Goal: Transaction & Acquisition: Purchase product/service

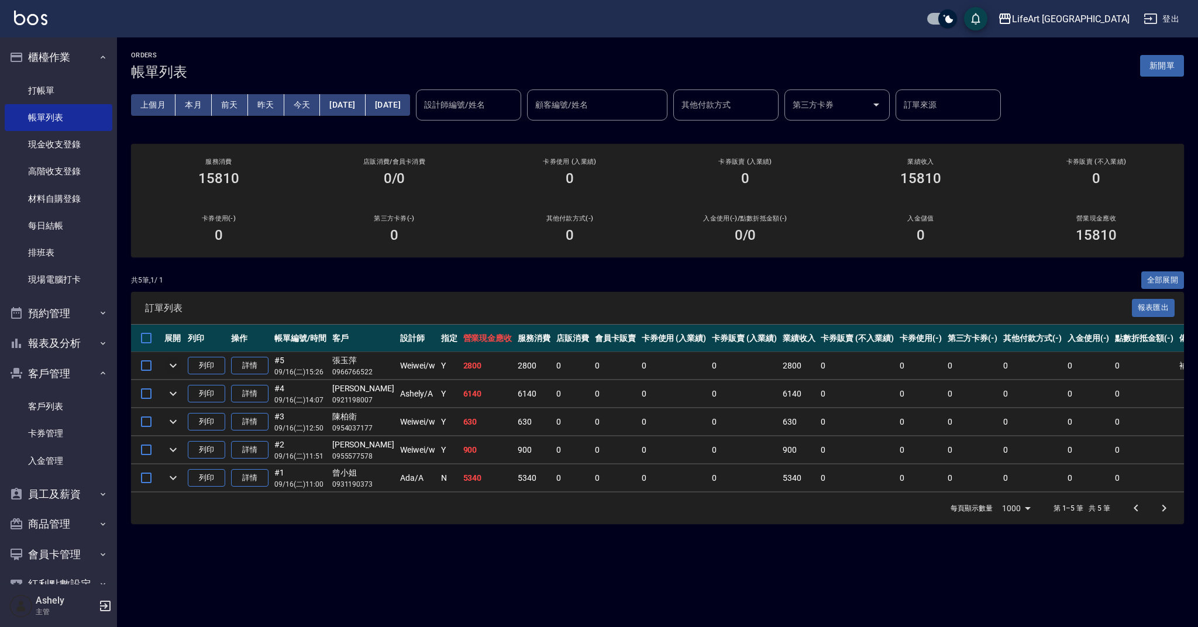
click at [177, 366] on icon "expand row" at bounding box center [173, 366] width 14 height 14
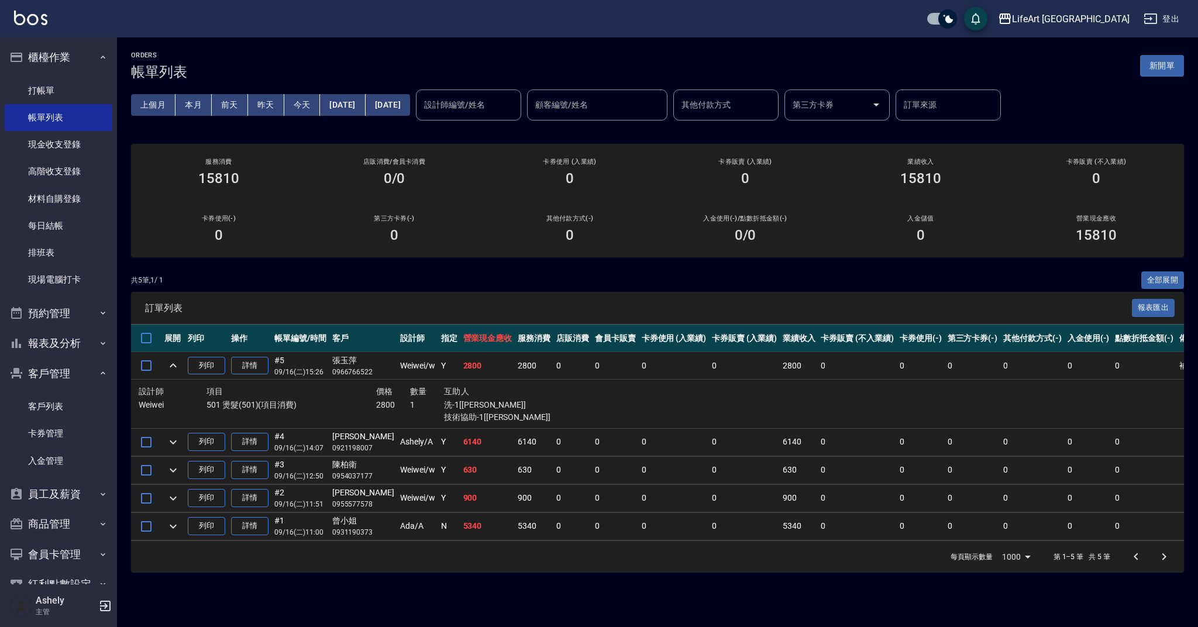
click at [176, 365] on icon "expand row" at bounding box center [173, 366] width 14 height 14
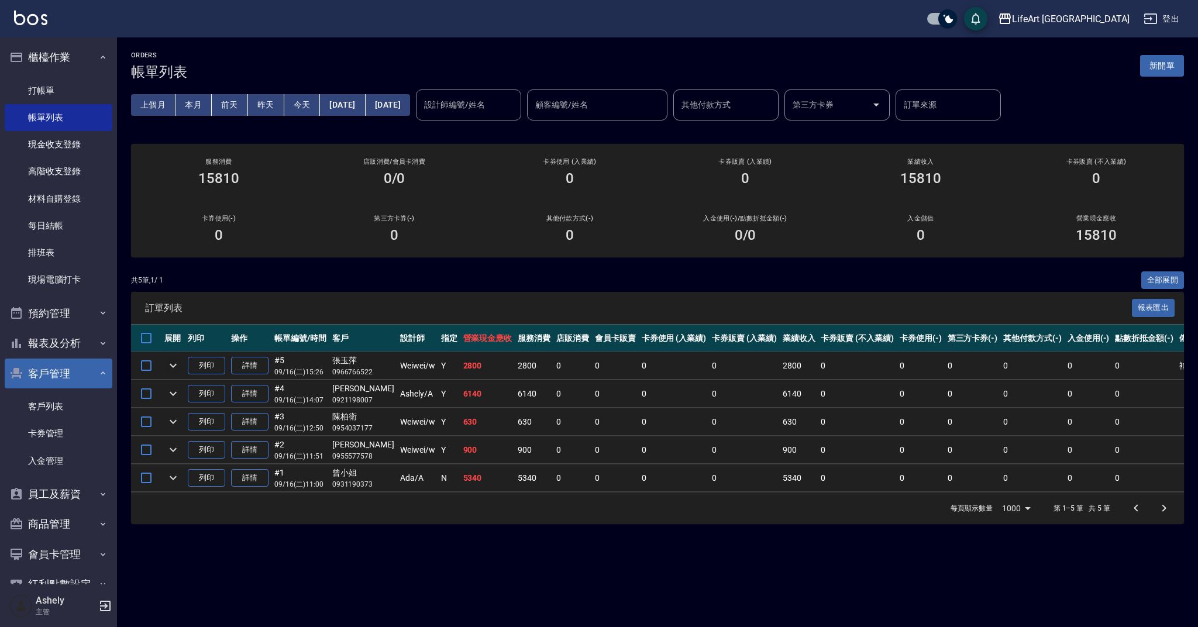
click at [91, 376] on button "客戶管理" at bounding box center [59, 374] width 108 height 30
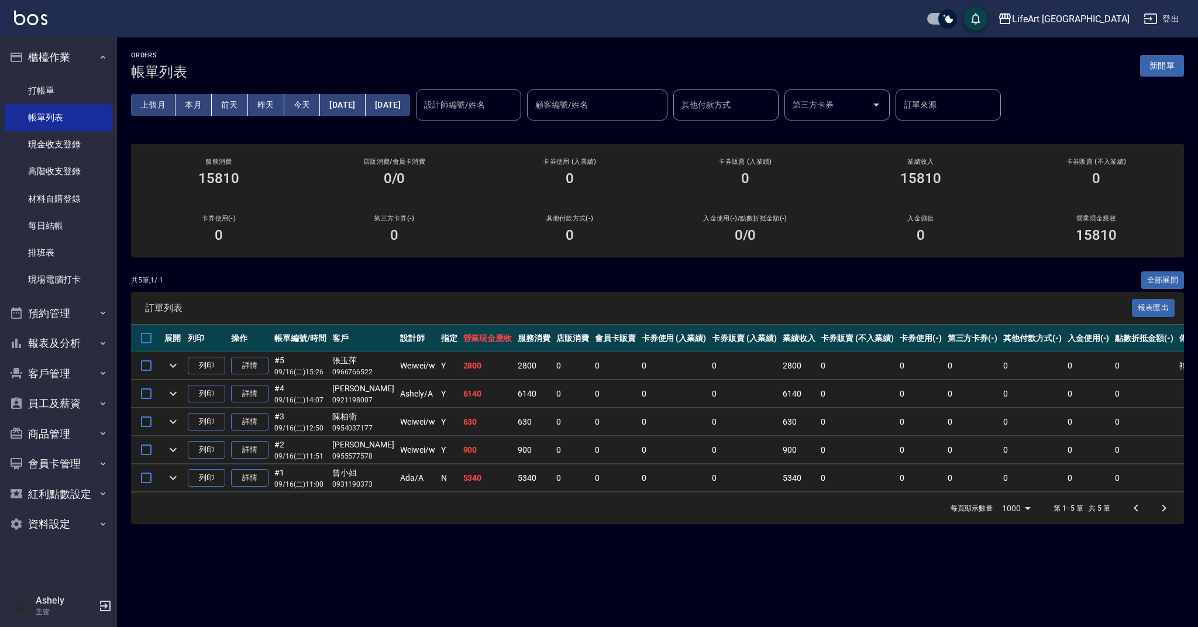
click at [102, 604] on icon "button" at bounding box center [105, 606] width 14 height 14
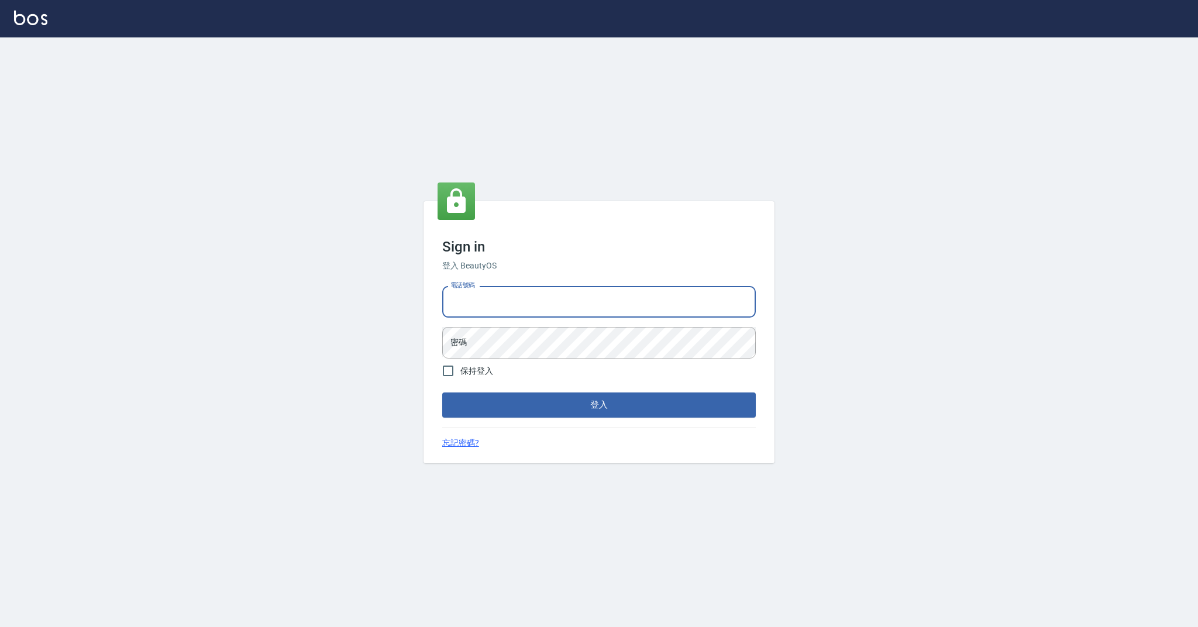
type input "0989368139"
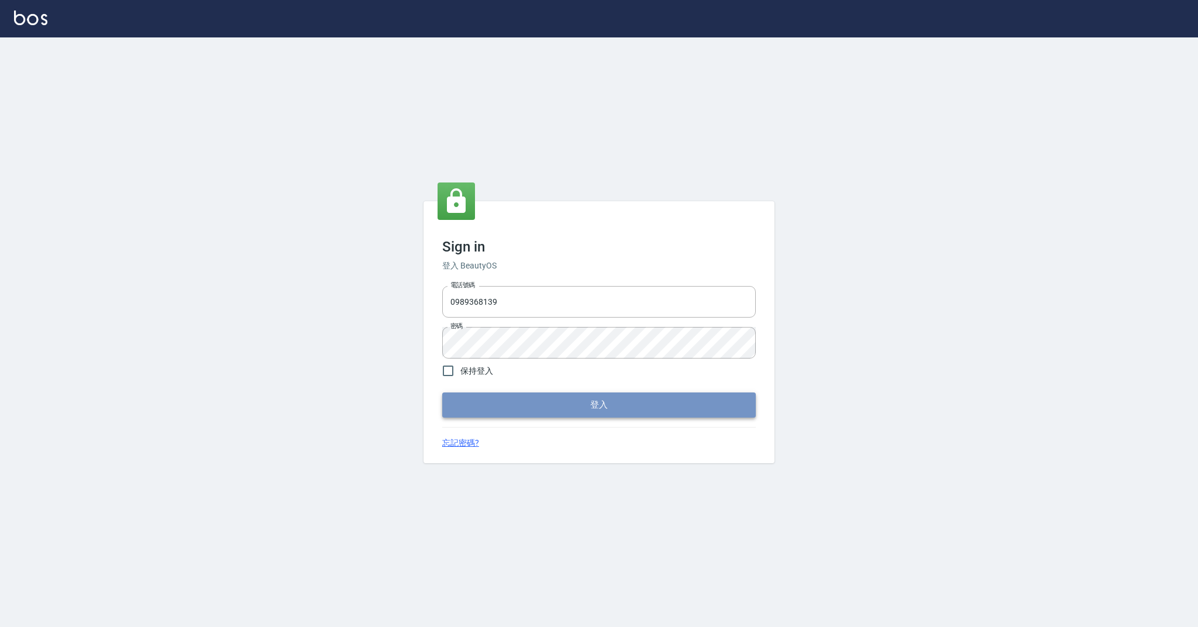
click at [599, 401] on button "登入" at bounding box center [599, 405] width 314 height 25
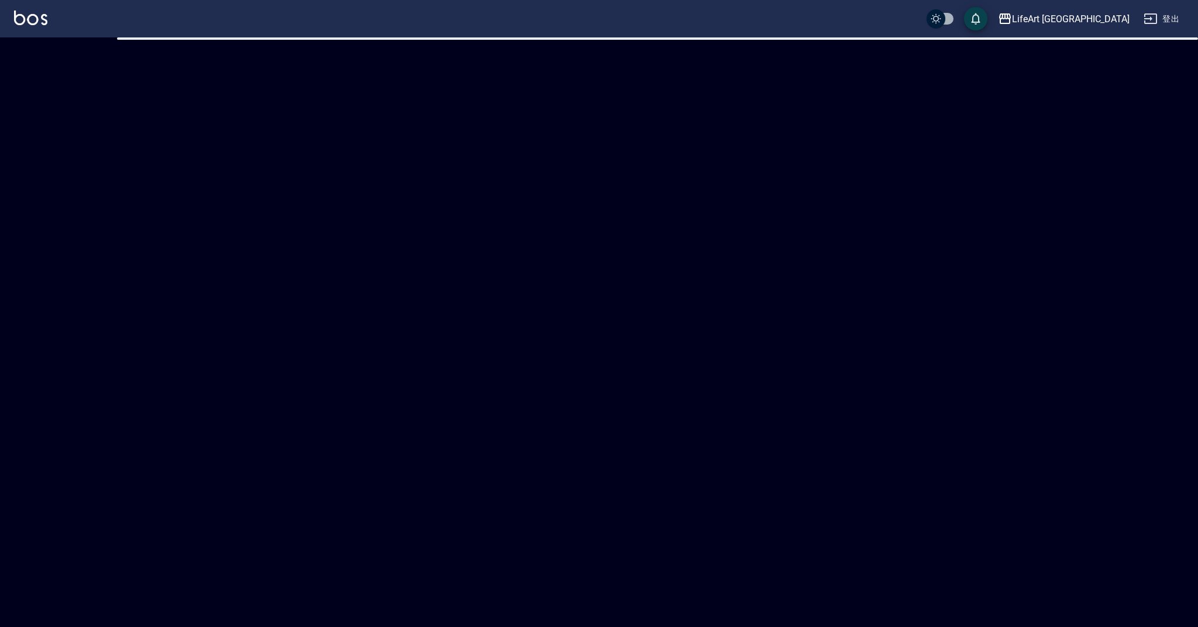
checkbox input "true"
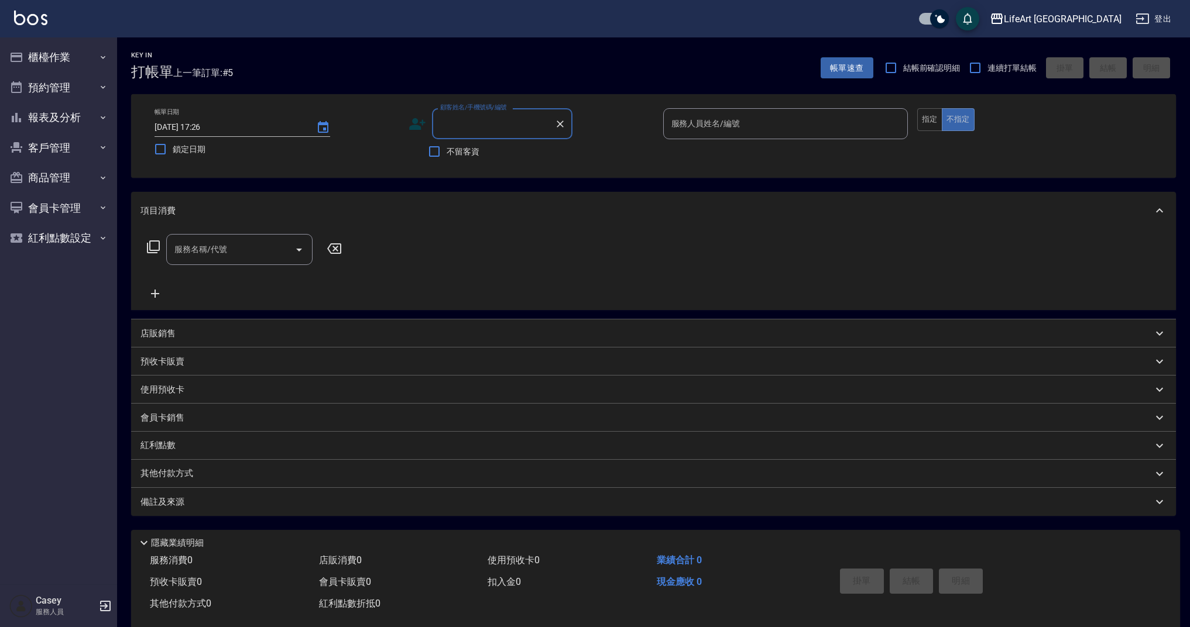
click at [514, 120] on input "顧客姓名/手機號碼/編號" at bounding box center [493, 124] width 112 height 20
click at [539, 149] on li "林玟欣/0988216029/null" at bounding box center [502, 153] width 140 height 19
type input "林玟欣/0988216029/null"
click at [418, 121] on circle at bounding box center [416, 121] width 6 height 6
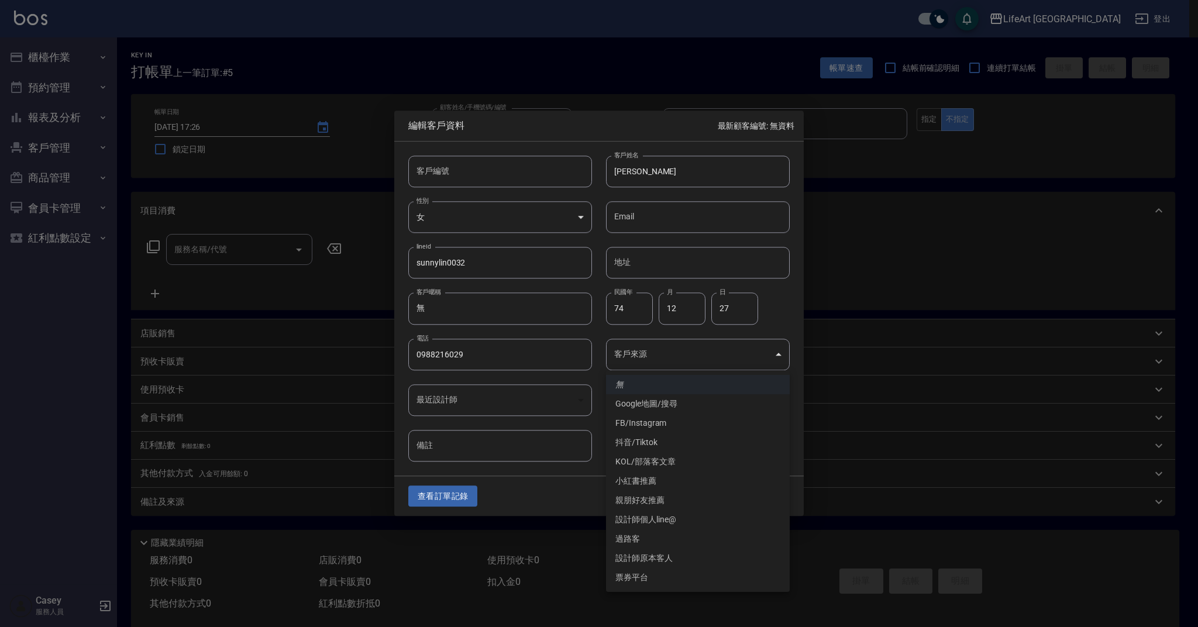
click at [643, 364] on body "LifeArt 蘆洲 登出 櫃檯作業 打帳單 帳單列表 現金收支登錄 高階收支登錄 材料自購登錄 每日結帳 排班表 現場電腦打卡 預約管理 預約管理 單日預約…" at bounding box center [599, 321] width 1198 height 643
drag, startPoint x: 674, startPoint y: 560, endPoint x: 682, endPoint y: 517, distance: 43.5
click at [674, 560] on li "設計師原本客人" at bounding box center [698, 558] width 184 height 19
type input "設計師原本客人"
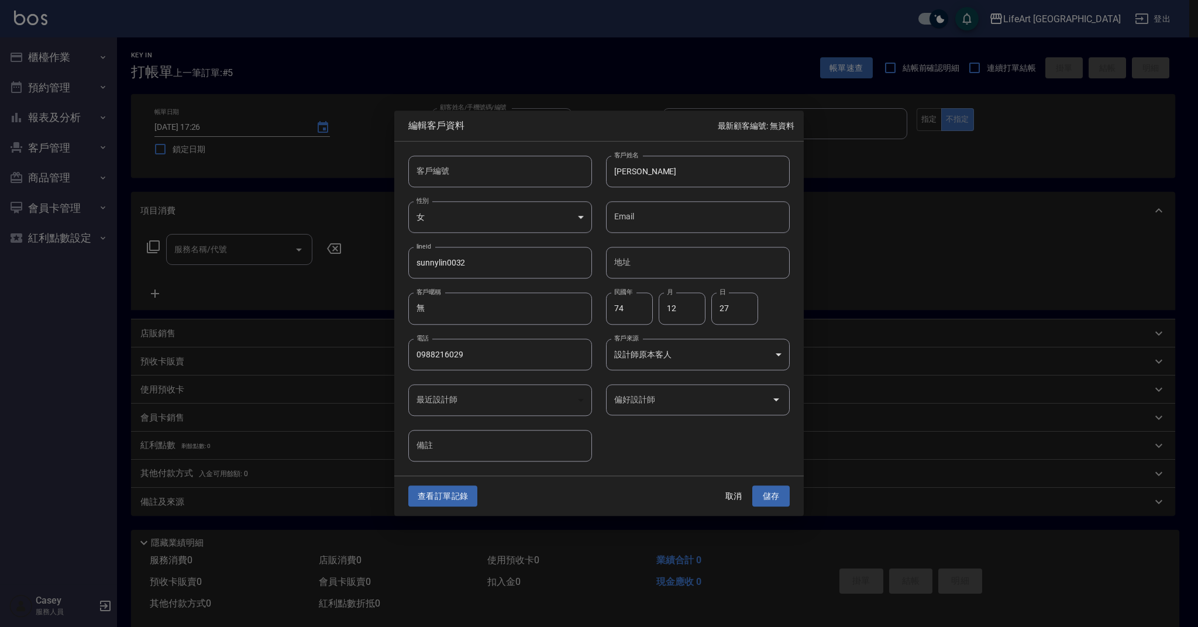
click at [677, 401] on input "偏好設計師" at bounding box center [689, 400] width 156 height 20
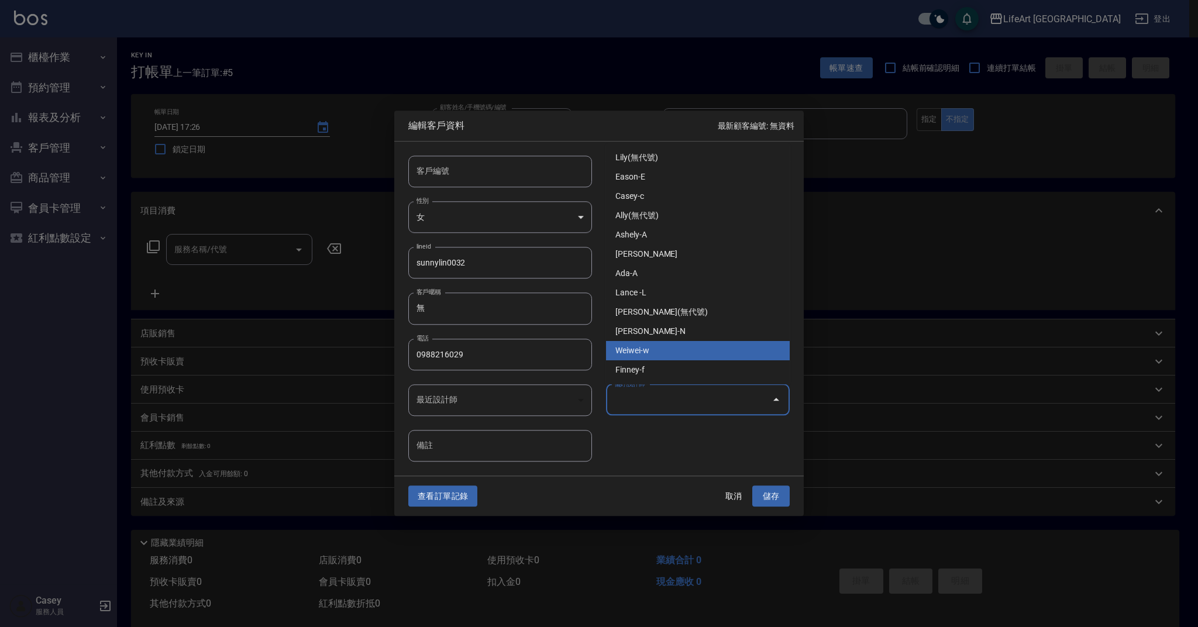
click at [664, 355] on li "Weiwei-w" at bounding box center [698, 350] width 184 height 19
type input "Weiwei"
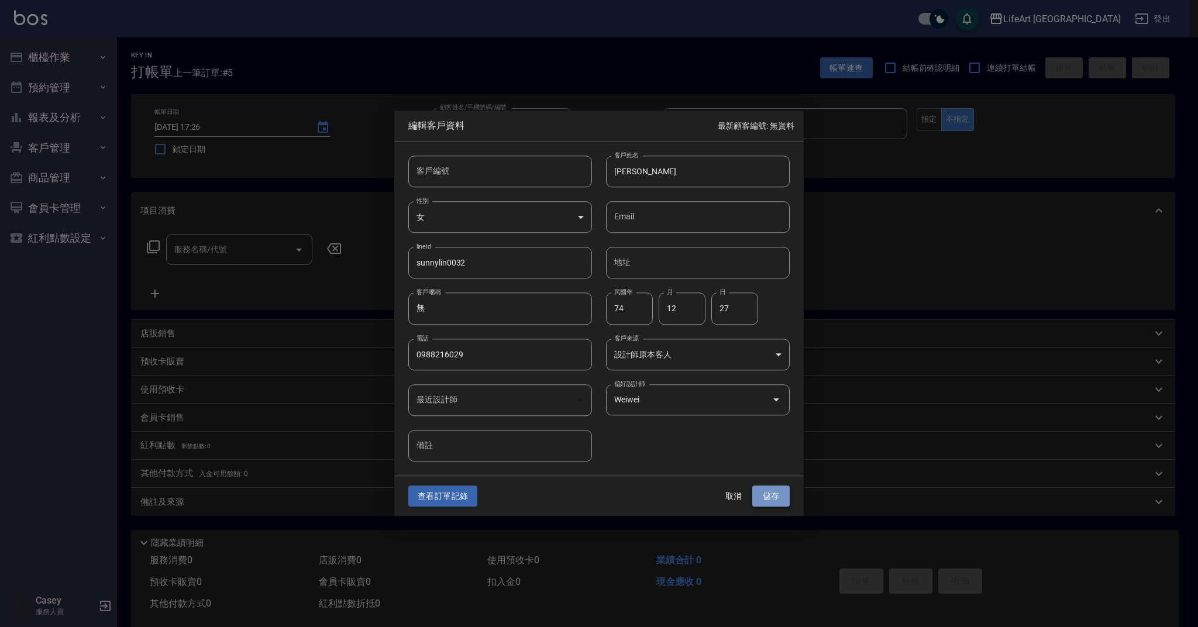
click at [764, 497] on button "儲存" at bounding box center [770, 497] width 37 height 22
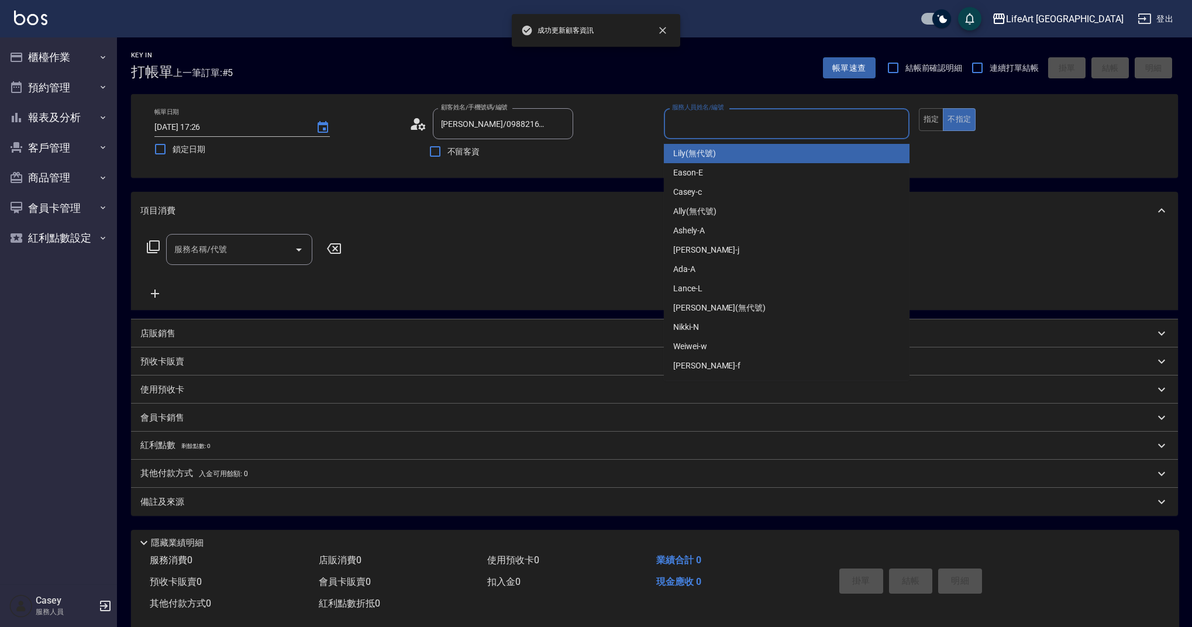
click at [720, 127] on input "服務人員姓名/編號" at bounding box center [786, 124] width 235 height 20
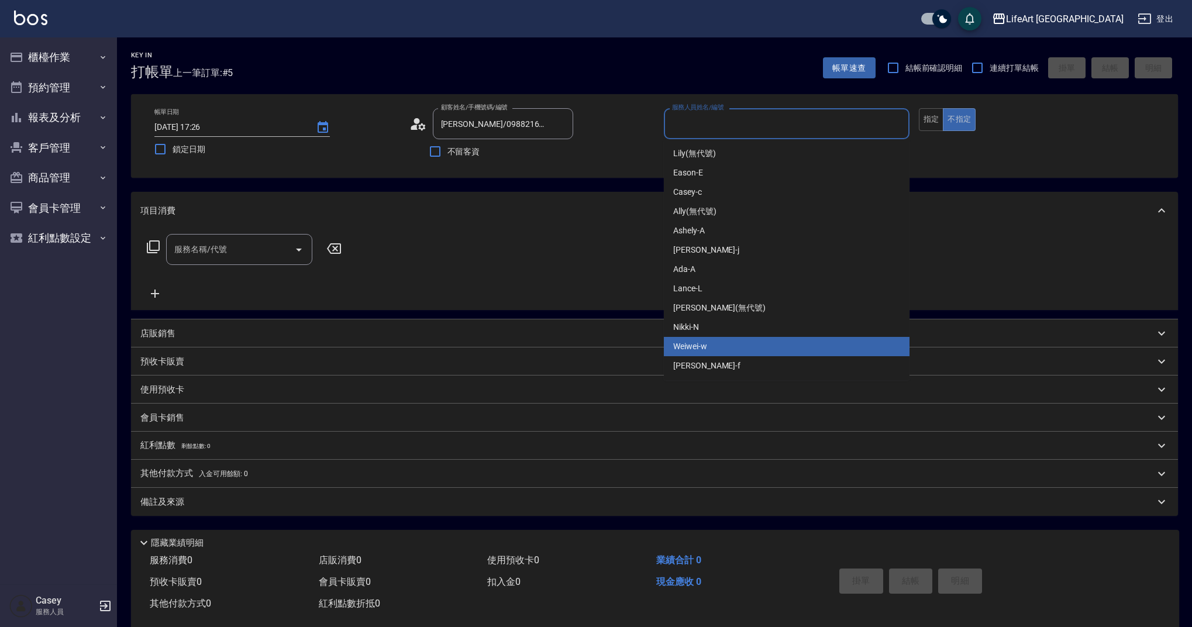
click at [704, 350] on span "Weiwei -w" at bounding box center [690, 347] width 34 height 12
type input "Weiwei-w"
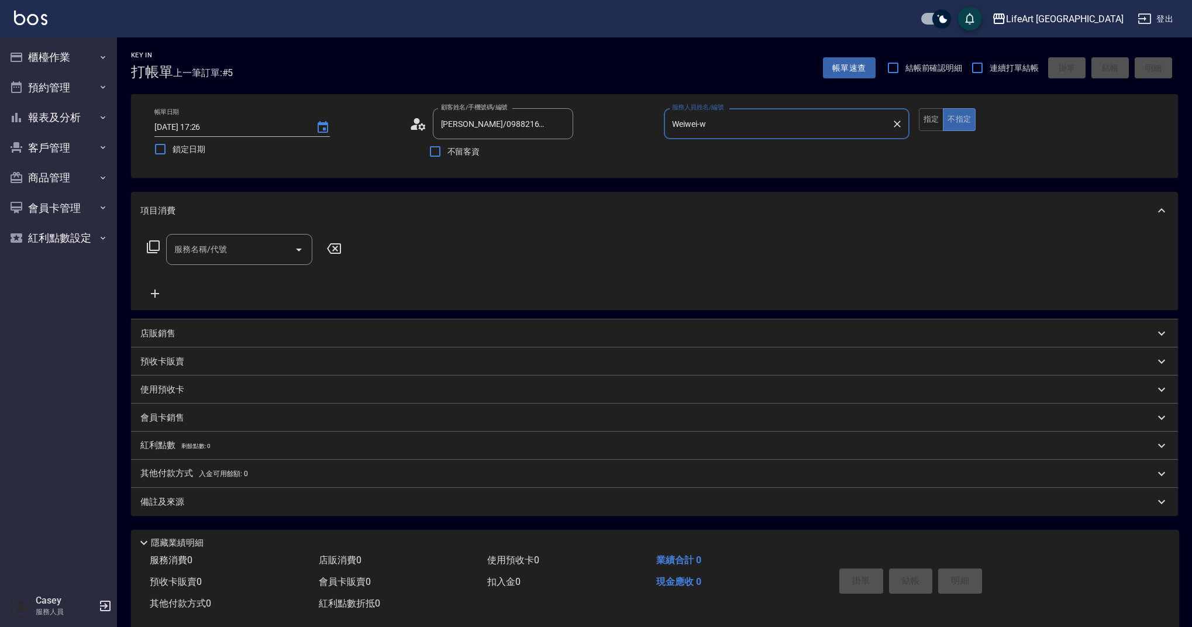
click at [415, 125] on icon at bounding box center [414, 127] width 7 height 5
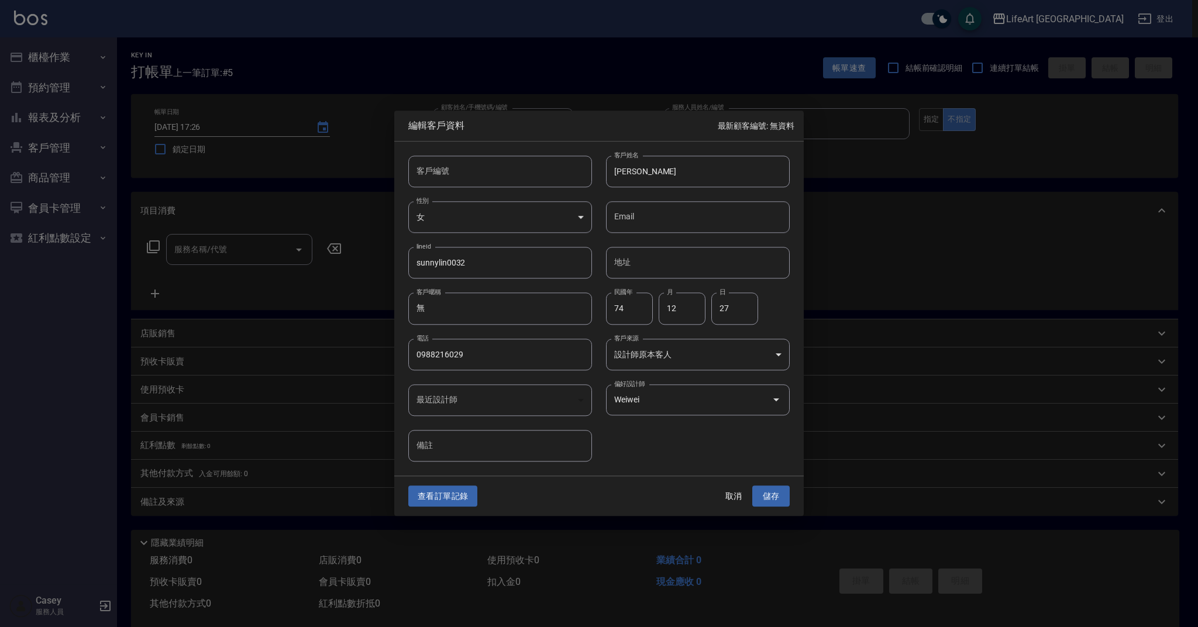
click at [415, 126] on span "編輯客戶資料" at bounding box center [563, 126] width 310 height 12
click at [730, 490] on button "取消" at bounding box center [733, 497] width 37 height 22
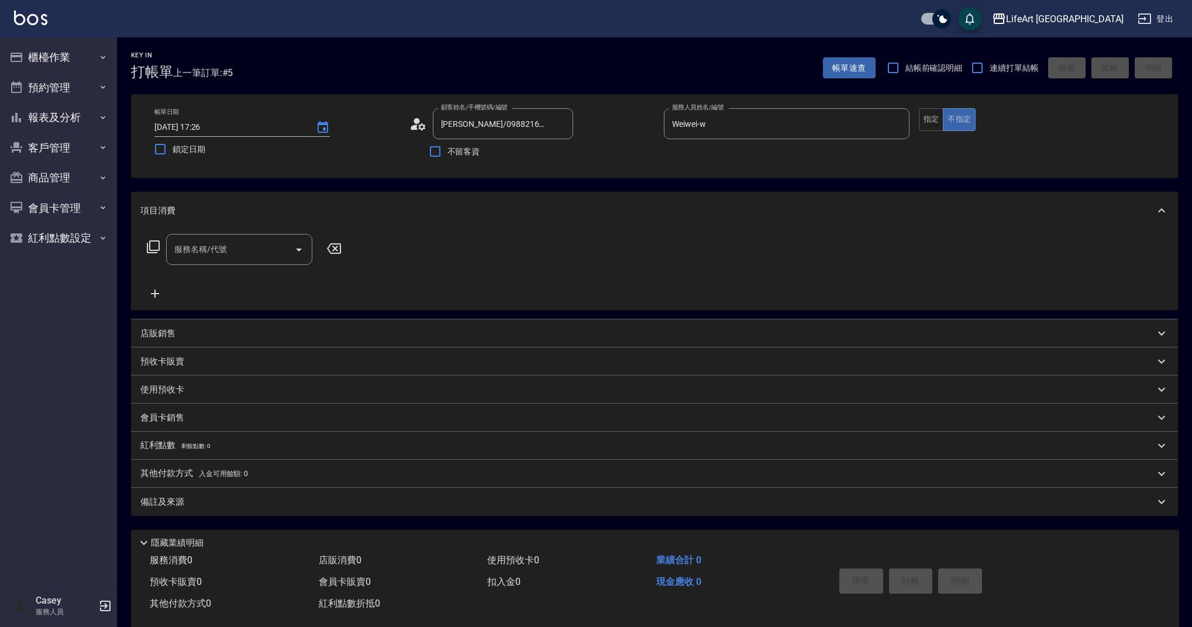
click at [198, 251] on input "服務名稱/代號" at bounding box center [230, 249] width 118 height 20
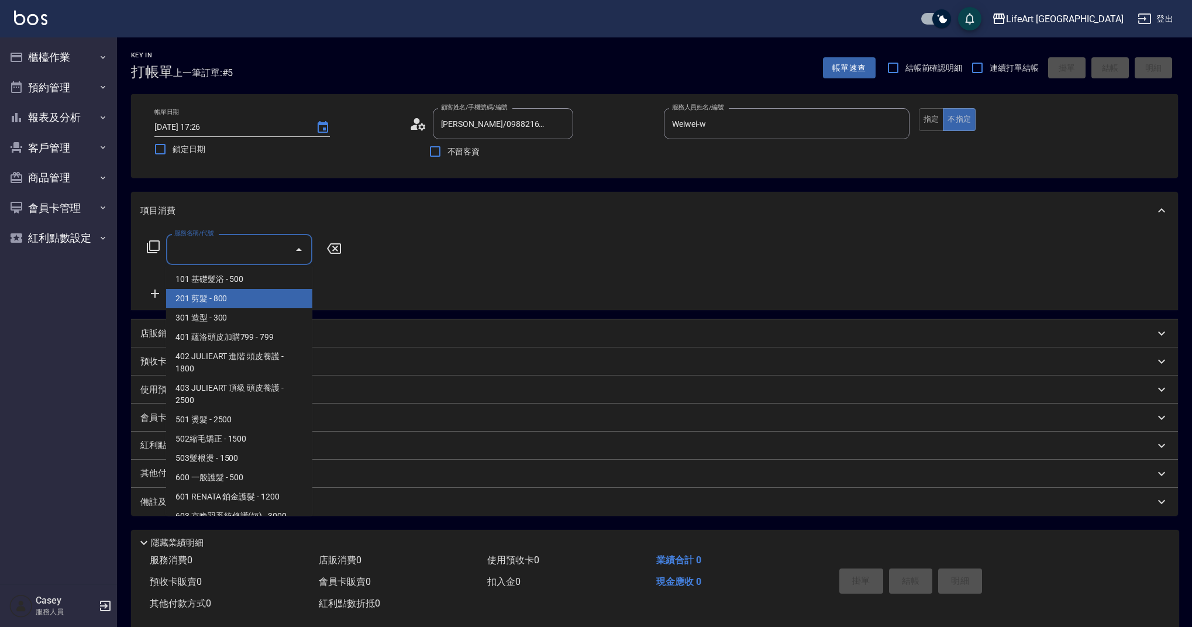
click at [223, 305] on span "201 剪髮 - 800" at bounding box center [239, 298] width 146 height 19
type input "201 剪髮(201)"
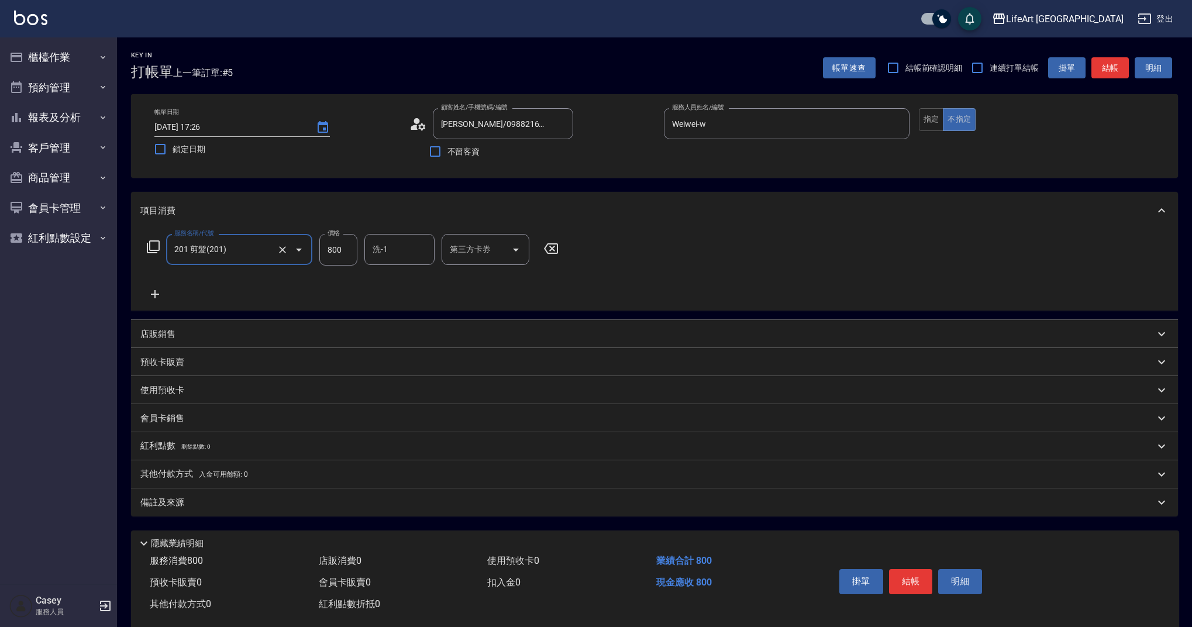
click at [156, 293] on icon at bounding box center [154, 294] width 29 height 14
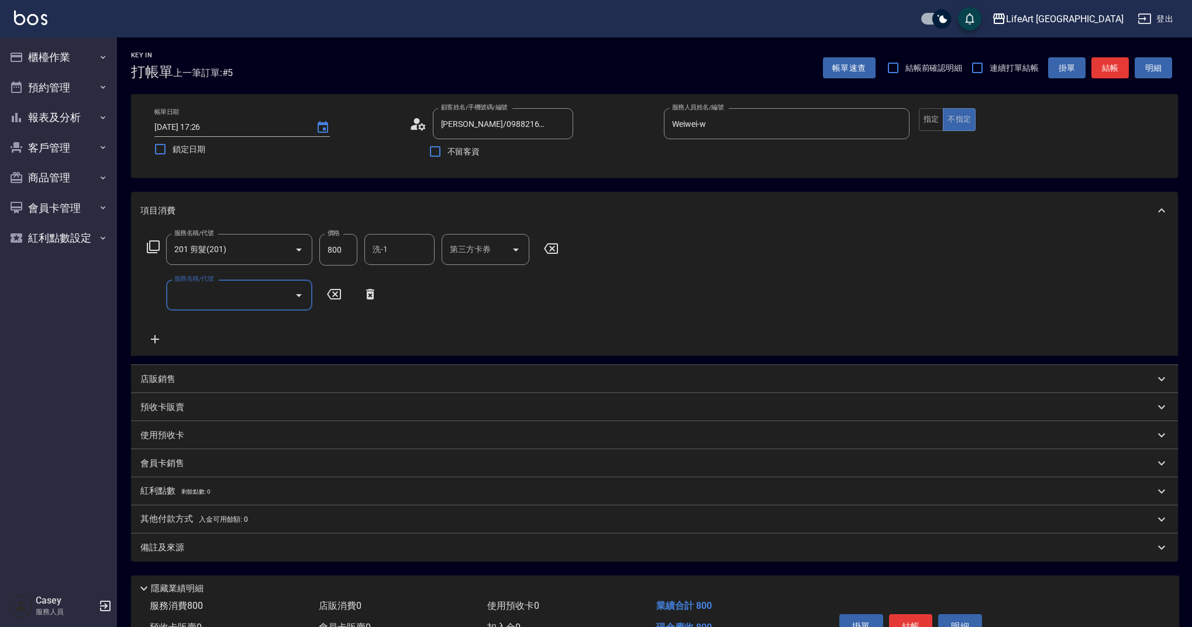
click at [195, 293] on input "服務名稱/代號" at bounding box center [230, 295] width 118 height 20
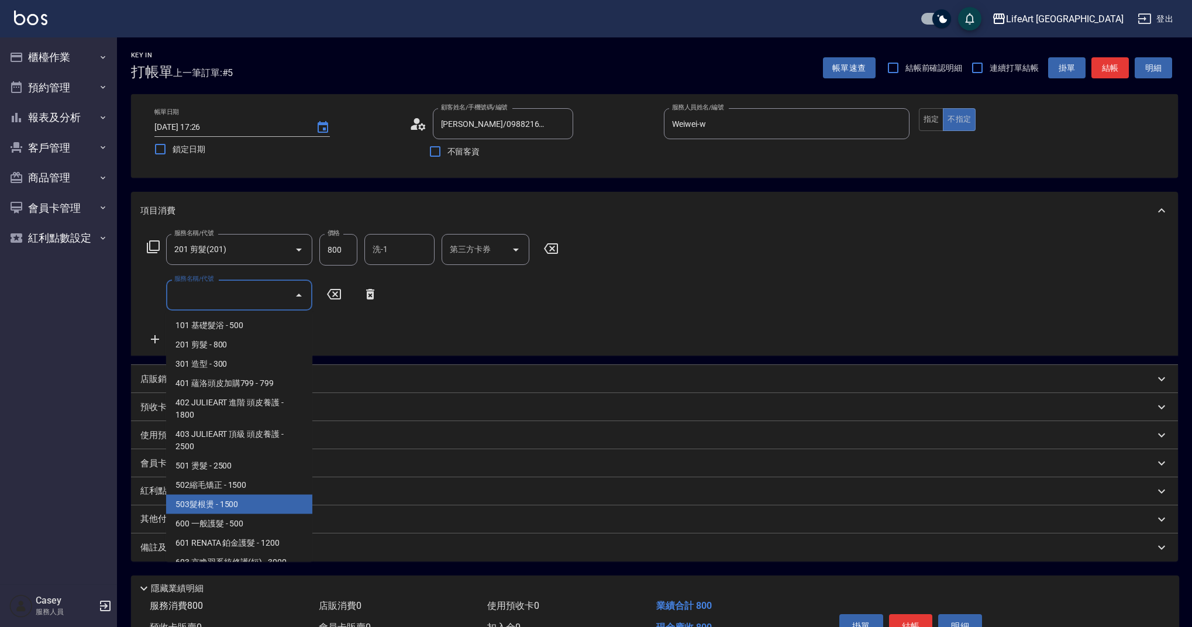
scroll to position [150, 0]
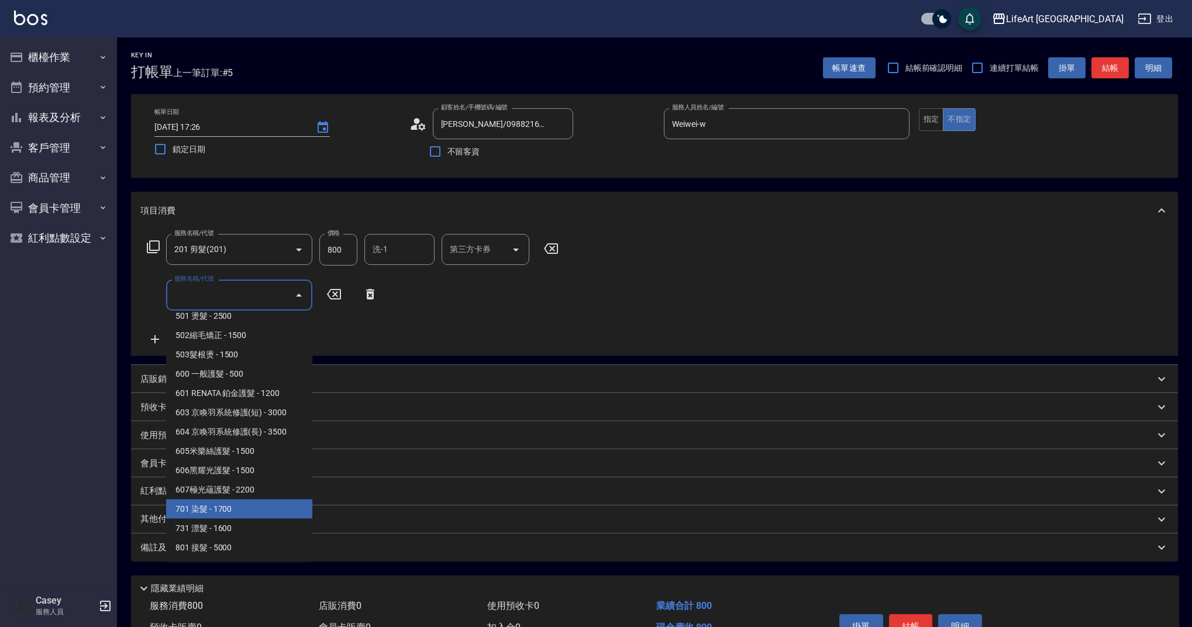
click at [270, 504] on span "701 染髮 - 1700" at bounding box center [239, 509] width 146 height 19
type input "701 染髮(701)"
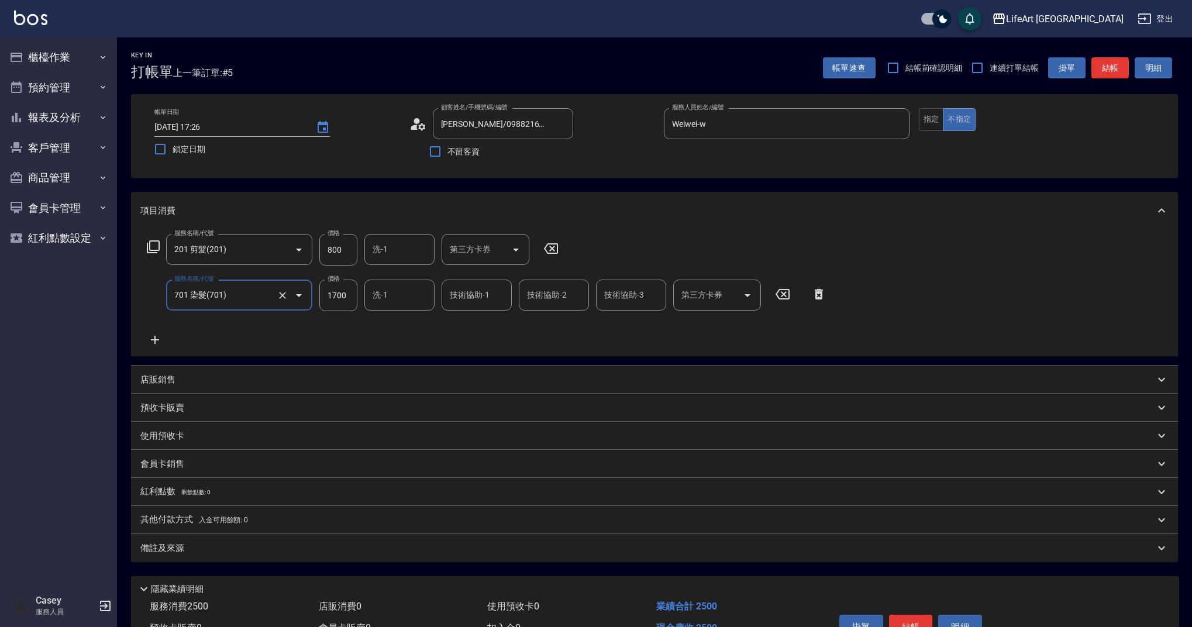
click at [158, 343] on icon at bounding box center [154, 340] width 29 height 14
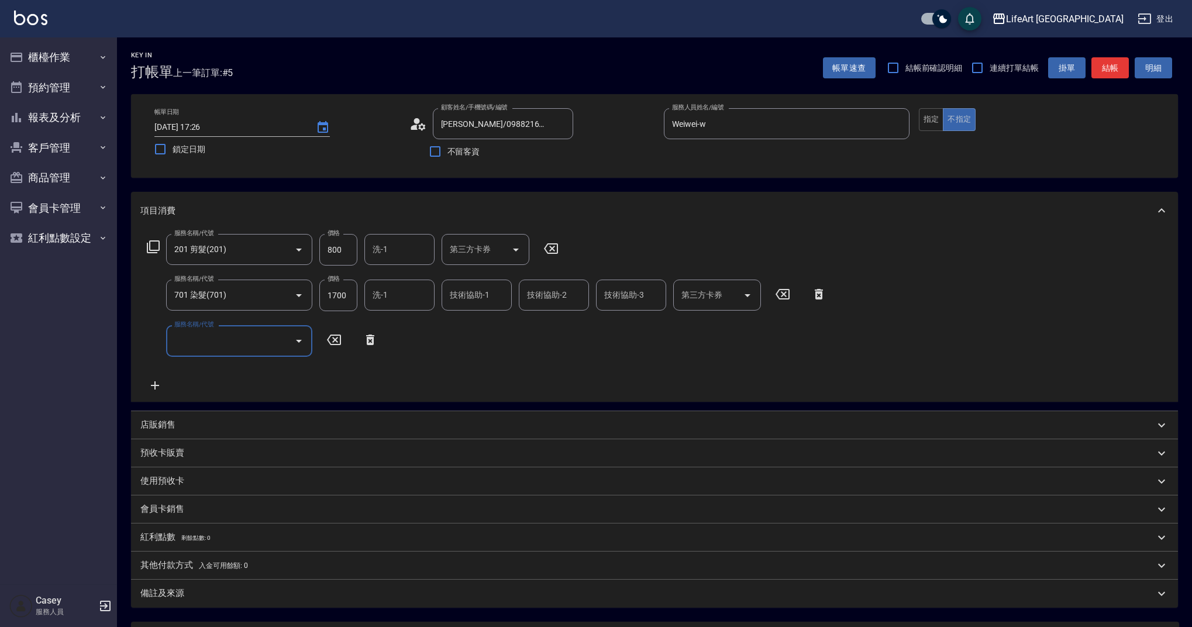
click at [201, 353] on div "服務名稱/代號" at bounding box center [239, 340] width 146 height 31
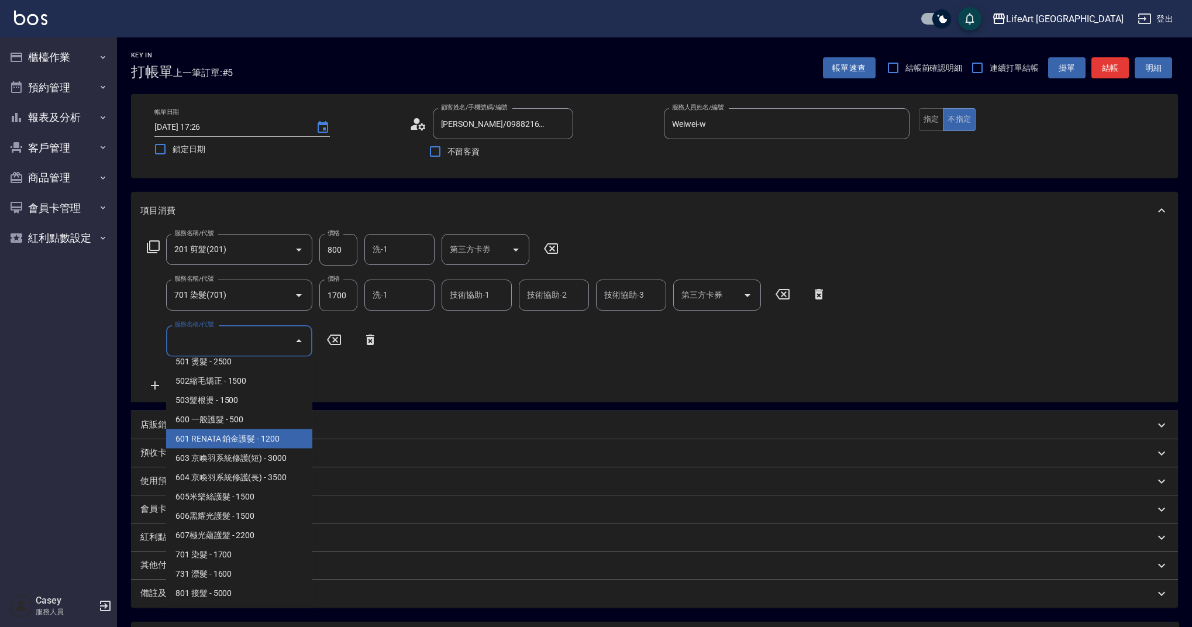
click at [281, 440] on span "601 RENATA 鉑金護髮 - 1200" at bounding box center [239, 438] width 146 height 19
type input "601 RENATA 鉑金護髮(601)"
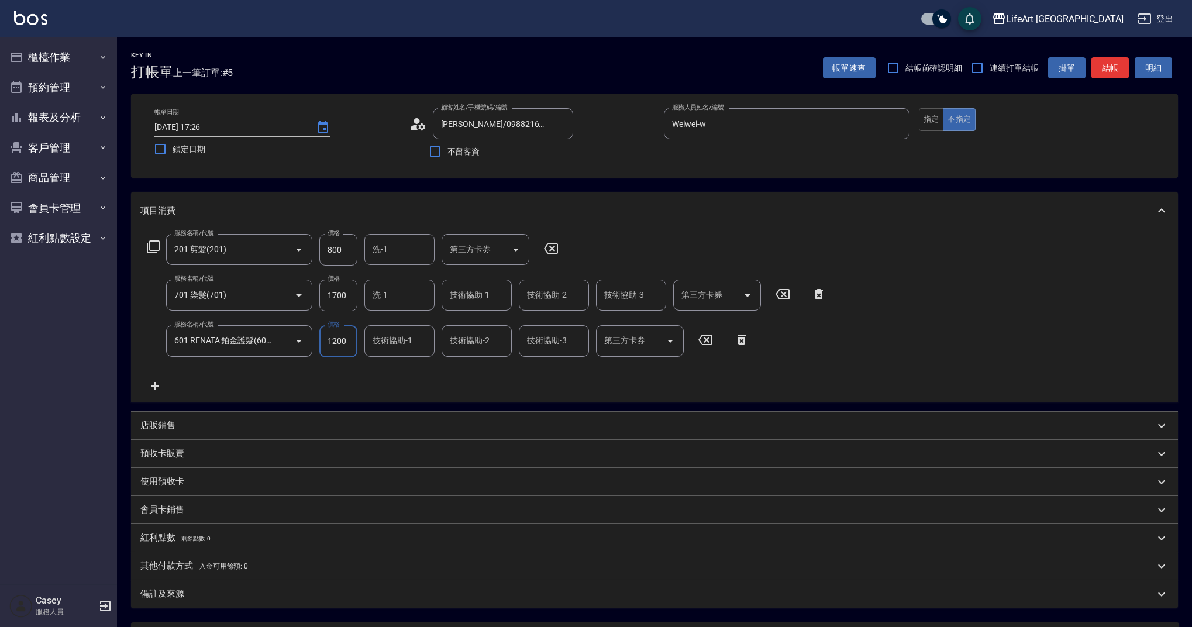
click at [350, 290] on input "1700" at bounding box center [338, 296] width 38 height 32
type input "2000"
click at [383, 374] on div "服務名稱/代號 201 剪髮(201) 服務名稱/代號 價格 800 價格 洗-1 洗-1 第三方卡券 第三方卡券 服務名稱/代號 701 染髮(701) 服…" at bounding box center [486, 313] width 693 height 159
click at [336, 249] on input "800" at bounding box center [338, 250] width 38 height 32
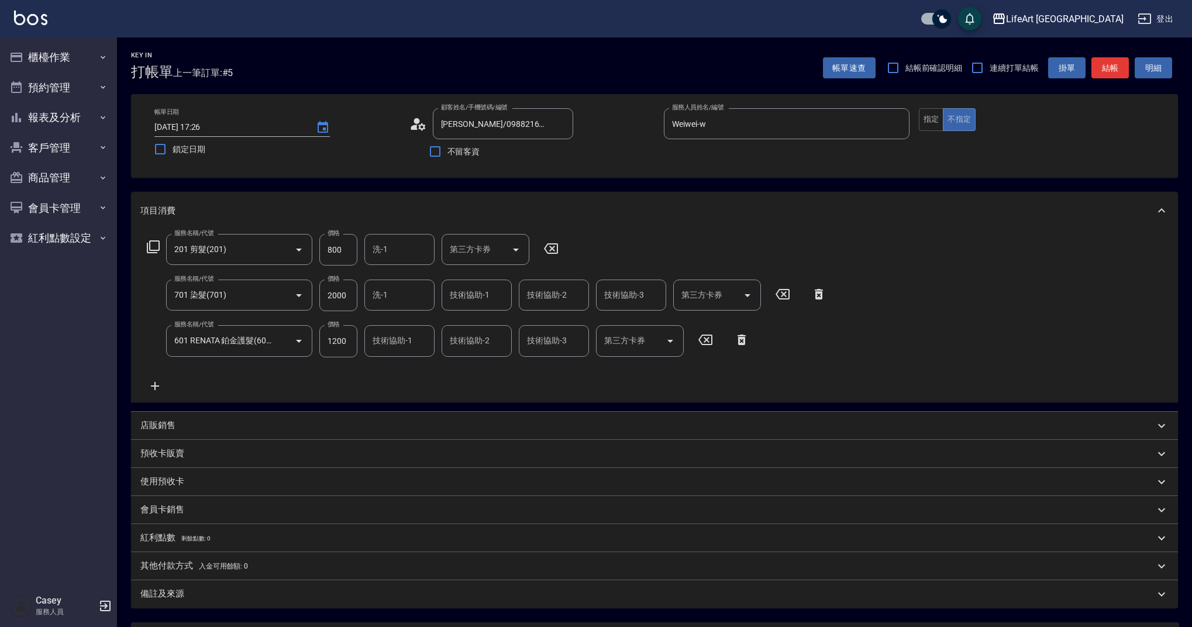
click at [336, 249] on input "800" at bounding box center [338, 250] width 38 height 32
type input "1000"
click at [434, 379] on div "服務名稱/代號 201 剪髮(201) 服務名稱/代號 價格 1000 價格 洗-1 洗-1 第三方卡券 第三方卡券 服務名稱/代號 701 染髮(701) …" at bounding box center [486, 313] width 693 height 159
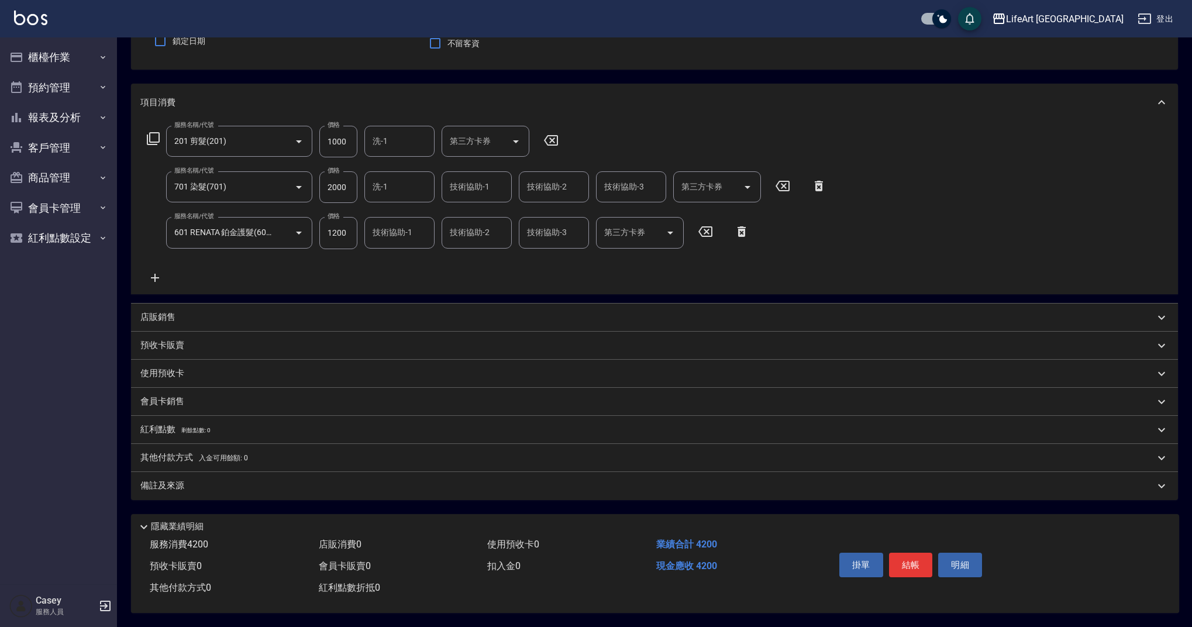
click at [414, 143] on input "洗-1" at bounding box center [400, 141] width 60 height 20
click at [413, 166] on div "Casey -c" at bounding box center [400, 170] width 70 height 19
type input "Casey-c"
click at [428, 139] on button "Clear" at bounding box center [422, 141] width 16 height 16
click at [463, 174] on div "技術協助-1 技術協助-1" at bounding box center [477, 186] width 70 height 31
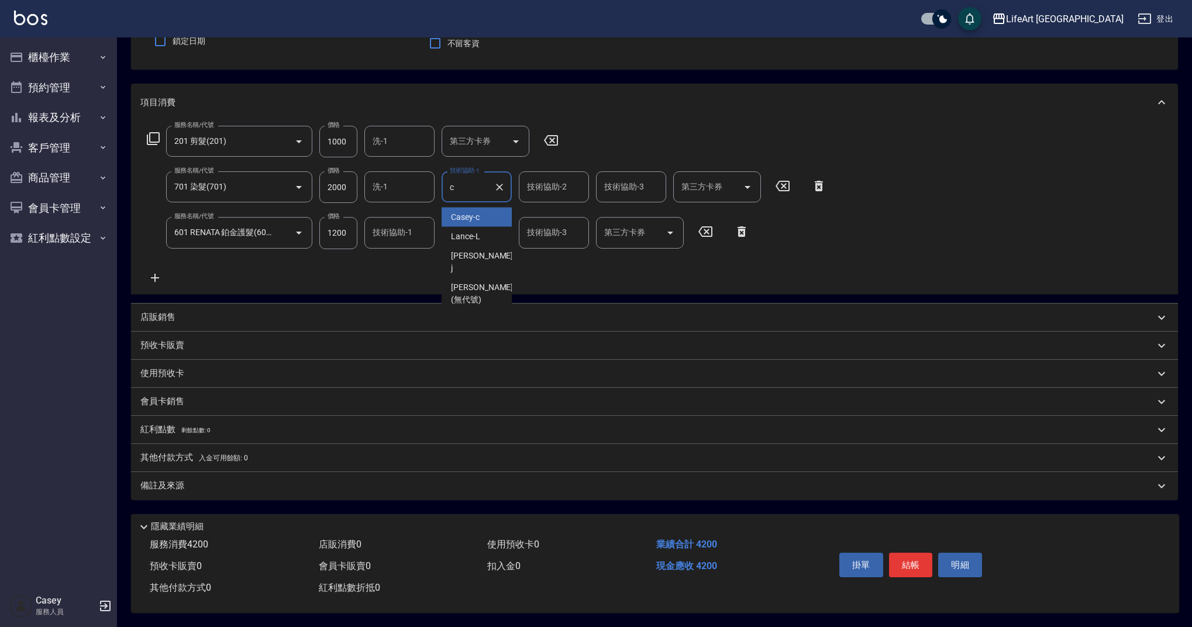
click at [471, 216] on span "Casey -c" at bounding box center [465, 217] width 29 height 12
type input "Casey-c"
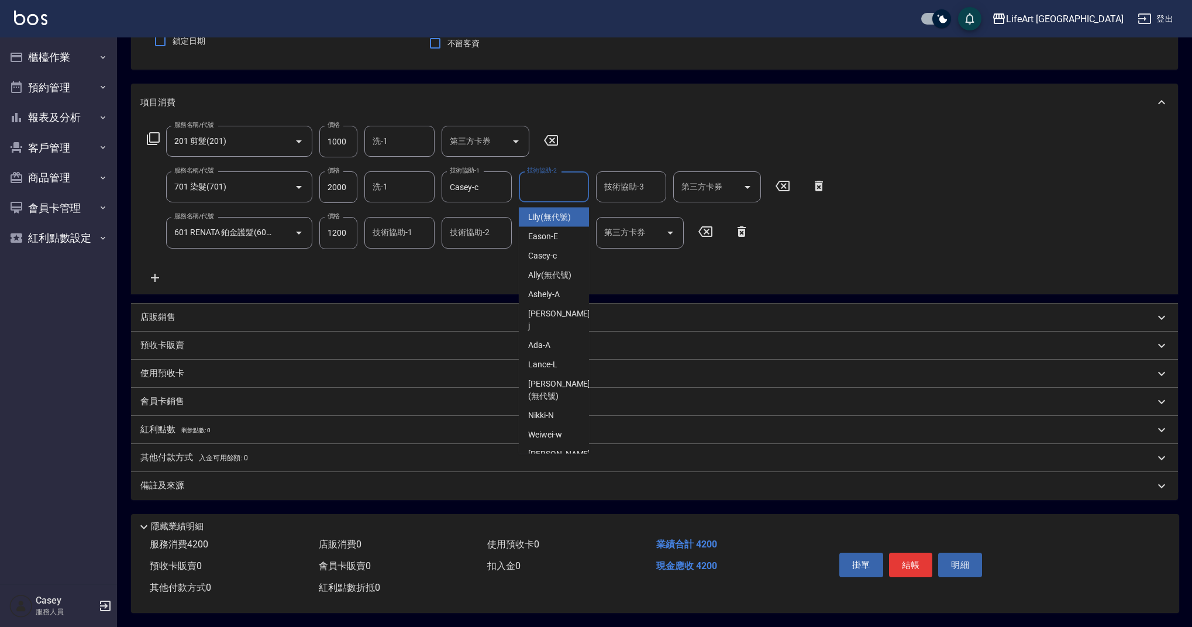
click at [544, 180] on div "技術協助-2 技術協助-2" at bounding box center [554, 186] width 70 height 31
click at [544, 214] on span "Casey -c" at bounding box center [542, 217] width 29 height 12
type input "Casey-c"
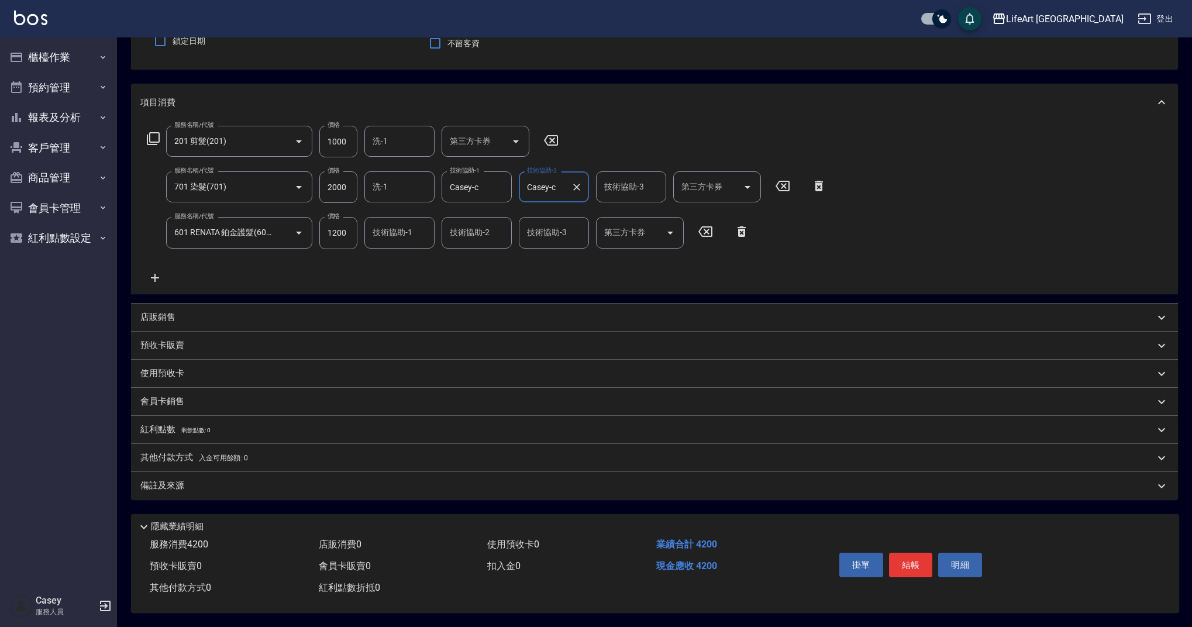
click at [388, 233] on input "技術協助-1" at bounding box center [400, 232] width 60 height 20
click at [396, 257] on span "Casey -c" at bounding box center [388, 263] width 29 height 12
type input "Casey-c"
click at [244, 431] on div "紅利點數 剩餘點數: 0" at bounding box center [647, 430] width 1015 height 13
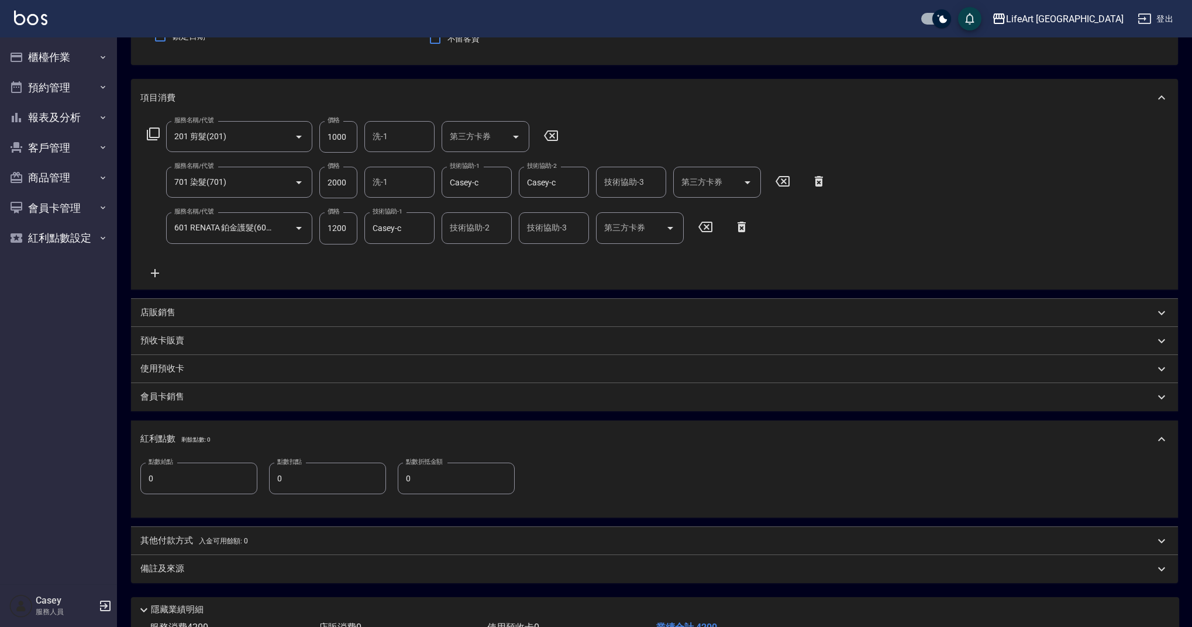
click at [212, 438] on div "紅利點數 剩餘點數: 0" at bounding box center [647, 439] width 1015 height 13
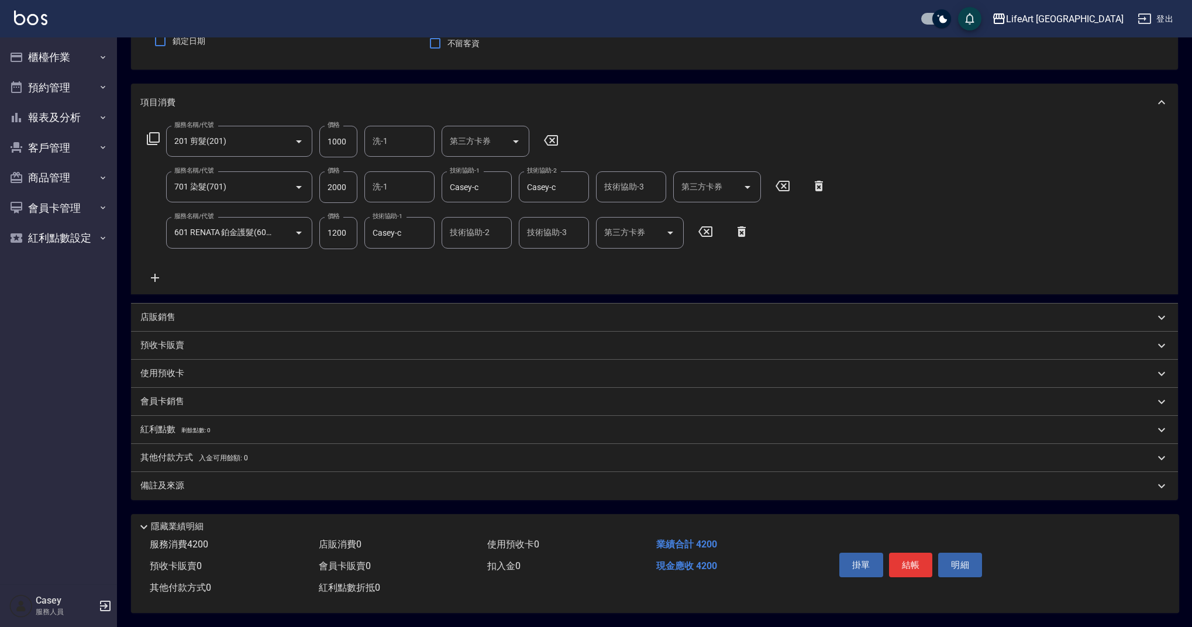
click at [232, 459] on p "其他付款方式 入金可用餘額: 0" at bounding box center [194, 458] width 108 height 13
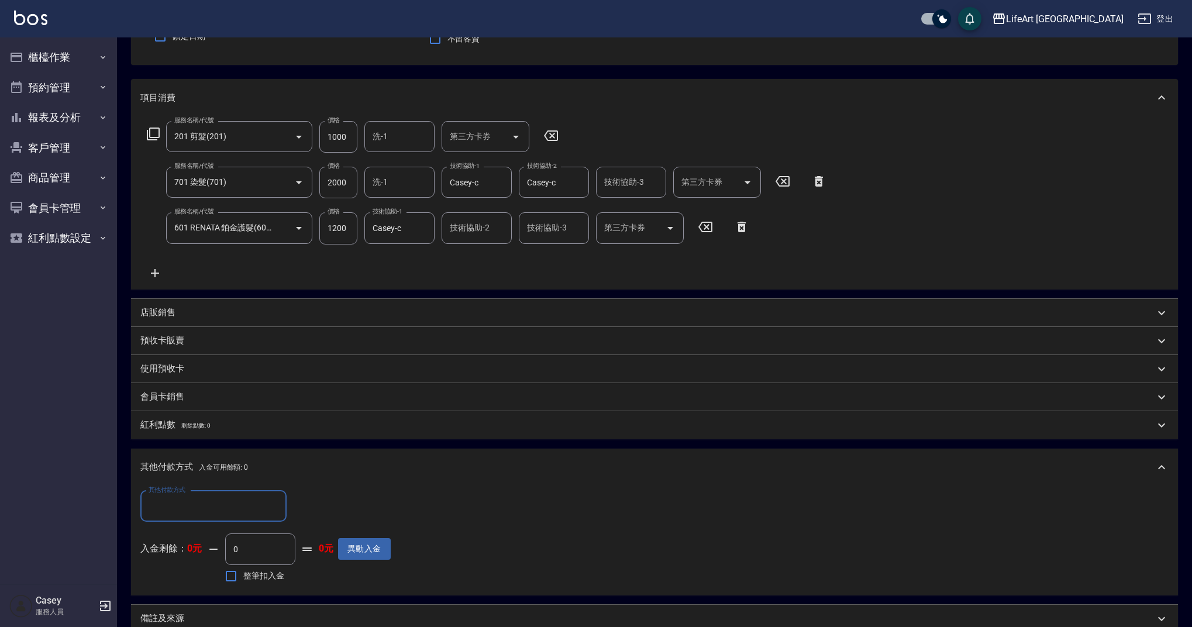
click at [226, 500] on input "其他付款方式" at bounding box center [214, 506] width 136 height 20
click at [226, 559] on span "Linepay" at bounding box center [213, 555] width 146 height 19
type input "Linepay"
click at [326, 506] on input "0" at bounding box center [338, 507] width 88 height 32
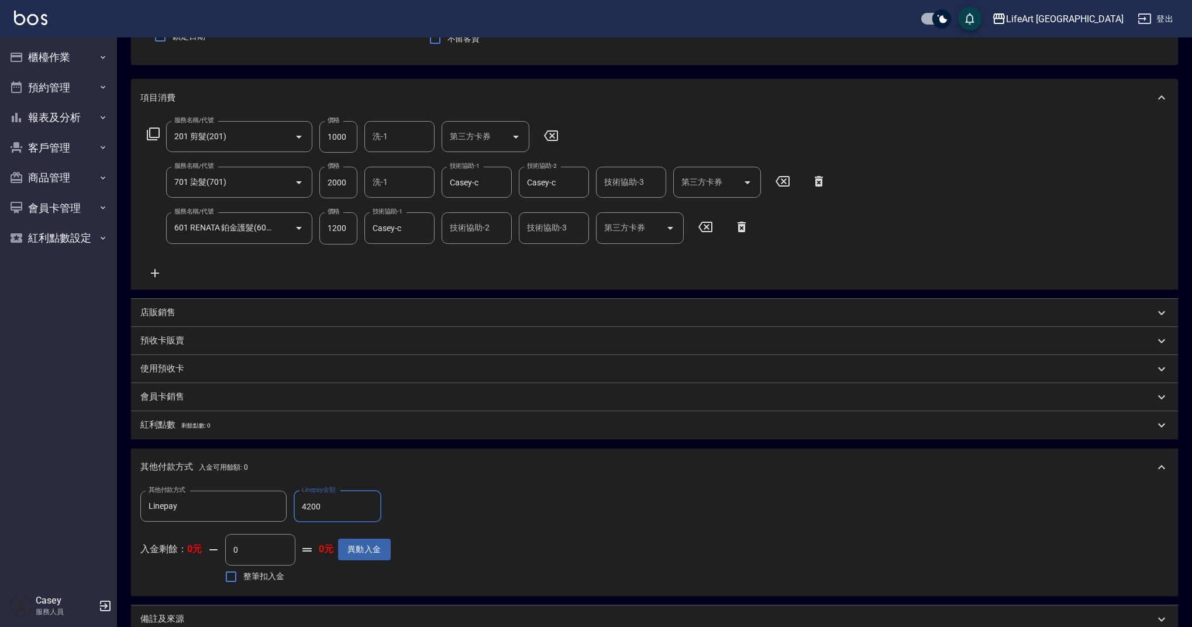
scroll to position [252, 0]
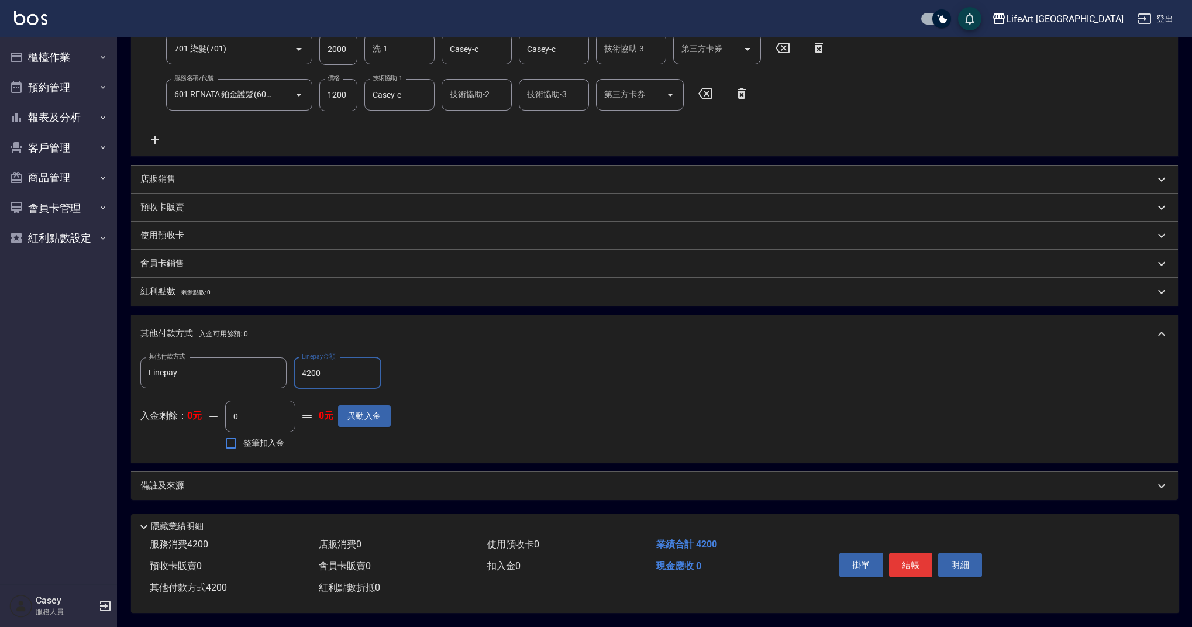
type input "4200"
click at [373, 482] on div "備註及來源" at bounding box center [647, 486] width 1015 height 12
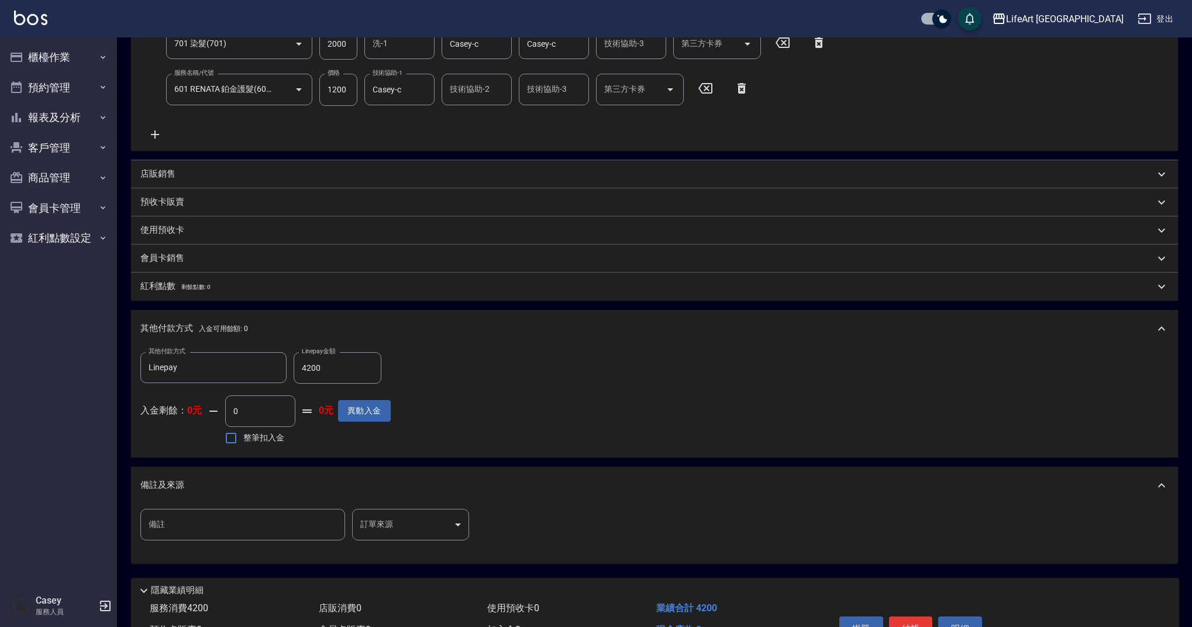
click at [436, 525] on body "LifeArt 蘆洲 登出 櫃檯作業 打帳單 帳單列表 現金收支登錄 高階收支登錄 材料自購登錄 每日結帳 排班表 現場電腦打卡 預約管理 預約管理 單日預約…" at bounding box center [596, 219] width 1192 height 943
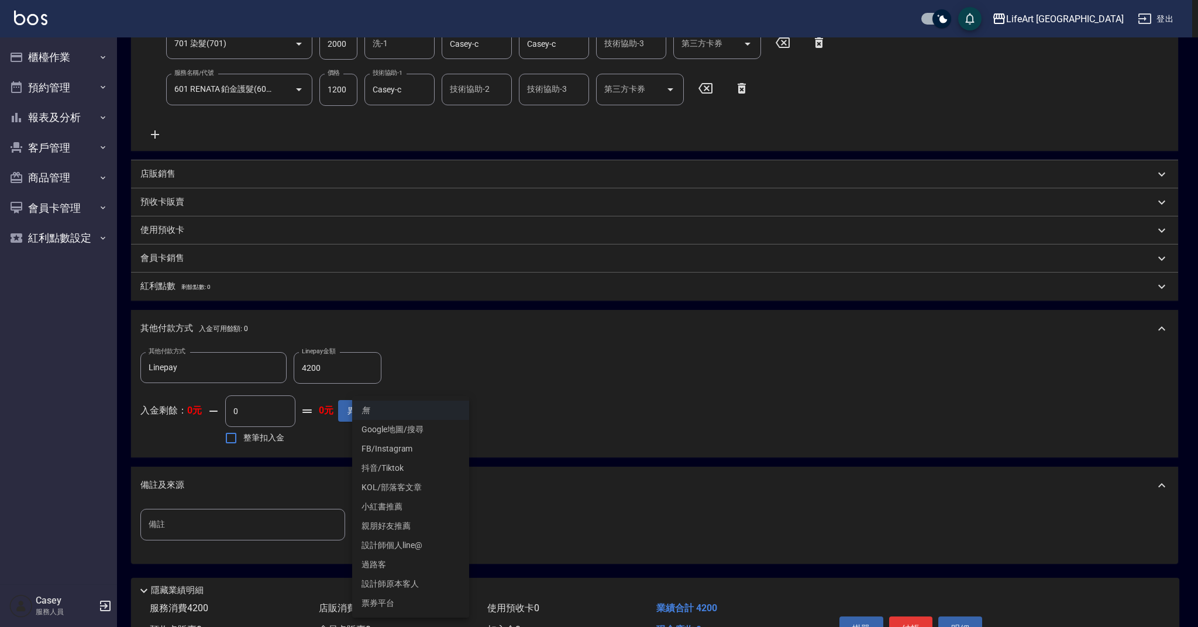
click at [446, 581] on li "設計師原本客人" at bounding box center [410, 584] width 117 height 19
type input "設計師原本客人"
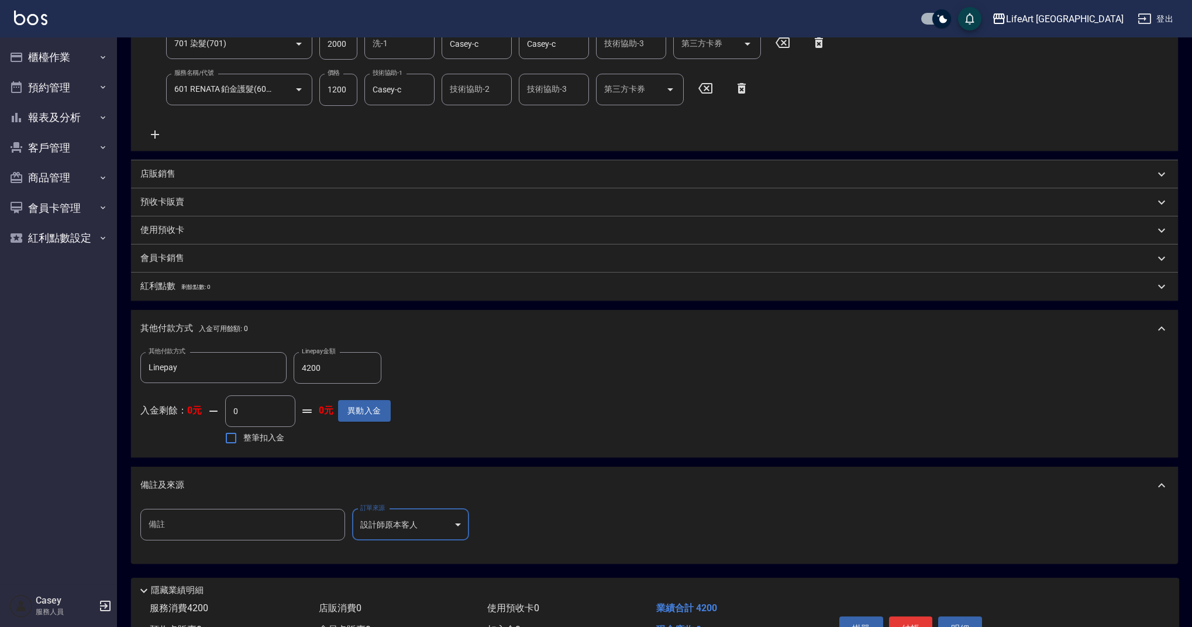
scroll to position [321, 0]
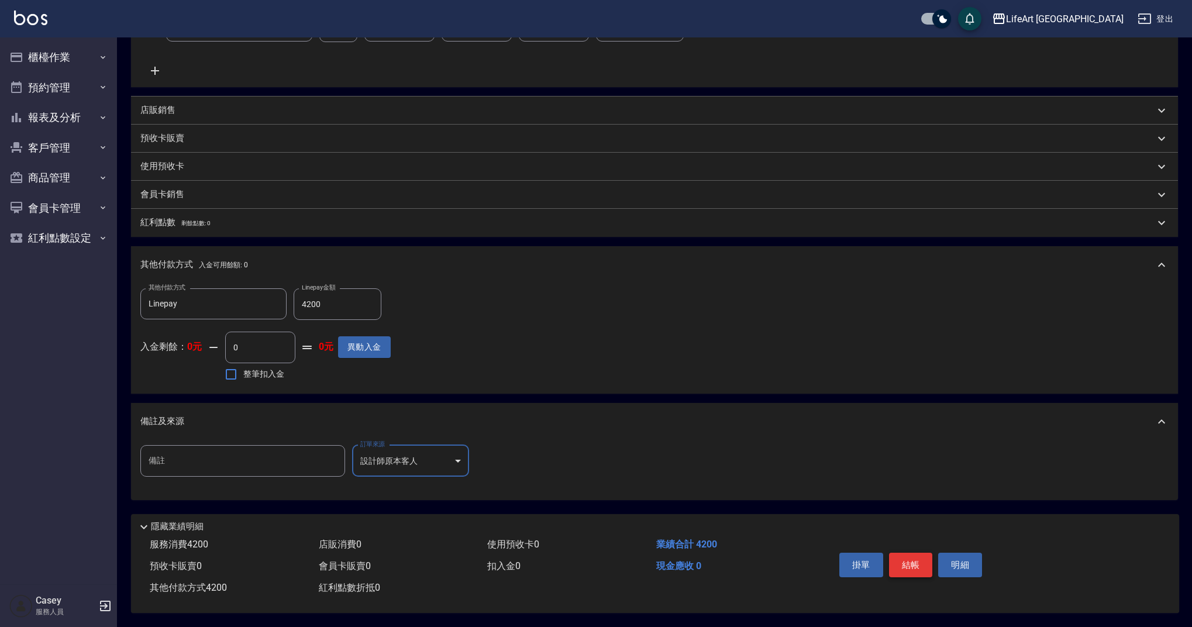
click at [913, 553] on button "結帳" at bounding box center [911, 565] width 44 height 25
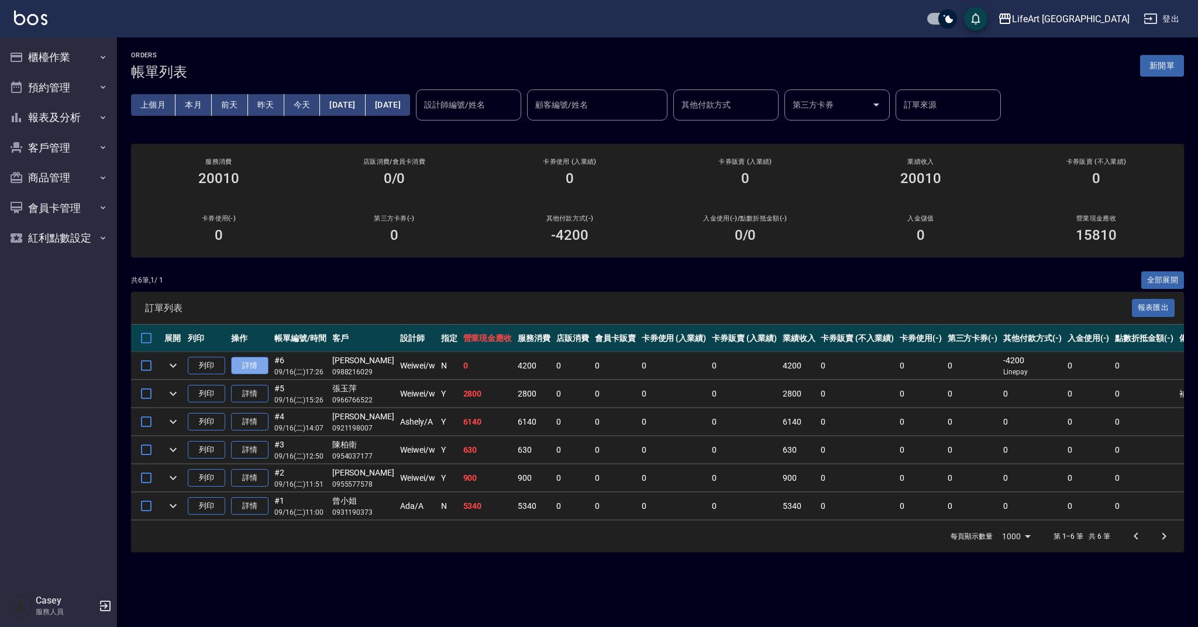
click at [250, 366] on link "詳情" at bounding box center [249, 366] width 37 height 18
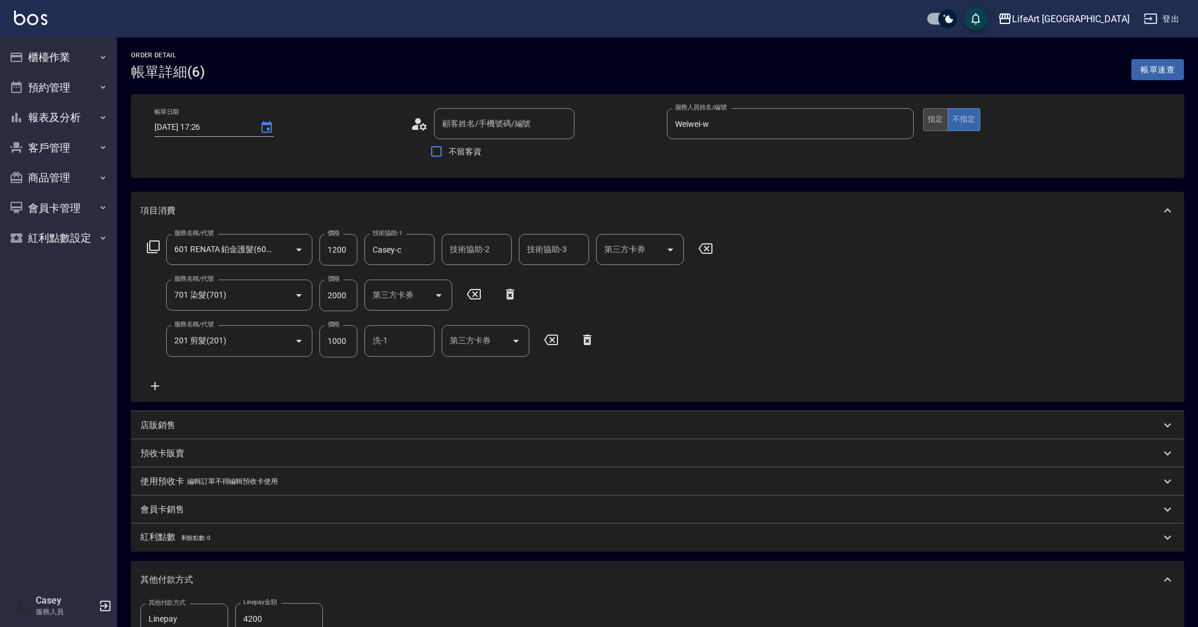
type input "2025/09/16 17:26"
type input "林玟欣/0988216029/"
type input "Weiwei-w"
type input "設計師原本客人"
click at [937, 123] on button "指定" at bounding box center [935, 119] width 25 height 23
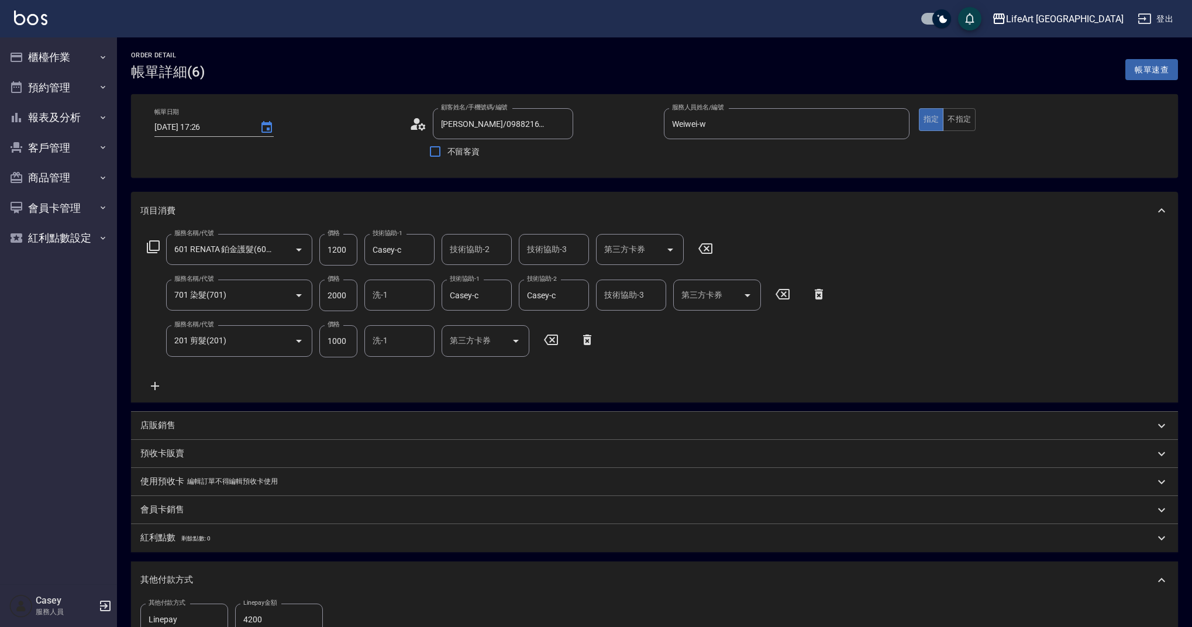
scroll to position [286, 0]
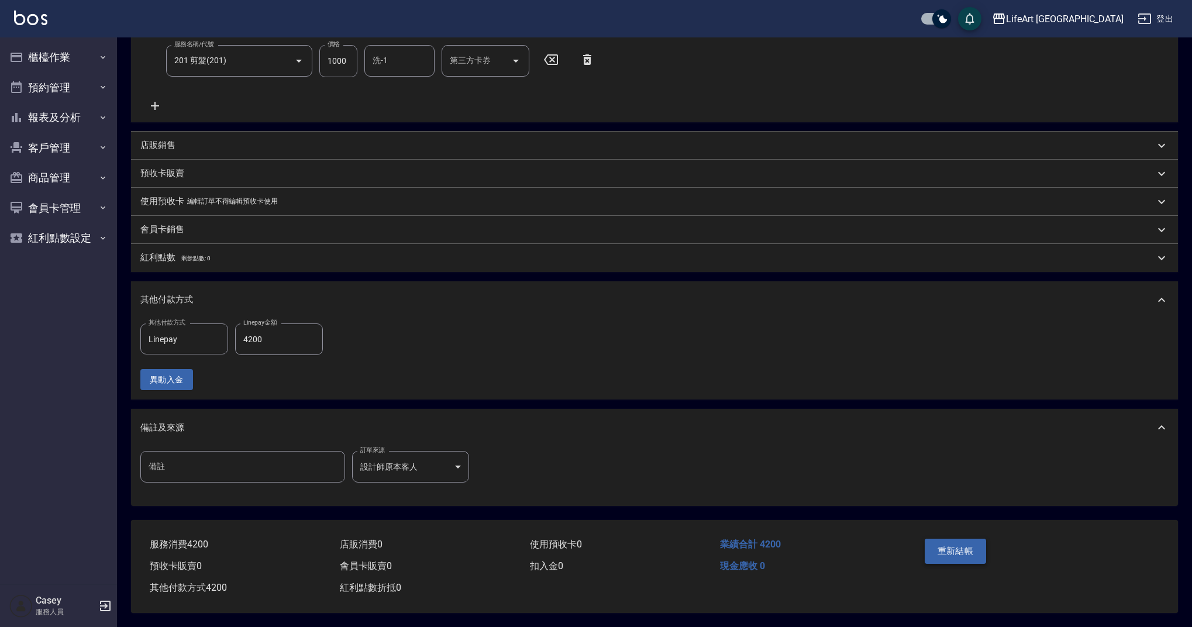
click at [979, 545] on button "重新結帳" at bounding box center [956, 551] width 62 height 25
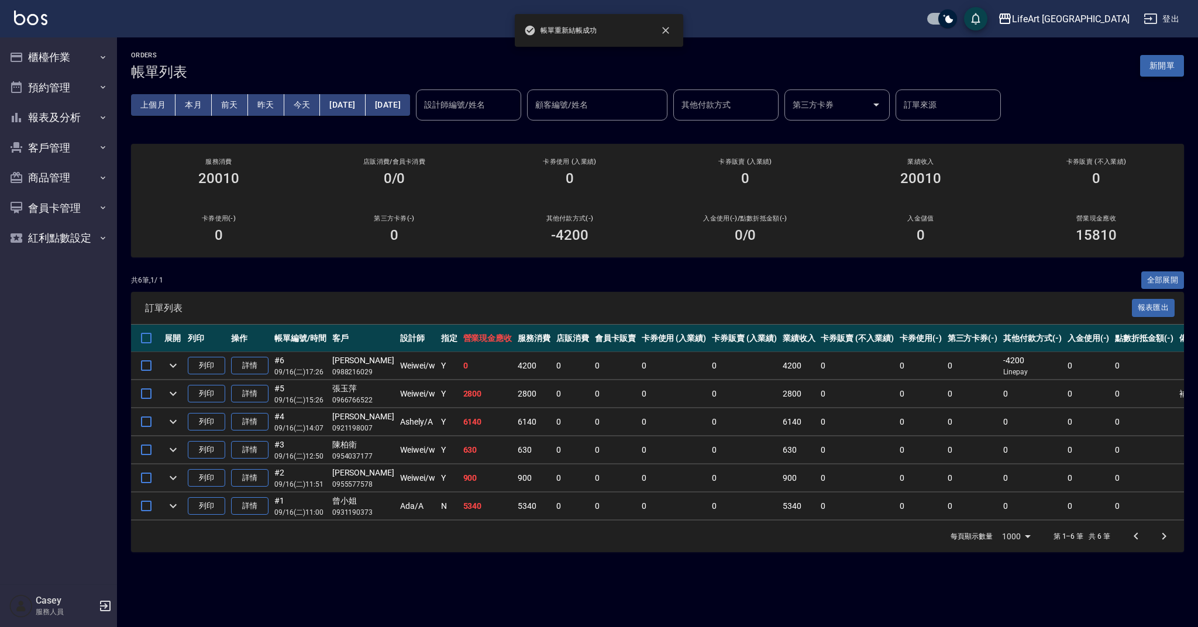
click at [1170, 72] on button "新開單" at bounding box center [1162, 66] width 44 height 22
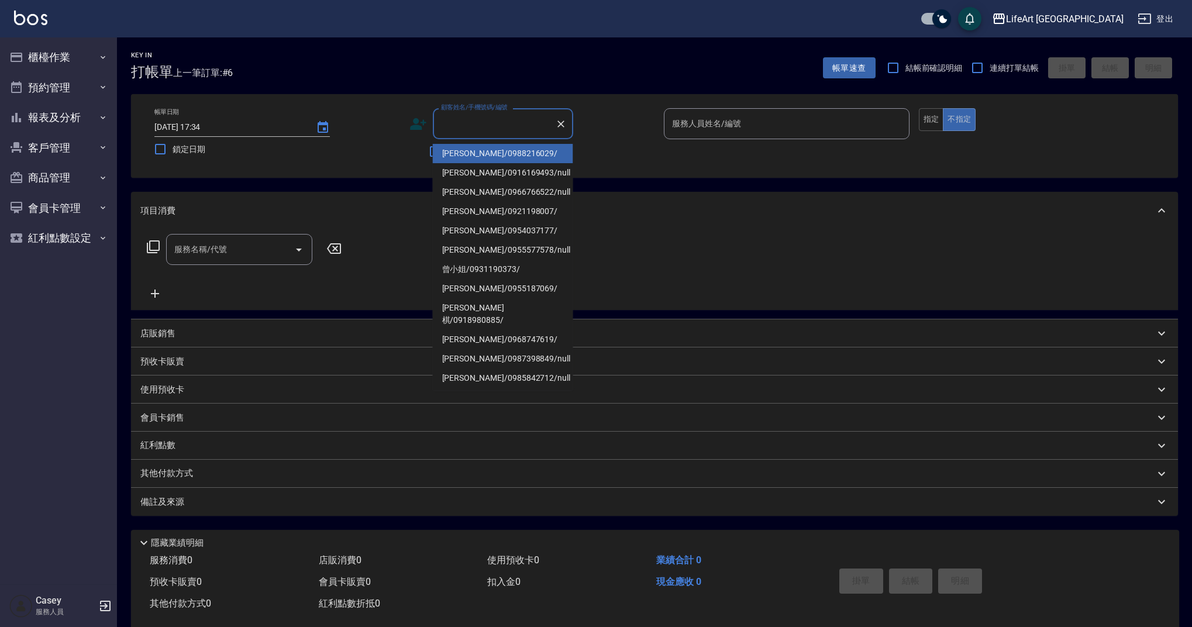
click at [477, 119] on input "顧客姓名/手機號碼/編號" at bounding box center [494, 124] width 112 height 20
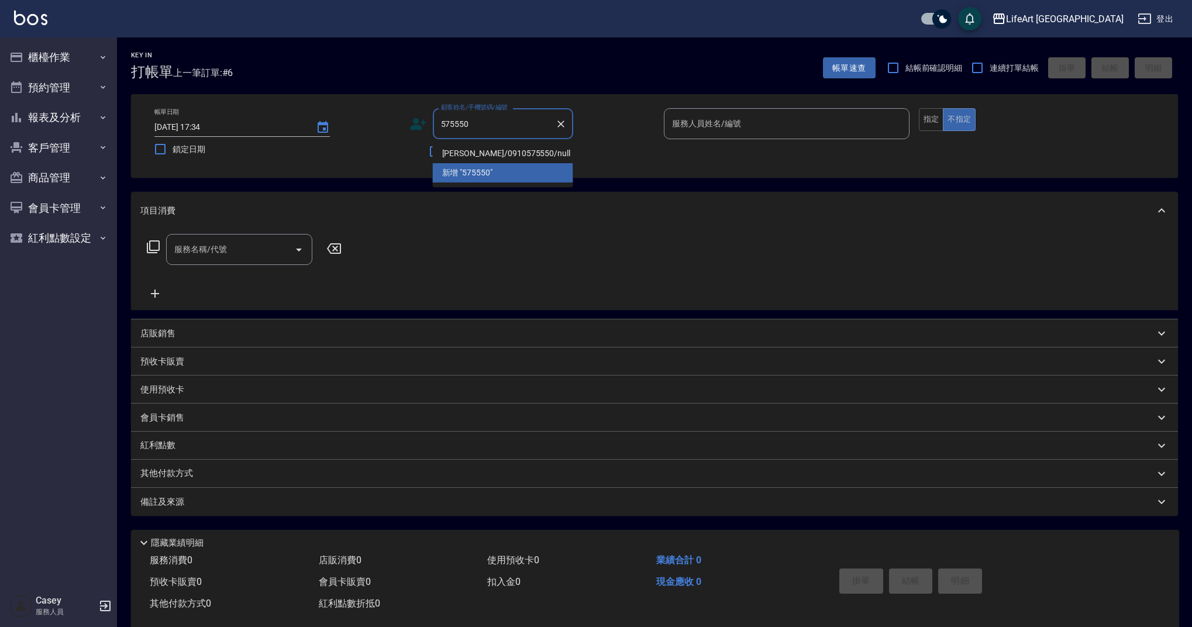
click at [485, 152] on li "林鈺芳/0910575550/null" at bounding box center [503, 153] width 140 height 19
type input "林鈺芳/0910575550/null"
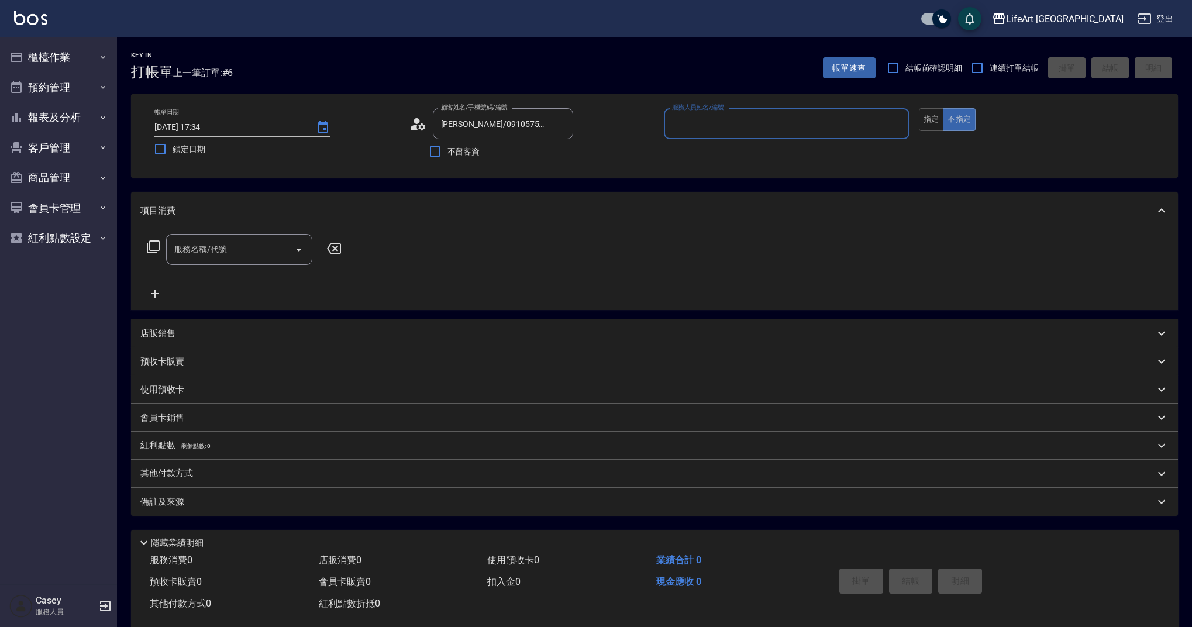
type input "Ashely-A"
click at [565, 153] on icon "button" at bounding box center [560, 153] width 12 height 9
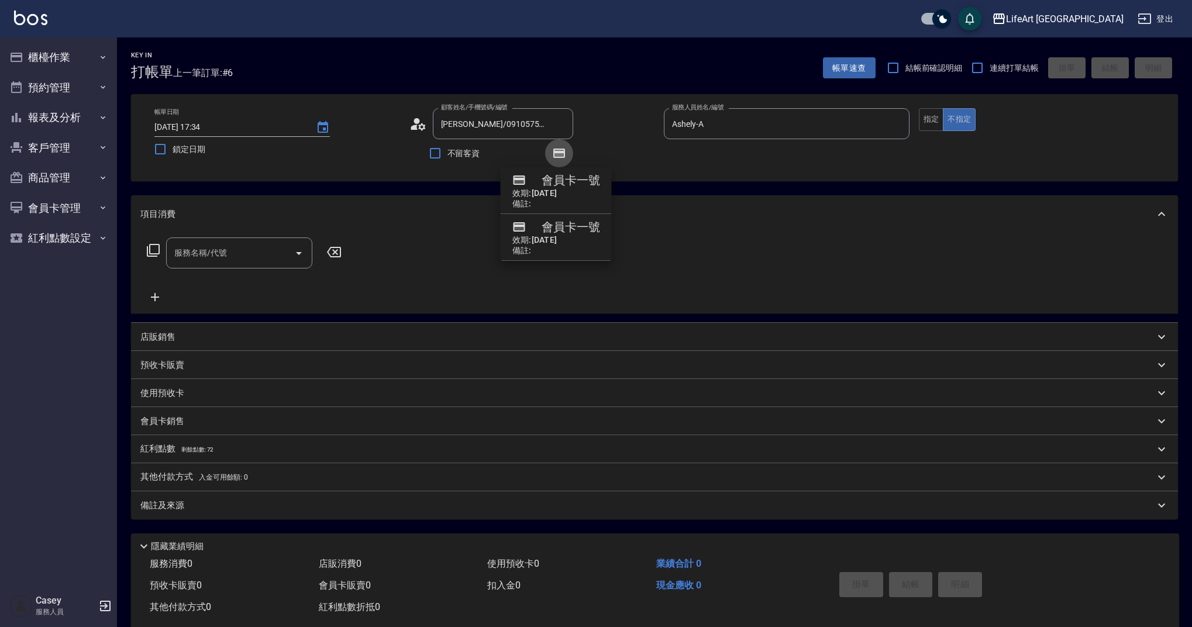
click at [561, 154] on icon "button" at bounding box center [559, 153] width 9 height 7
click at [246, 260] on input "服務名稱/代號" at bounding box center [230, 253] width 118 height 20
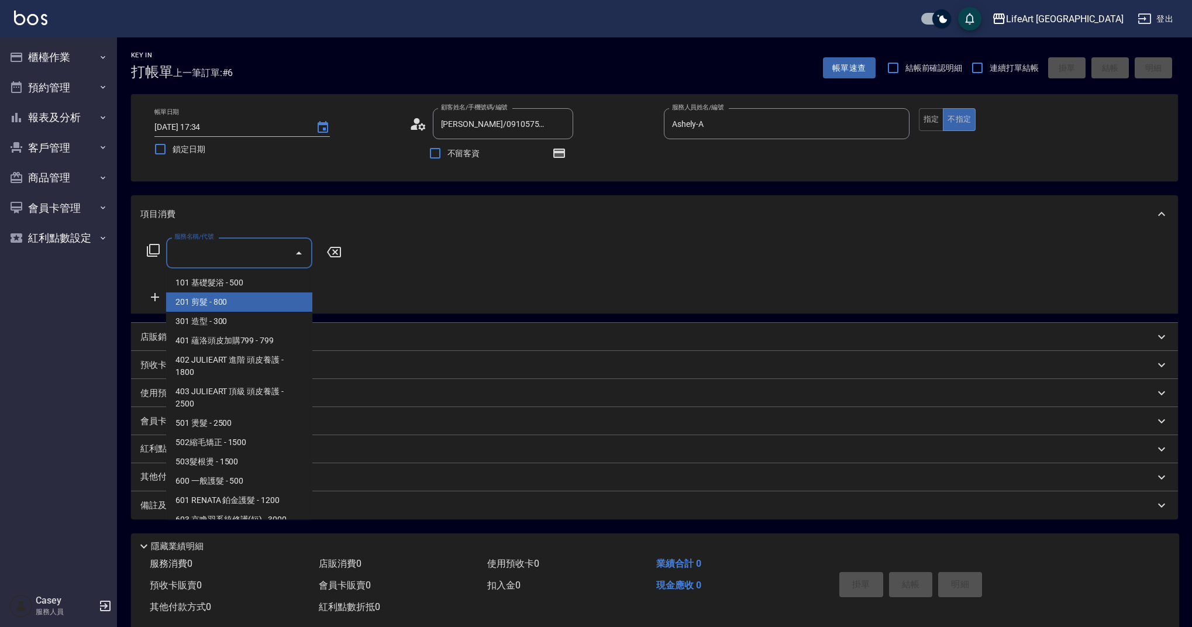
click at [247, 303] on span "201 剪髮 - 800" at bounding box center [239, 302] width 146 height 19
type input "201 剪髮(201)"
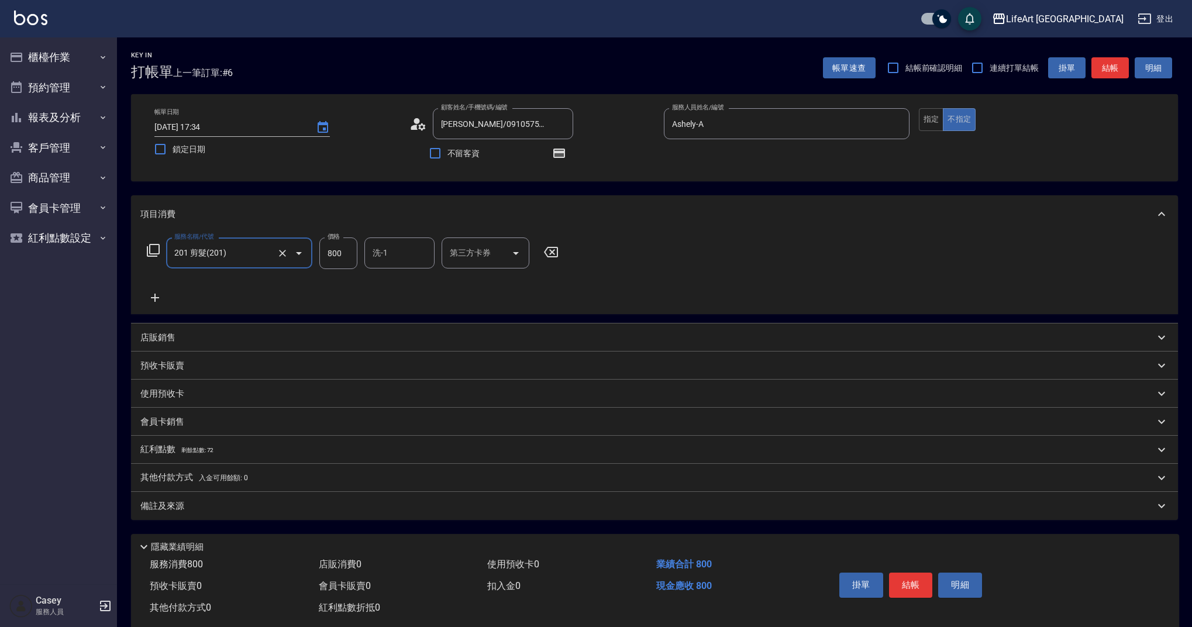
click at [156, 296] on icon at bounding box center [154, 298] width 29 height 14
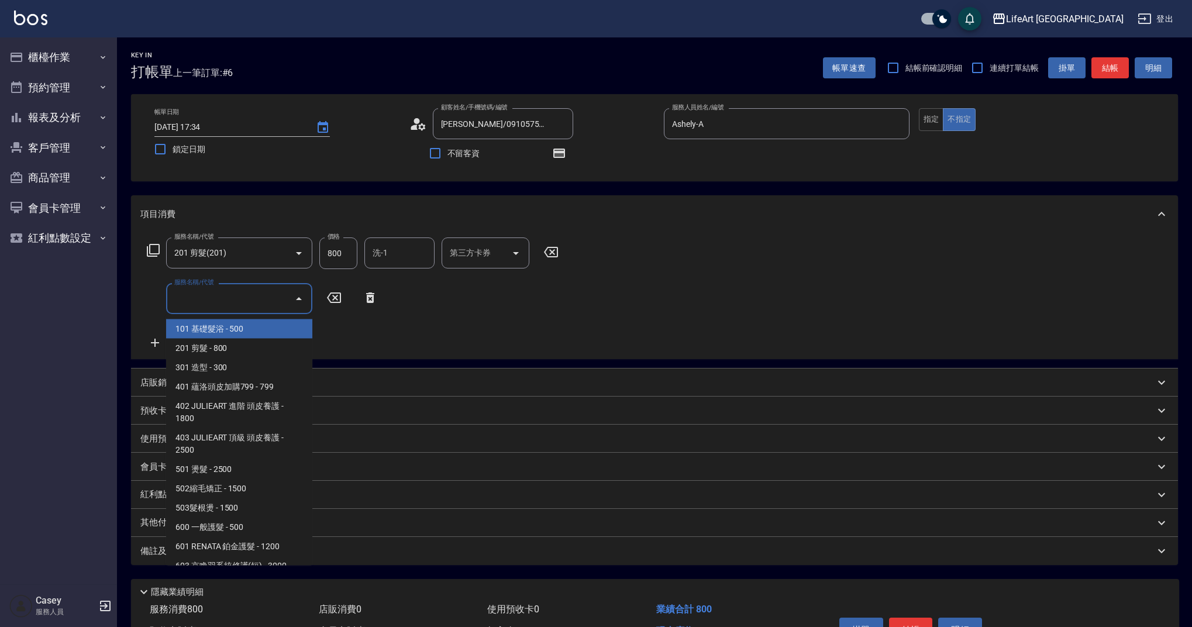
click at [217, 300] on input "服務名稱/代號" at bounding box center [230, 298] width 118 height 20
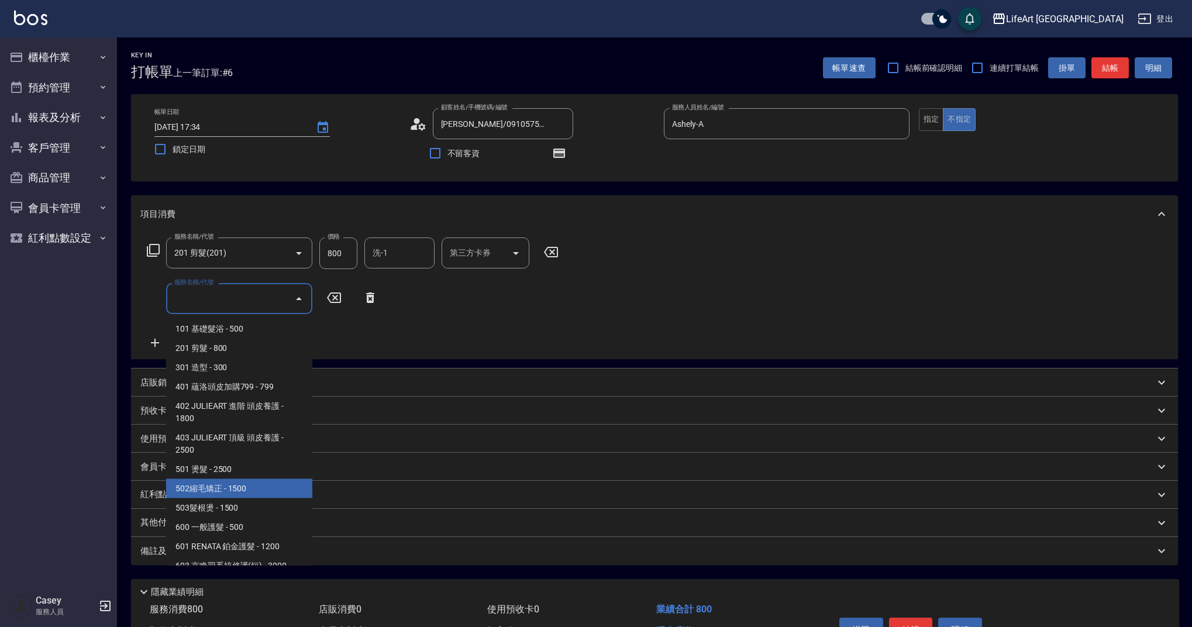
scroll to position [150, 0]
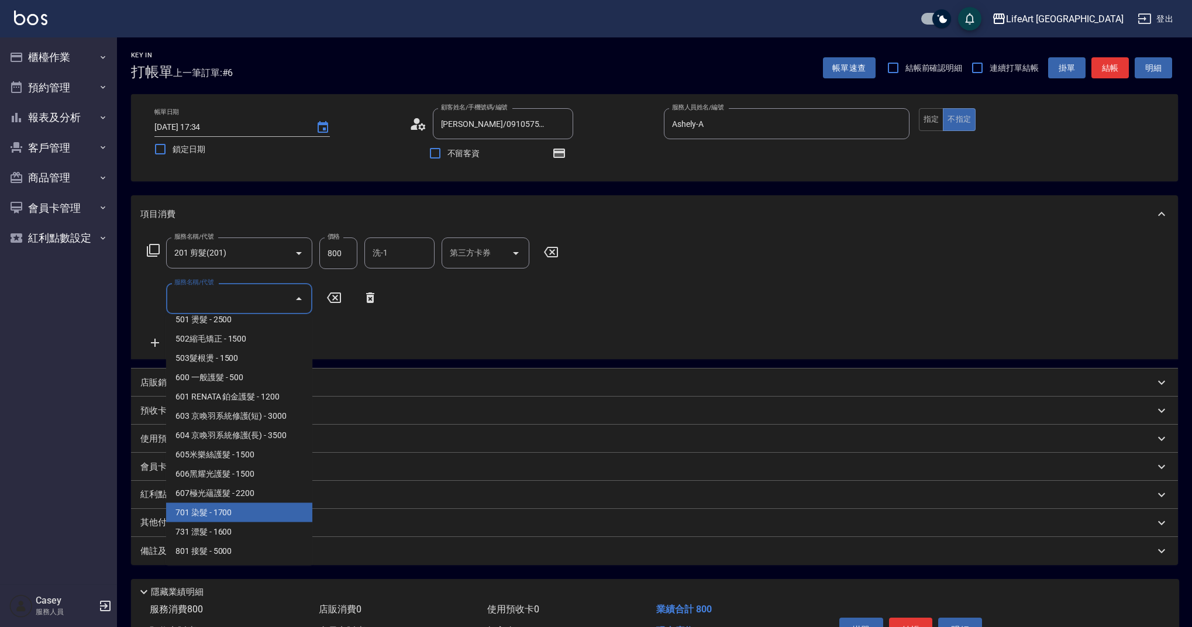
click at [279, 507] on span "701 染髮 - 1700" at bounding box center [239, 512] width 146 height 19
type input "701 染髮(701)"
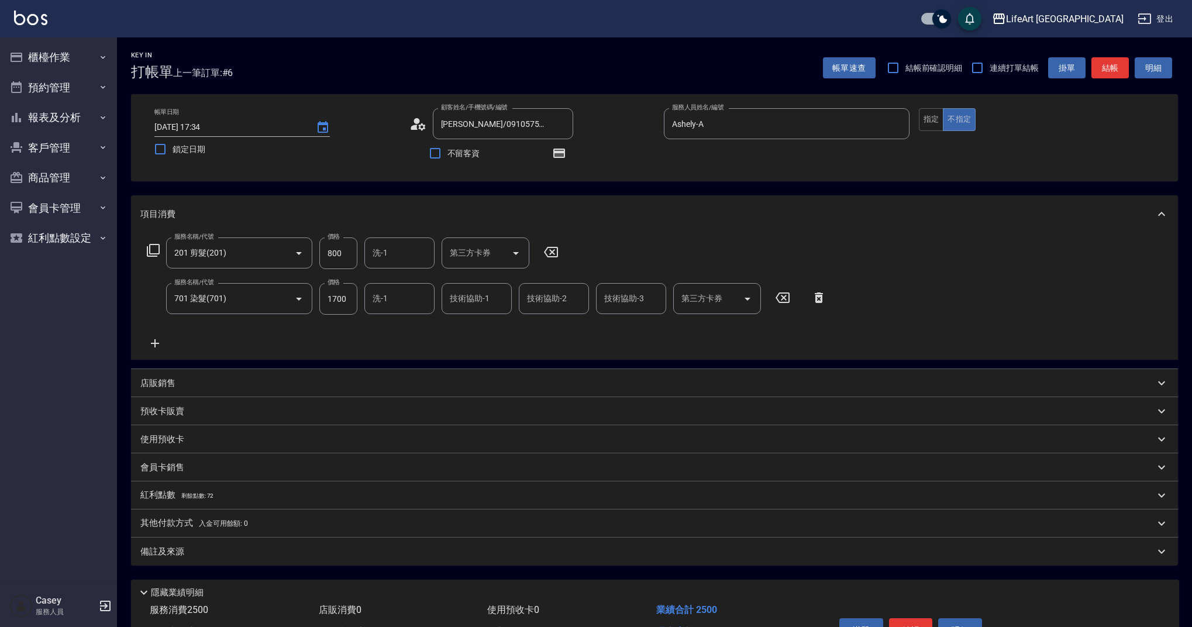
click at [155, 336] on div "服務名稱/代號 201 剪髮(201) 服務名稱/代號 價格 800 價格 洗-1 洗-1 第三方卡券 第三方卡券 服務名稱/代號 701 染髮(701) 服…" at bounding box center [486, 294] width 693 height 113
click at [159, 343] on icon at bounding box center [155, 343] width 8 height 8
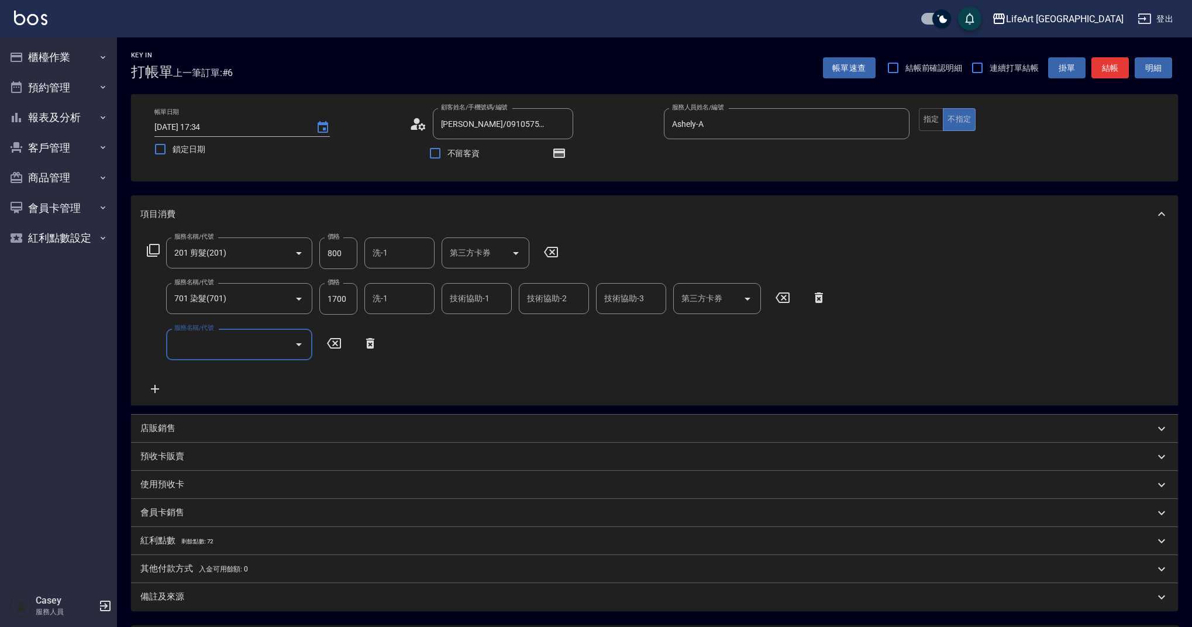
click at [214, 345] on input "服務名稱/代號" at bounding box center [230, 344] width 118 height 20
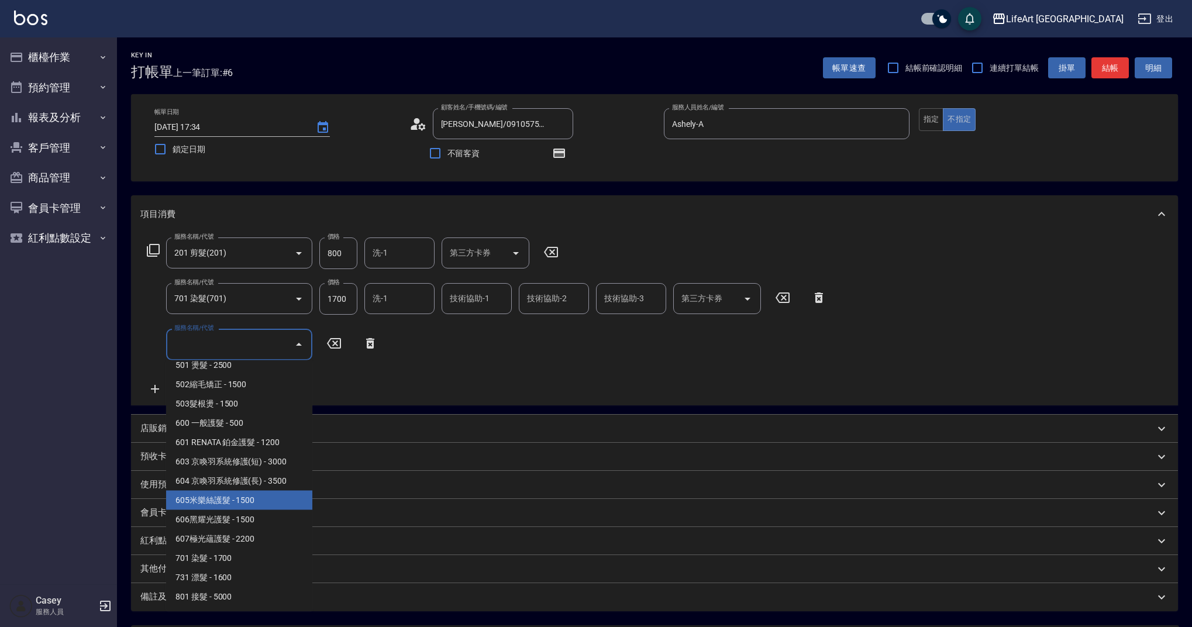
click at [271, 496] on span "605米樂絲護髮 - 1500" at bounding box center [239, 500] width 146 height 19
type input "605米樂絲護髮(605)"
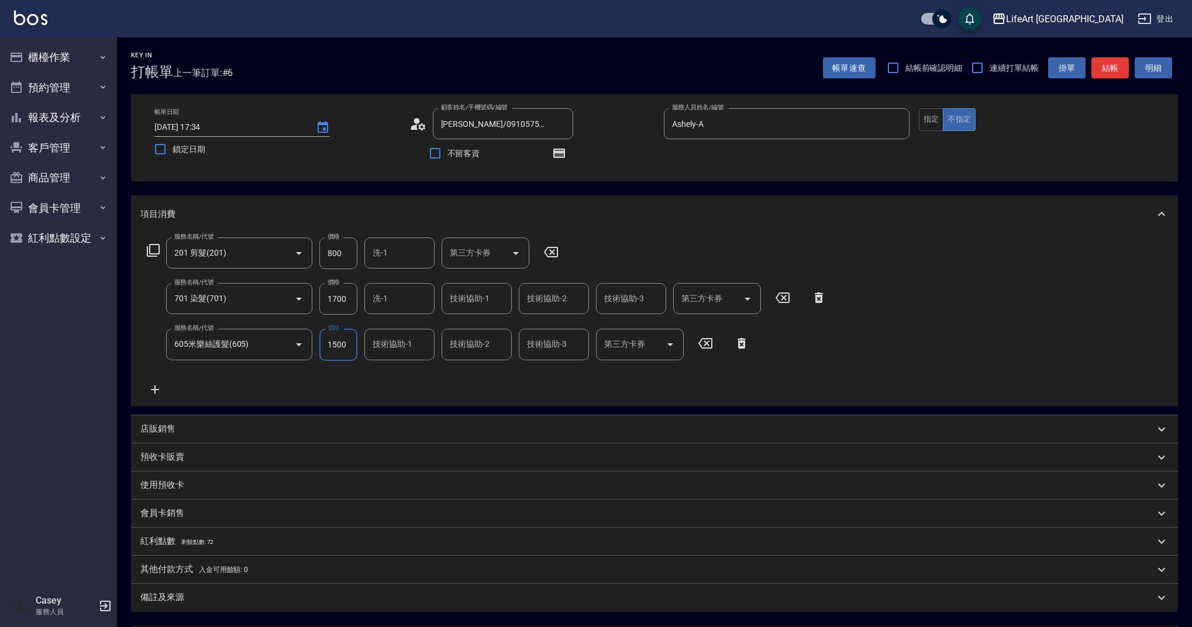
click at [341, 298] on input "1700" at bounding box center [338, 299] width 38 height 32
type input "3540"
click at [352, 254] on input "800" at bounding box center [338, 254] width 38 height 32
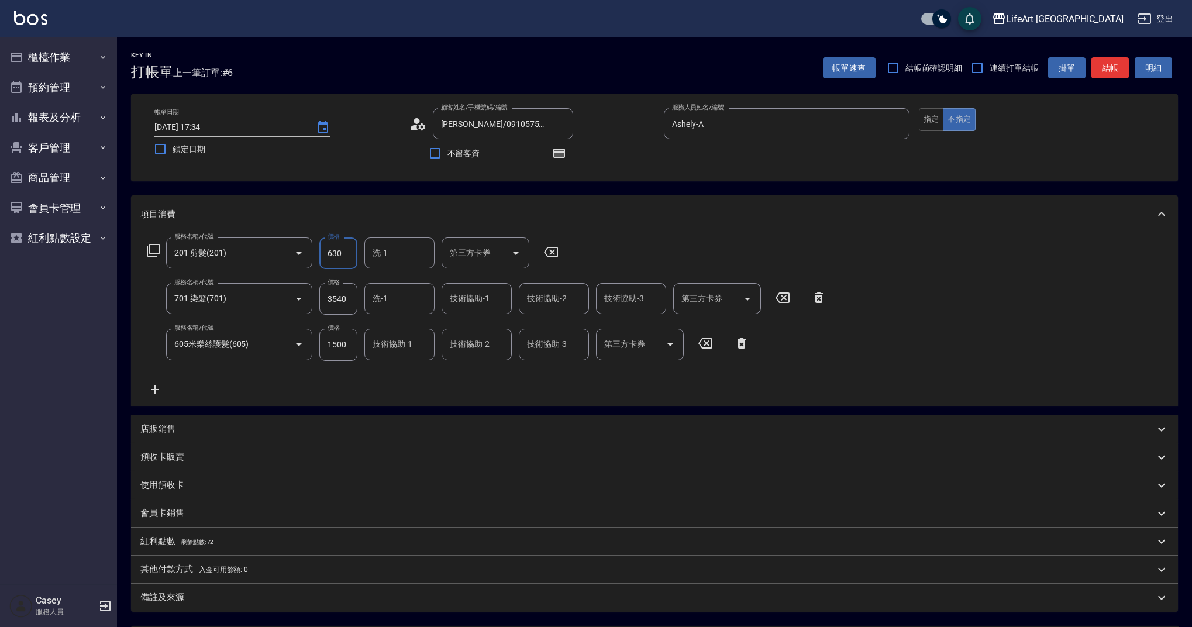
type input "630"
click at [461, 386] on div "服務名稱/代號 201 剪髮(201) 服務名稱/代號 價格 630 價格 洗-1 洗-1 第三方卡券 第三方卡券 服務名稱/代號 701 染髮(701) 服…" at bounding box center [486, 317] width 693 height 159
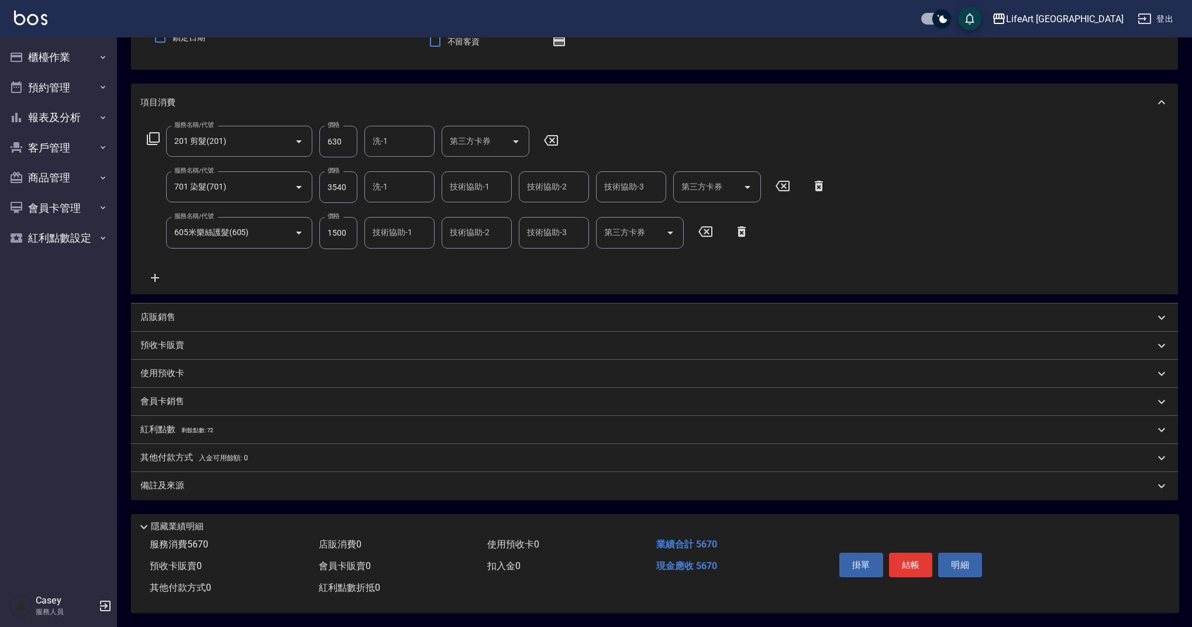
click at [469, 181] on input "技術協助-1" at bounding box center [477, 187] width 60 height 20
click at [477, 211] on span "Lily (無代號)" at bounding box center [472, 217] width 43 height 12
type input "Lily(無代號)"
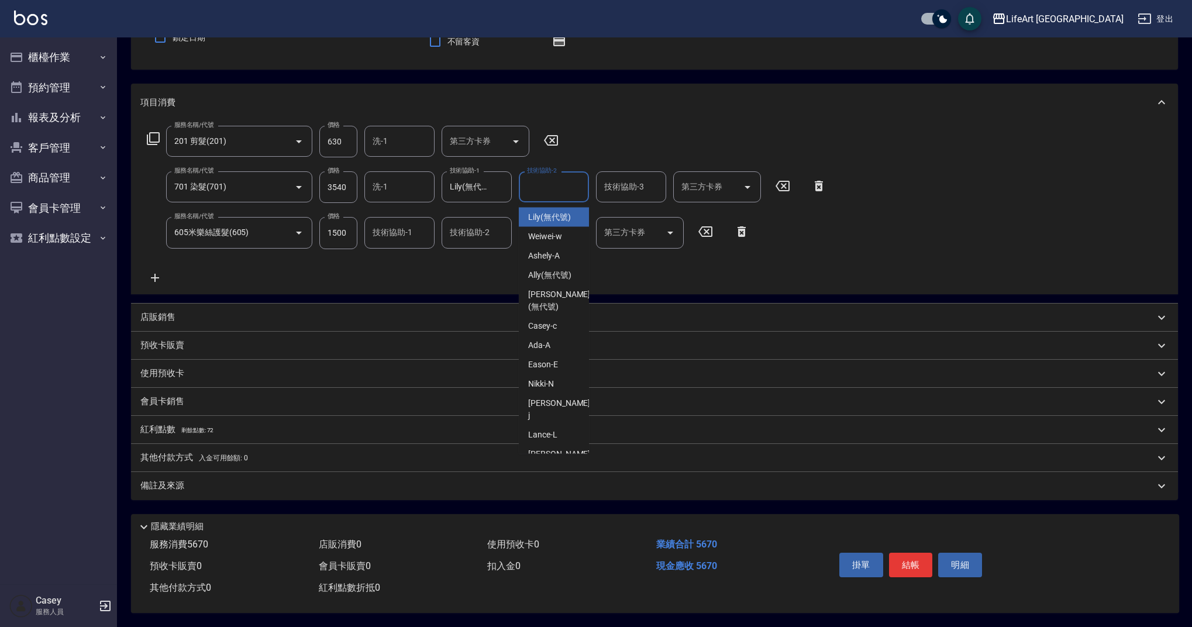
click at [558, 183] on div "技術協助-2 技術協助-2" at bounding box center [554, 186] width 70 height 31
click at [556, 217] on span "Lily (無代號)" at bounding box center [549, 217] width 43 height 12
type input "Lily(無代號)"
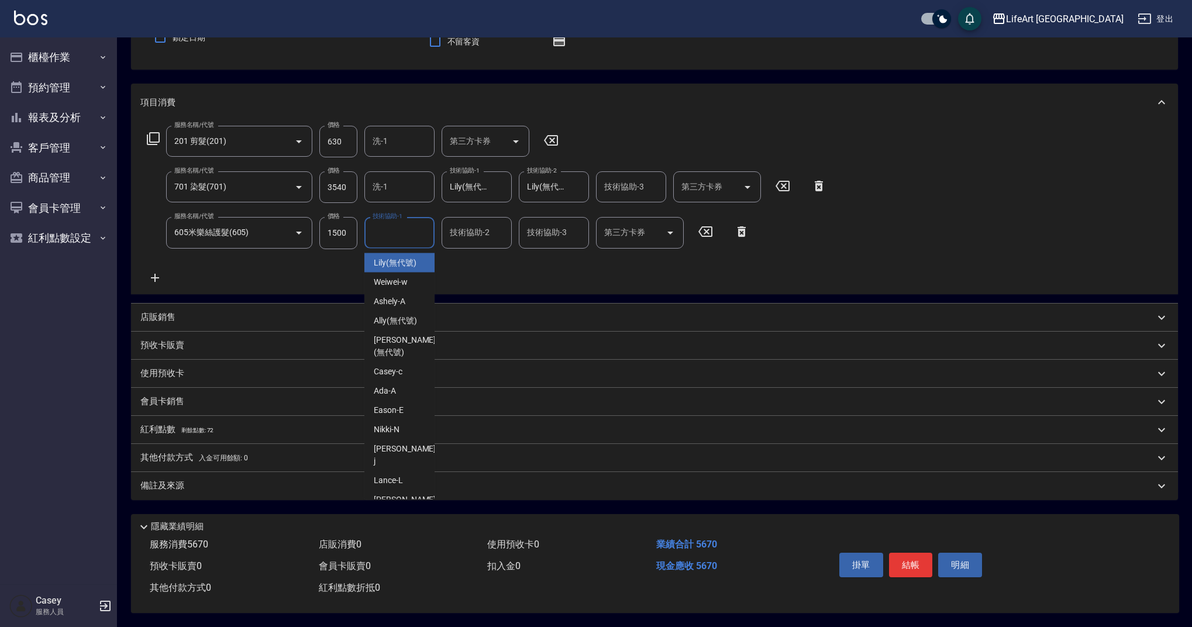
click at [390, 219] on div "技術協助-1 技術協助-1" at bounding box center [400, 232] width 70 height 31
click at [404, 259] on span "Lily (無代號)" at bounding box center [395, 263] width 43 height 12
type input "Lily(無代號)"
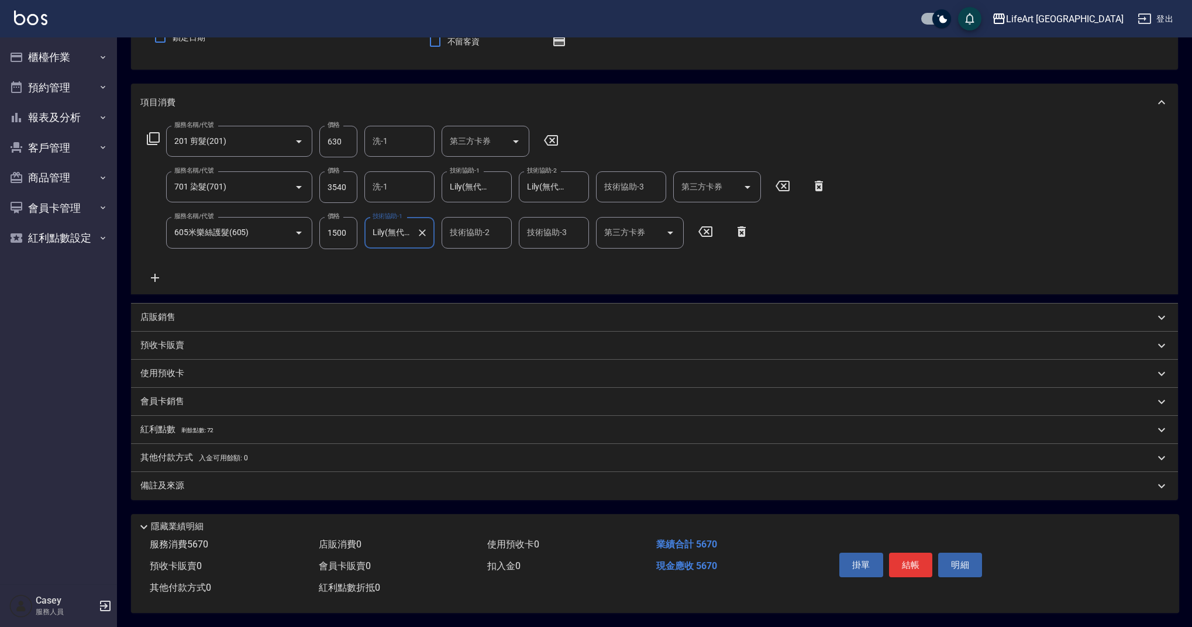
click at [613, 180] on div "技術協助-3 技術協助-3" at bounding box center [631, 186] width 70 height 31
click at [626, 212] on span "Lily (無代號)" at bounding box center [627, 217] width 43 height 12
type input "Lily(無代號)"
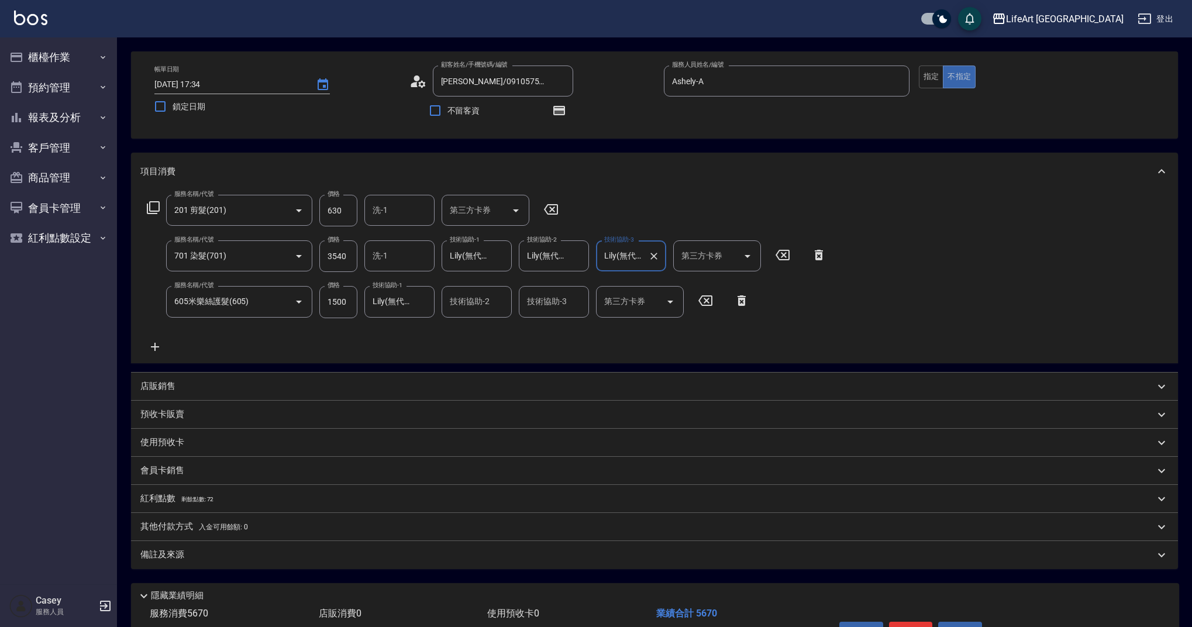
scroll to position [23, 0]
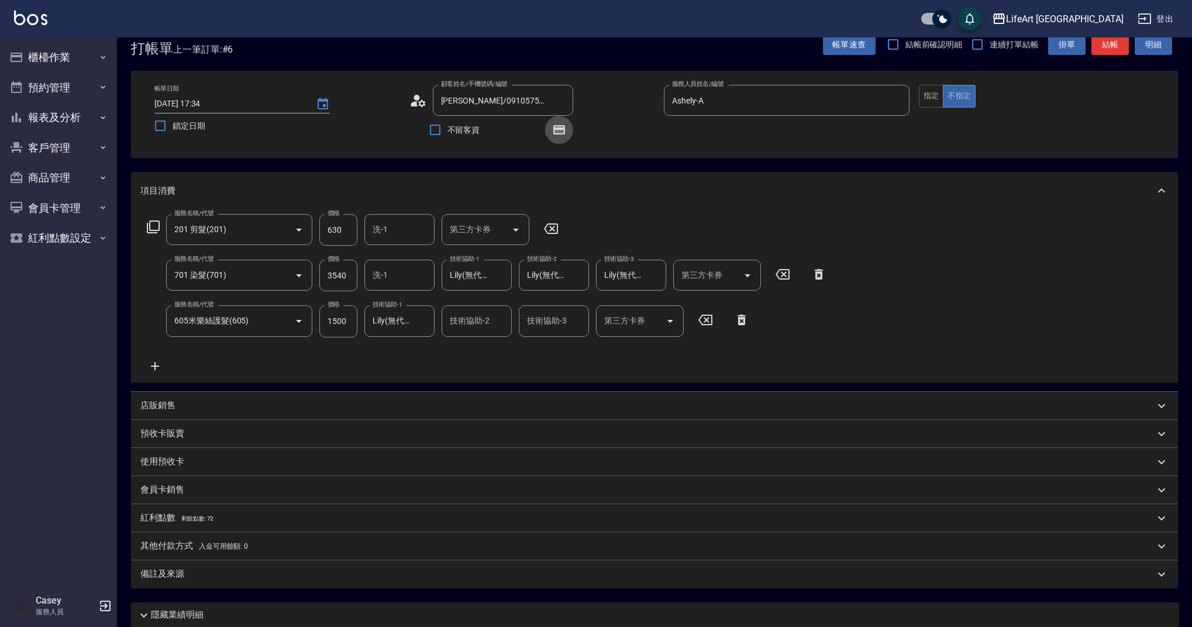
click at [561, 133] on icon "button" at bounding box center [559, 129] width 9 height 7
click at [562, 132] on icon "button" at bounding box center [559, 129] width 9 height 7
click at [561, 130] on icon "button" at bounding box center [559, 129] width 9 height 7
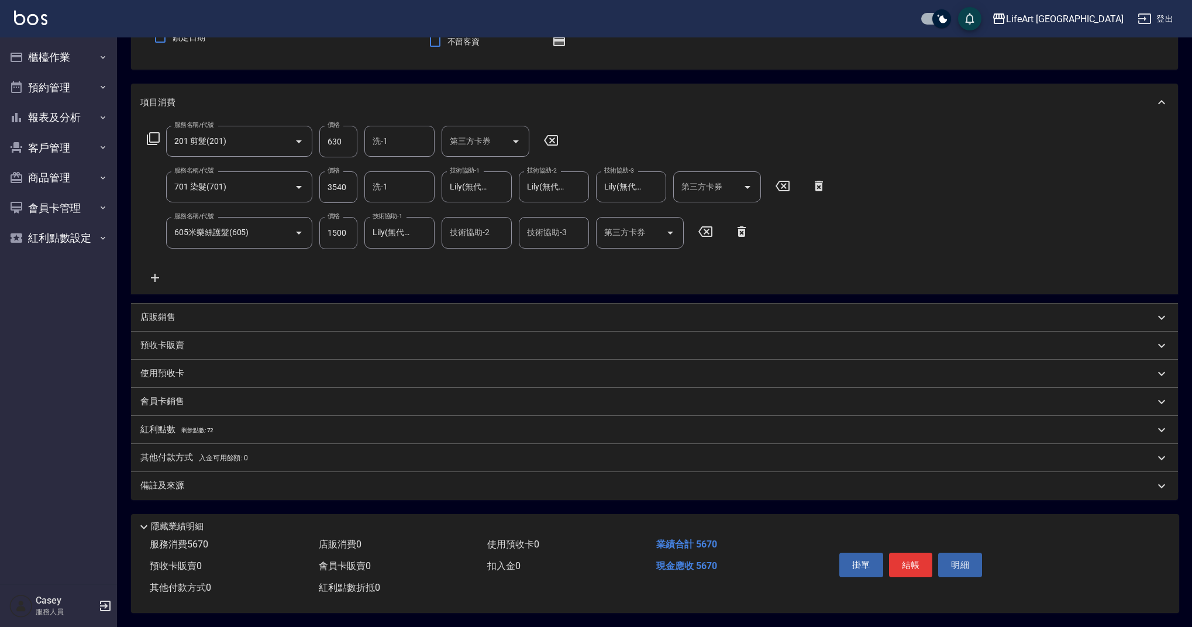
click at [218, 424] on div "紅利點數 剩餘點數: 72" at bounding box center [647, 430] width 1015 height 13
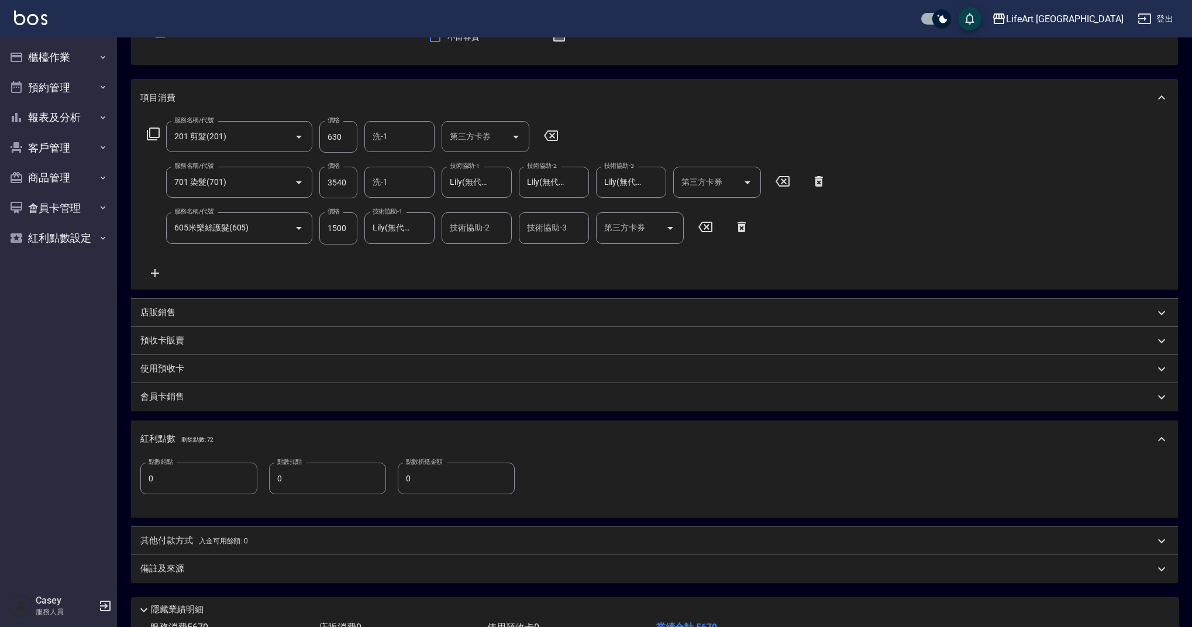
click at [221, 491] on input "0" at bounding box center [198, 479] width 117 height 32
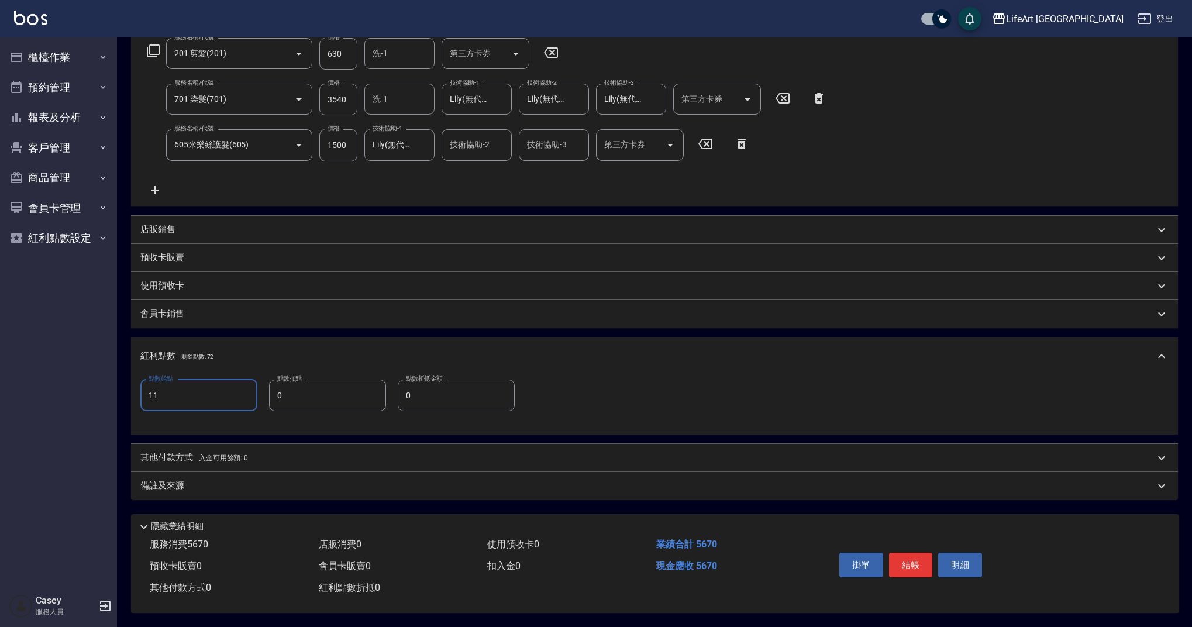
type input "11"
click at [268, 484] on div "備註及來源" at bounding box center [647, 486] width 1015 height 12
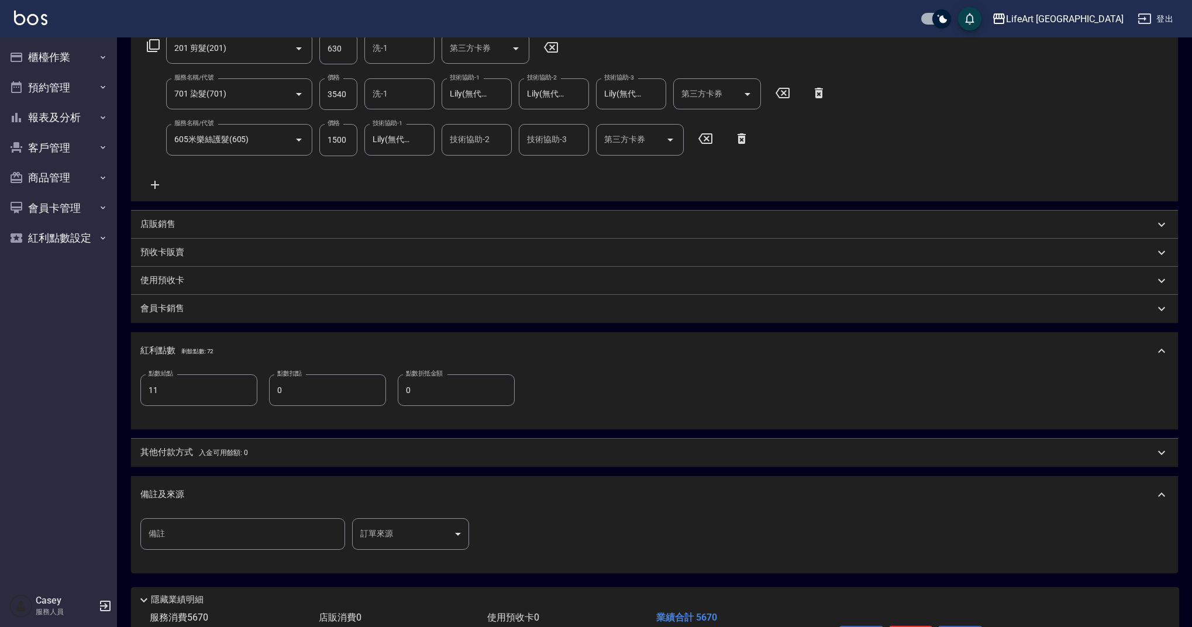
click at [390, 535] on body "LifeArt 蘆洲 登出 櫃檯作業 打帳單 帳單列表 現金收支登錄 高階收支登錄 材料自購登錄 每日結帳 排班表 現場電腦打卡 預約管理 預約管理 單日預約…" at bounding box center [596, 247] width 1192 height 905
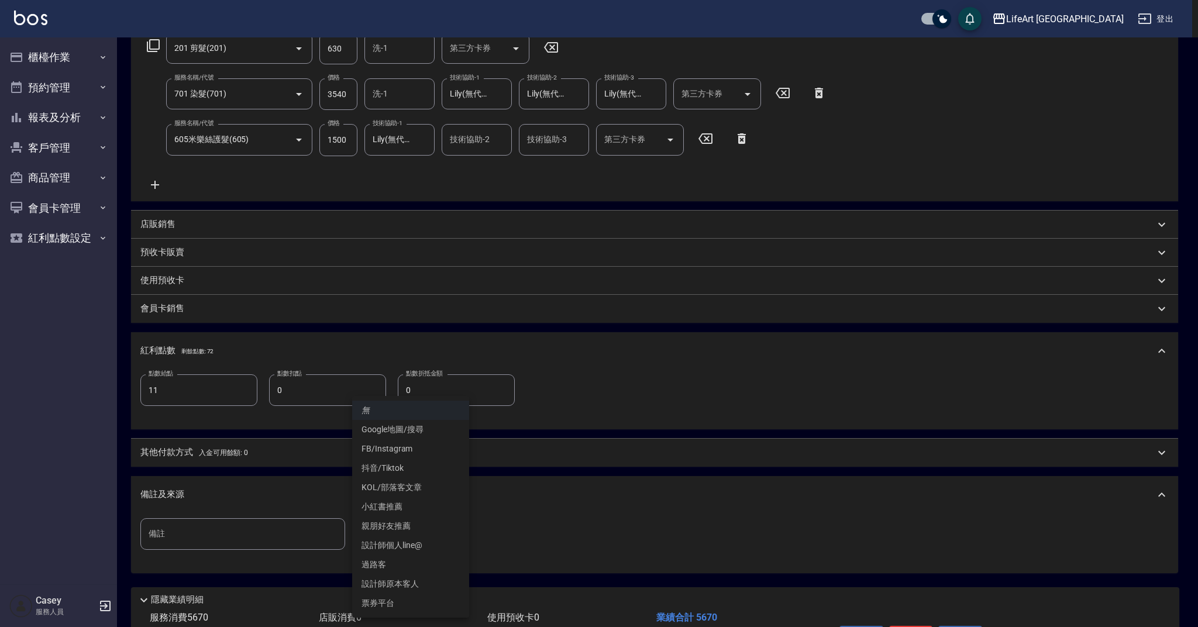
click at [428, 580] on li "設計師原本客人" at bounding box center [410, 584] width 117 height 19
type input "設計師原本客人"
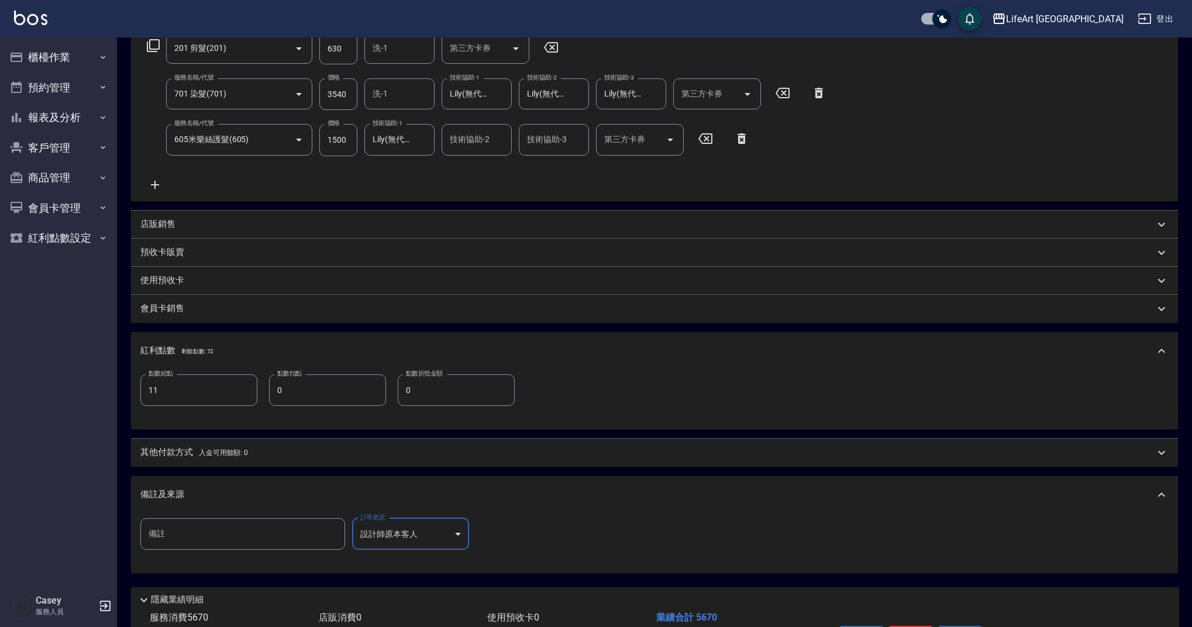
scroll to position [283, 0]
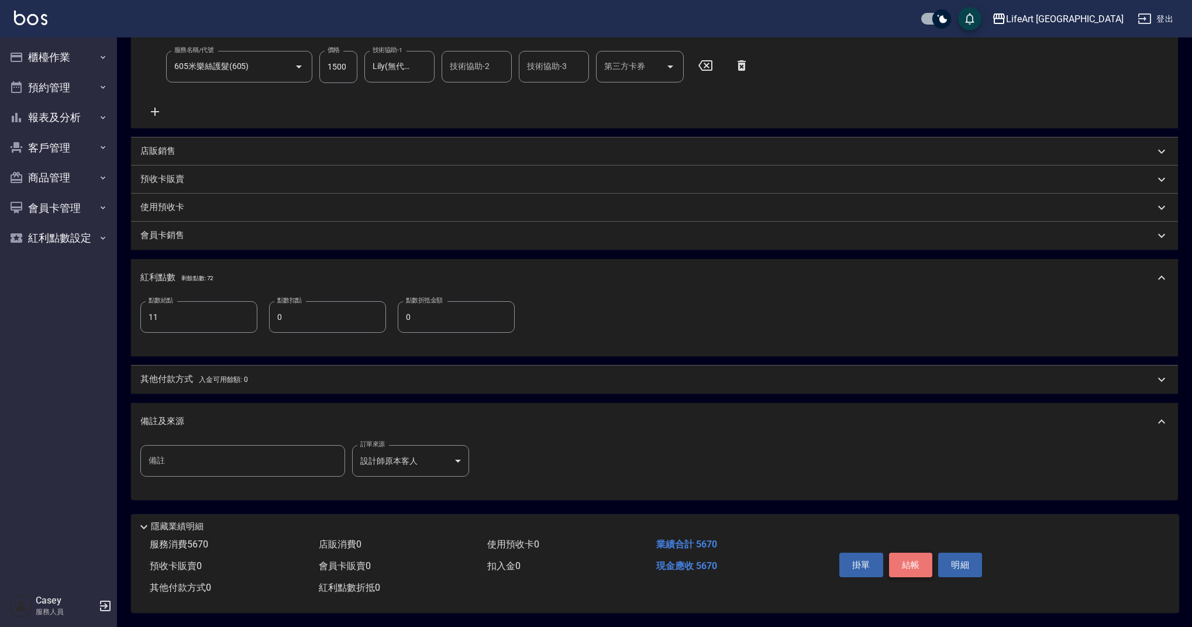
click at [903, 558] on button "結帳" at bounding box center [911, 565] width 44 height 25
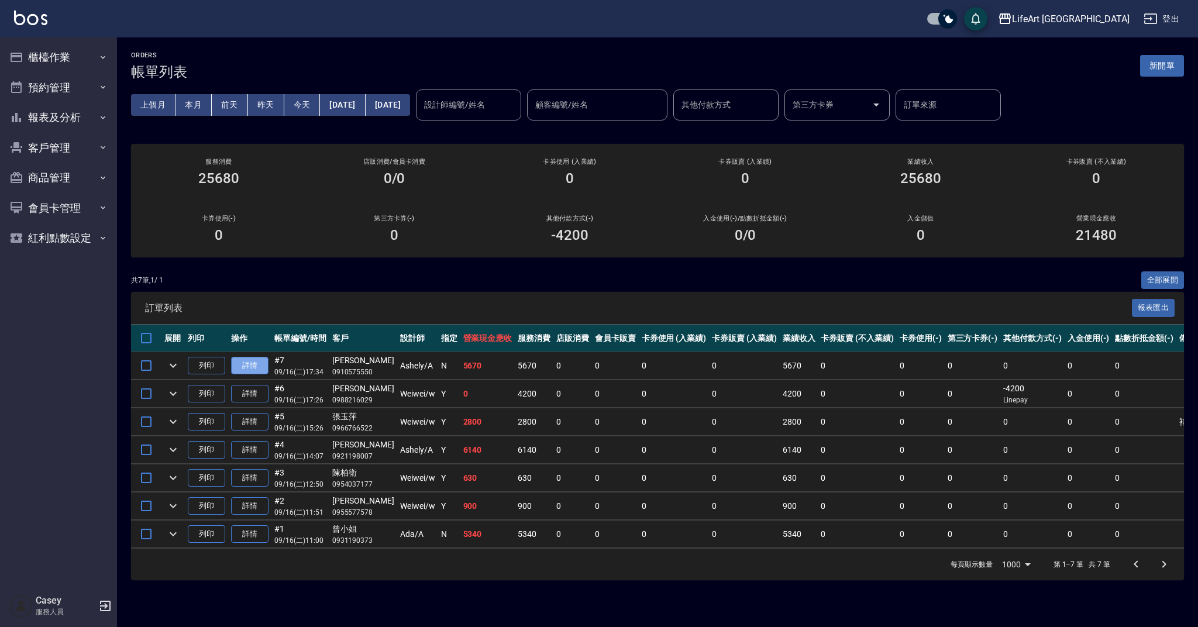
click at [253, 360] on link "詳情" at bounding box center [249, 366] width 37 height 18
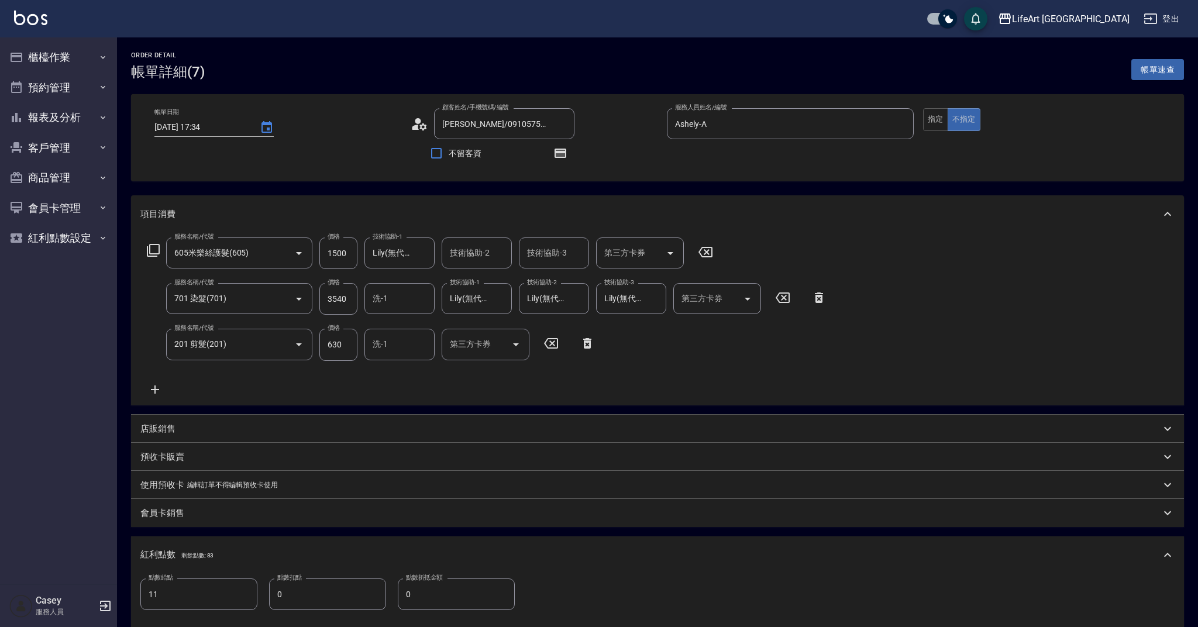
type input "2025/09/16 17:34"
type input "林鈺芳/0910575550/null"
type input "Ashely-A"
type input "11"
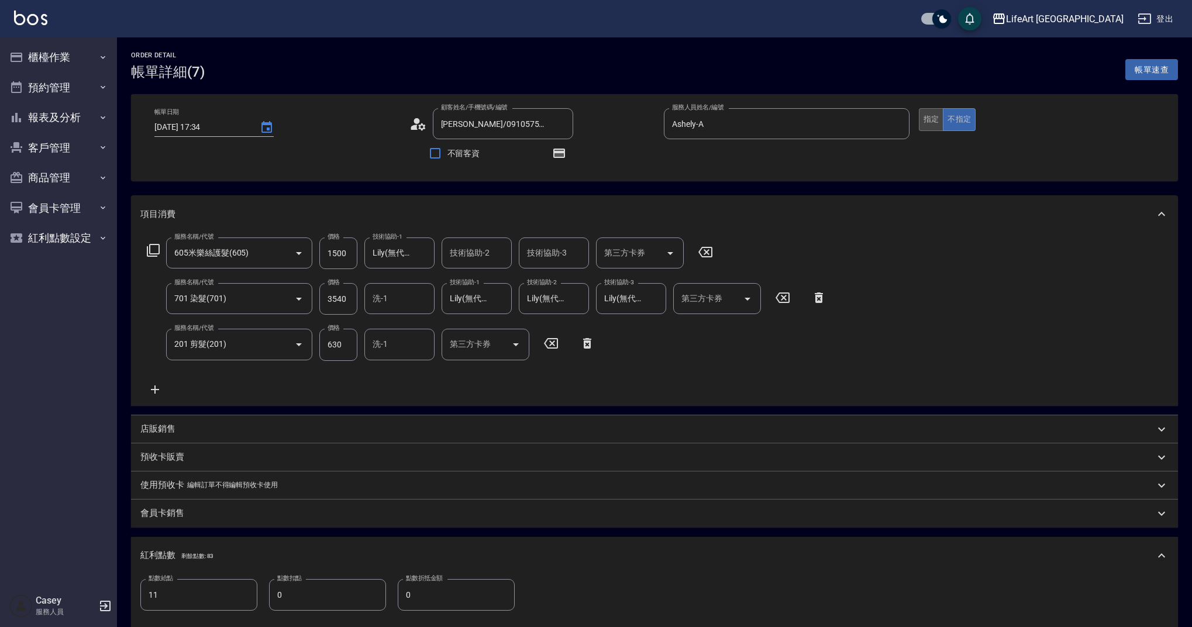
click at [927, 114] on button "指定" at bounding box center [931, 119] width 25 height 23
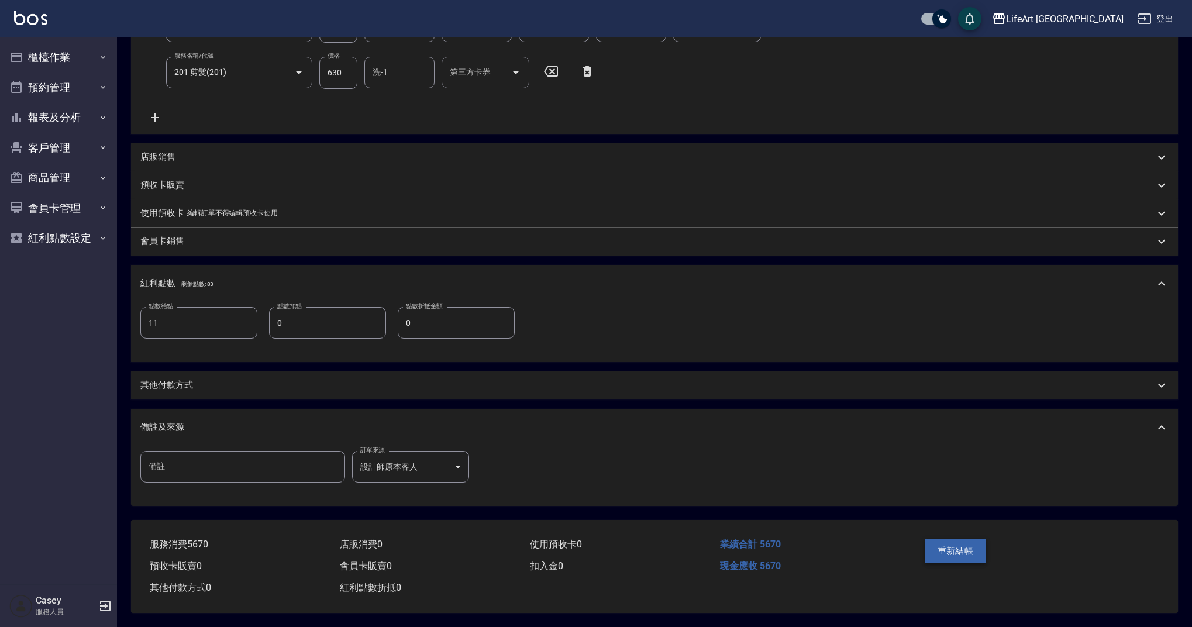
click at [973, 541] on button "重新結帳" at bounding box center [956, 551] width 62 height 25
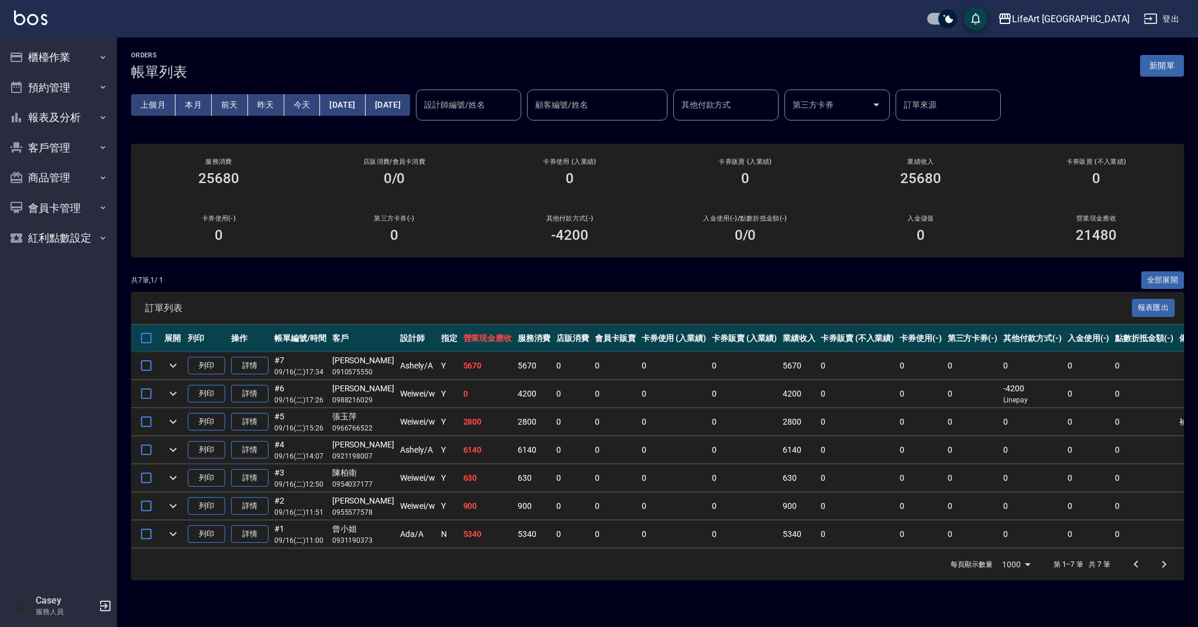
click at [1169, 49] on div "ORDERS 帳單列表 新開單 上個月 本月 前天 昨天 今天 2025/09/16 2025/09/16 設計師編號/姓名 設計師編號/姓名 顧客編號/姓名…" at bounding box center [657, 315] width 1081 height 557
click at [1169, 71] on button "新開單" at bounding box center [1162, 66] width 44 height 22
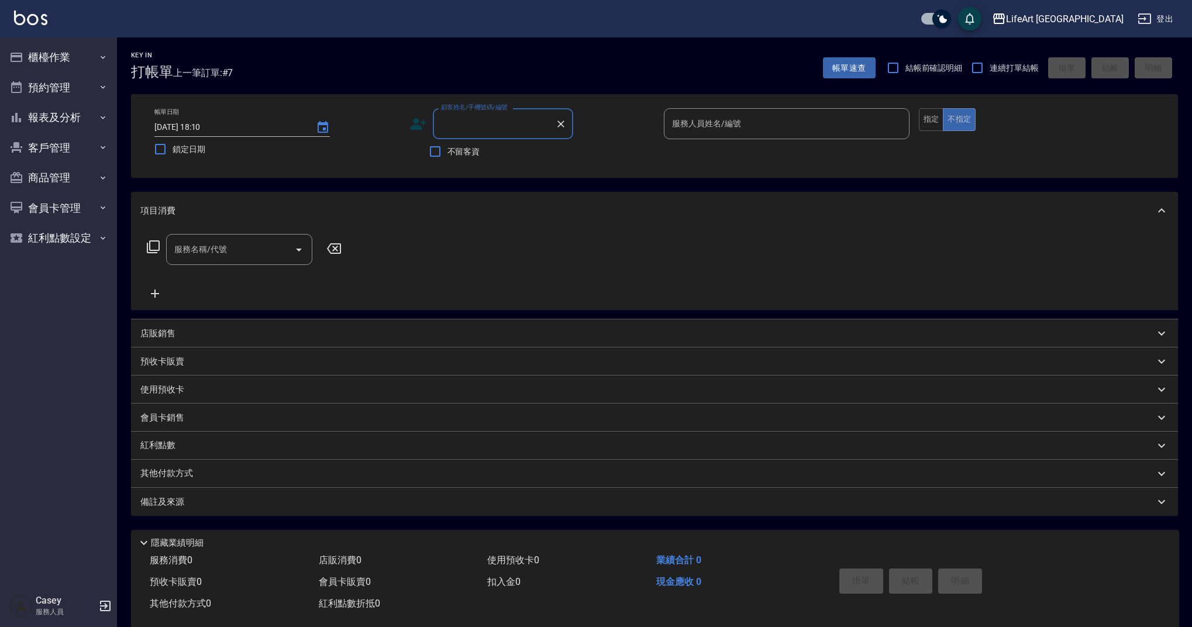
click at [468, 120] on input "顧客姓名/手機號碼/編號" at bounding box center [494, 124] width 112 height 20
click at [521, 153] on li "李寧/0916169493/null" at bounding box center [503, 153] width 140 height 19
type input "李寧/0916169493/null"
click at [666, 124] on div "服務人員姓名/編號" at bounding box center [787, 123] width 246 height 31
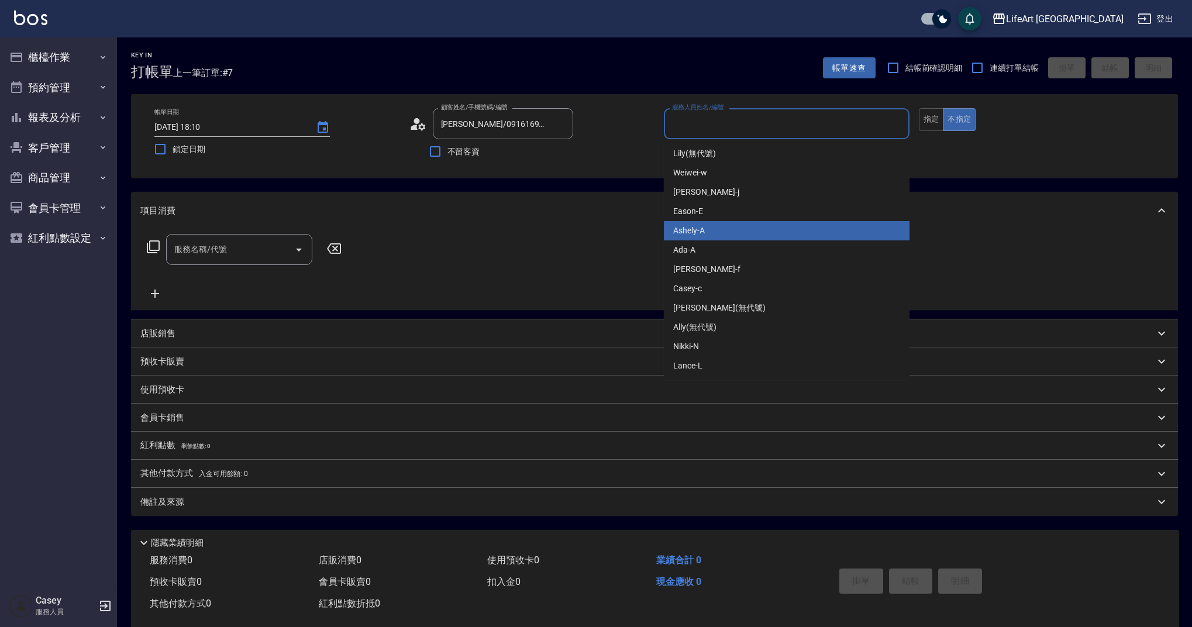
click at [700, 232] on span "Ashely -A" at bounding box center [689, 231] width 32 height 12
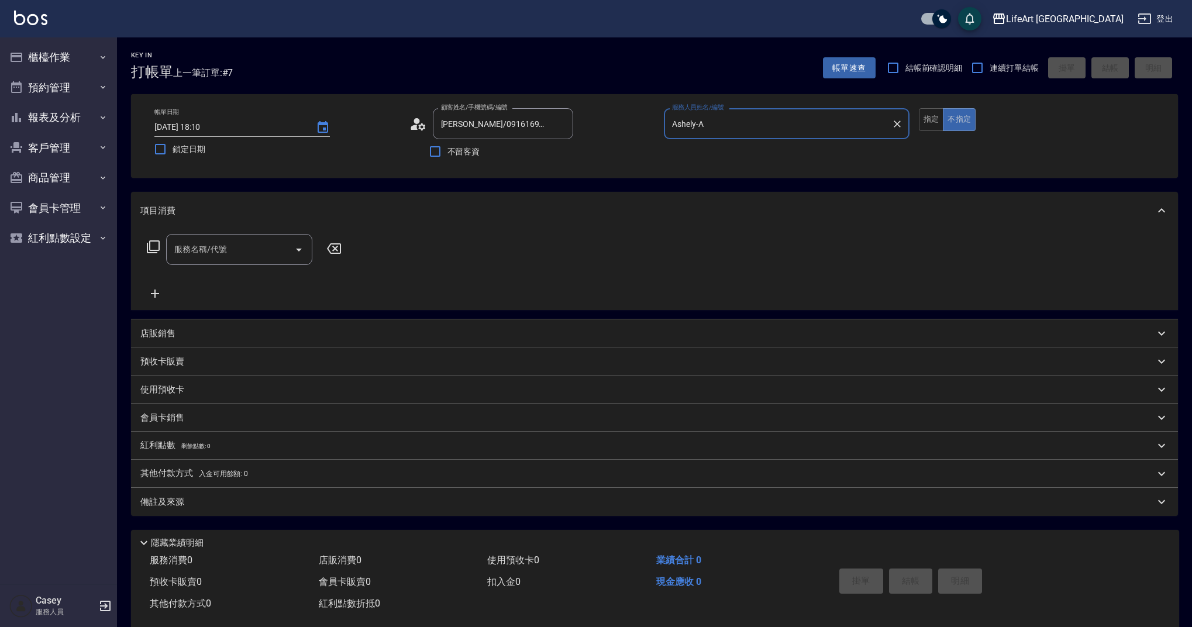
type input "Ashely-A"
click at [939, 123] on button "指定" at bounding box center [931, 119] width 25 height 23
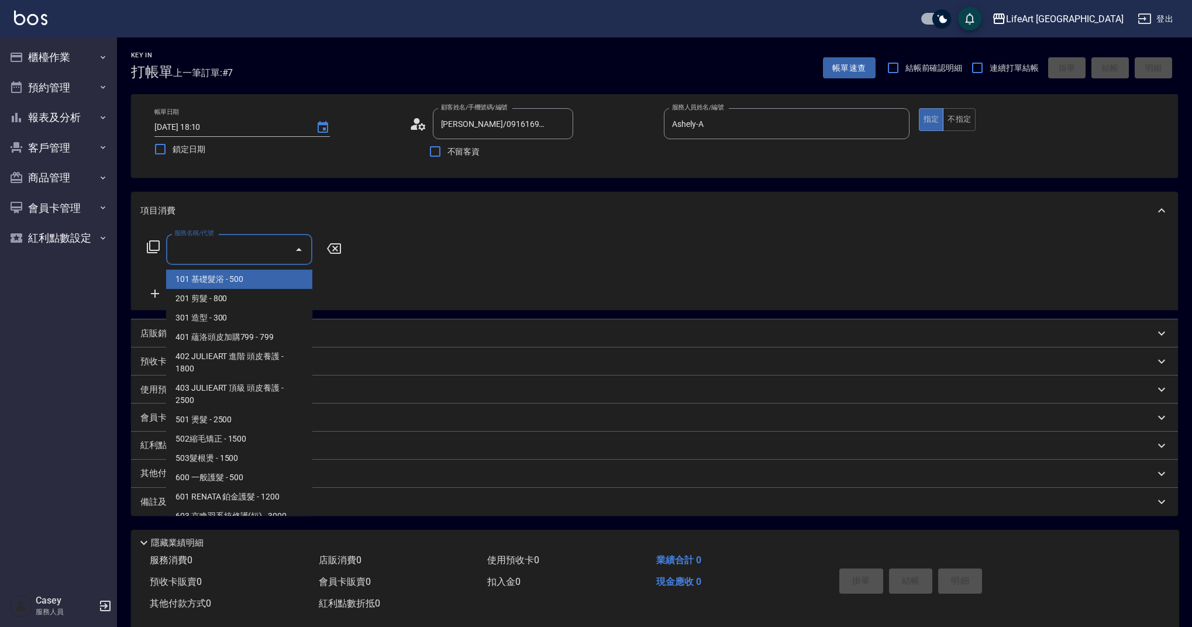
click at [252, 245] on input "服務名稱/代號" at bounding box center [230, 249] width 118 height 20
click at [265, 301] on span "201 剪髮 - 800" at bounding box center [239, 298] width 146 height 19
type input "201 剪髮(201)"
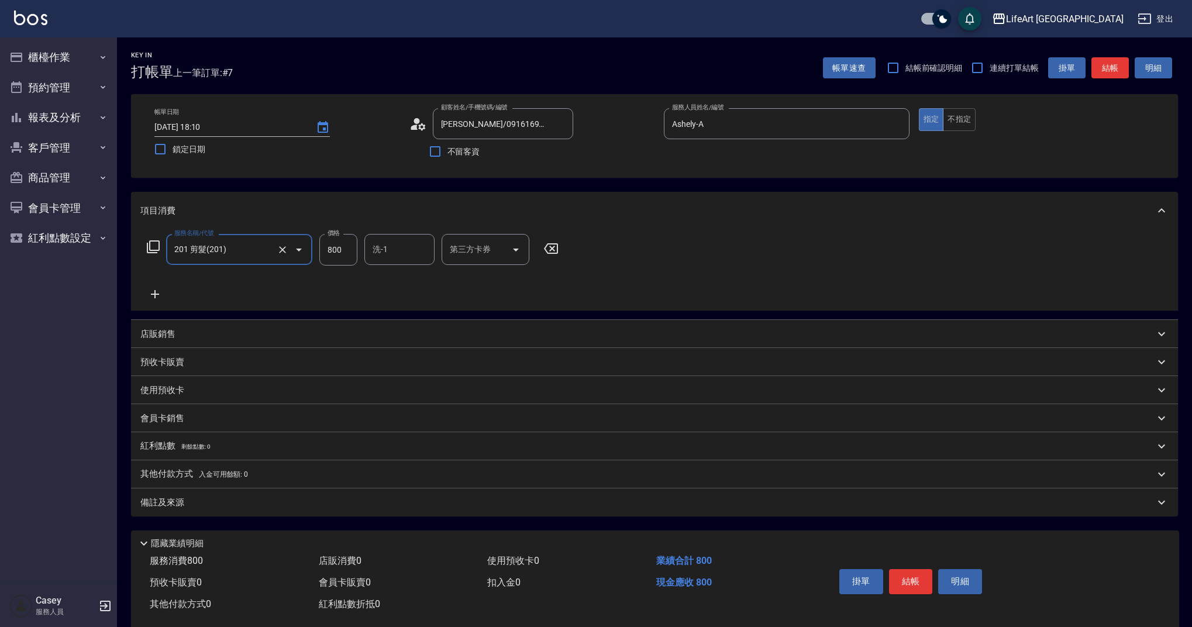
click at [338, 257] on input "800" at bounding box center [338, 250] width 38 height 32
type input "1000"
click at [410, 247] on input "洗-1" at bounding box center [400, 249] width 60 height 20
drag, startPoint x: 405, startPoint y: 280, endPoint x: 411, endPoint y: 360, distance: 80.4
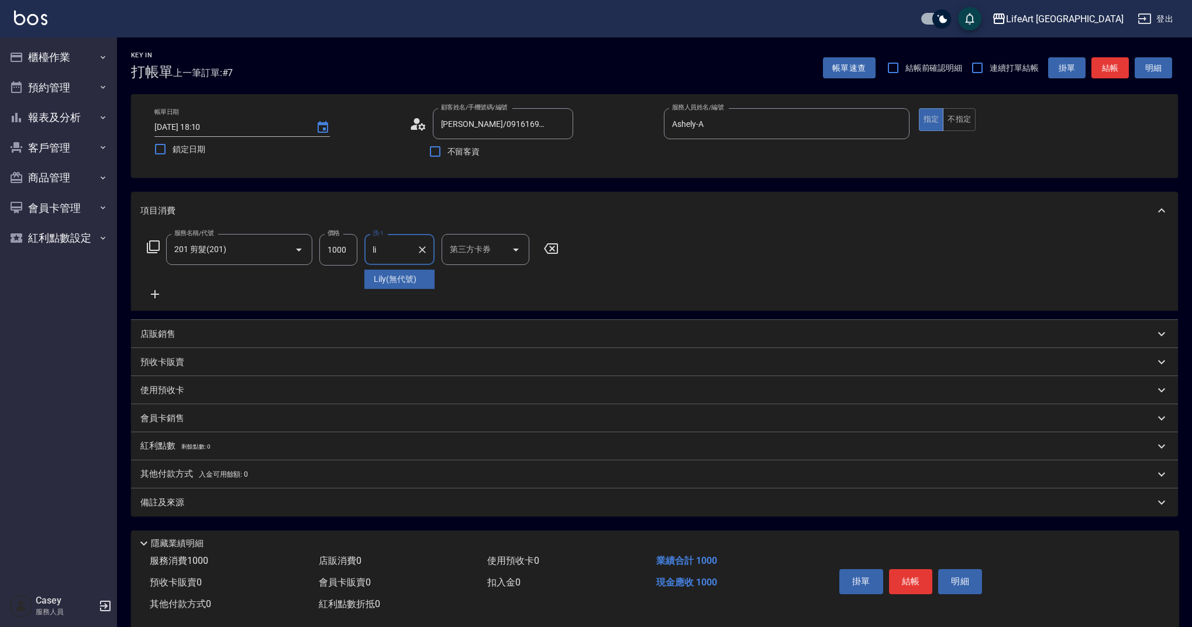
click at [405, 280] on span "Lily (無代號)" at bounding box center [395, 279] width 43 height 12
type input "Lily(無代號)"
click at [346, 492] on div "備註及來源" at bounding box center [654, 503] width 1047 height 28
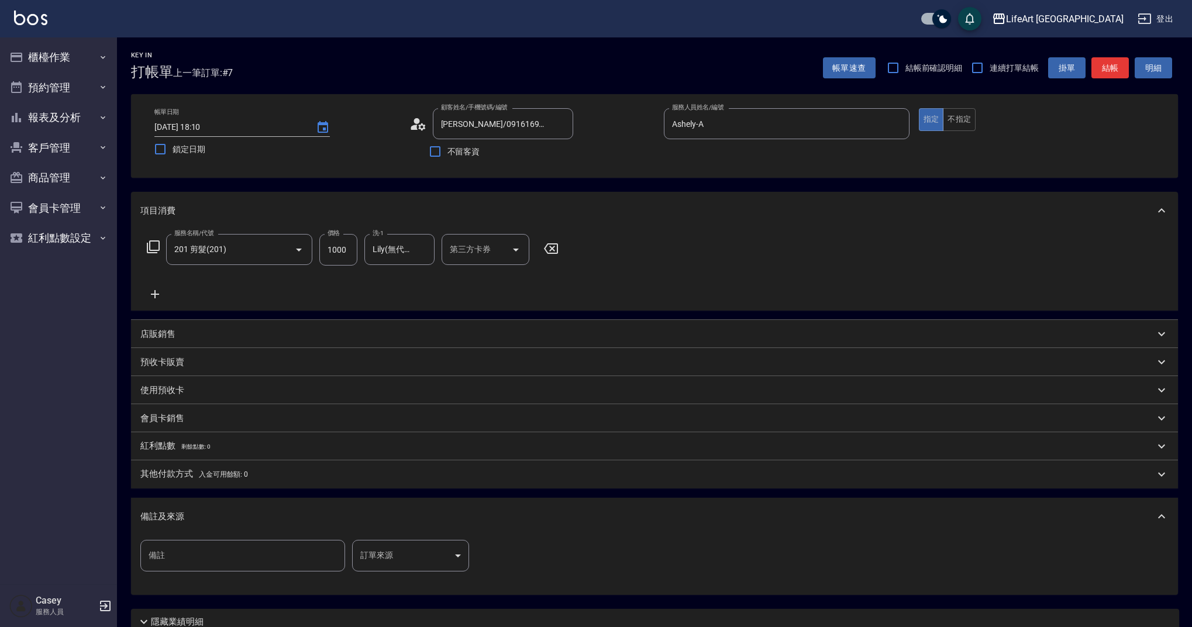
click at [469, 552] on div "備註 備註 訂單來源 ​ 訂單來源" at bounding box center [308, 556] width 336 height 32
click at [452, 553] on body "LifeArt 蘆洲 登出 櫃檯作業 打帳單 帳單列表 現金收支登錄 高階收支登錄 材料自購登錄 每日結帳 排班表 現場電腦打卡 預約管理 預約管理 單日預約…" at bounding box center [596, 361] width 1192 height 722
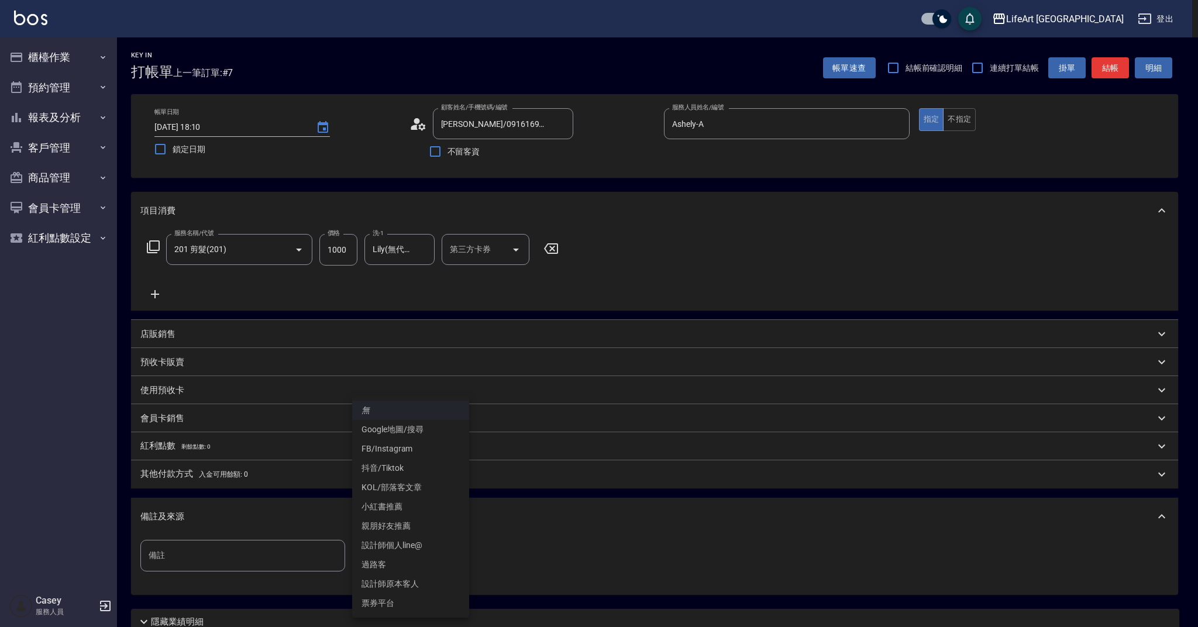
click at [524, 532] on div at bounding box center [599, 313] width 1198 height 627
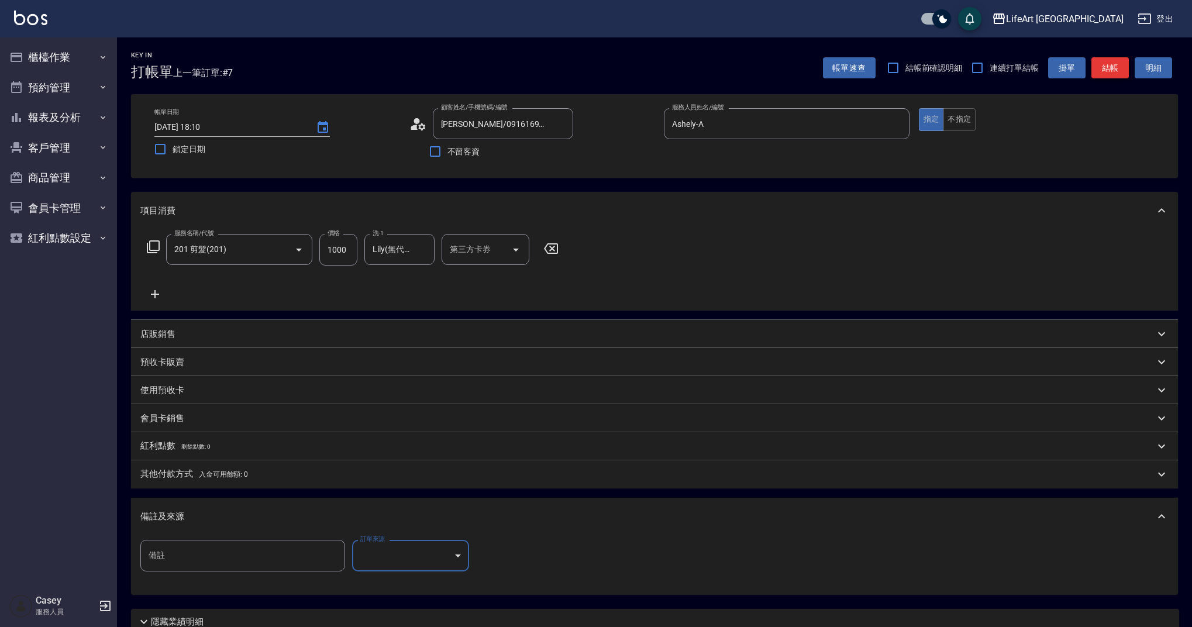
click at [1104, 66] on button "結帳" at bounding box center [1110, 68] width 37 height 22
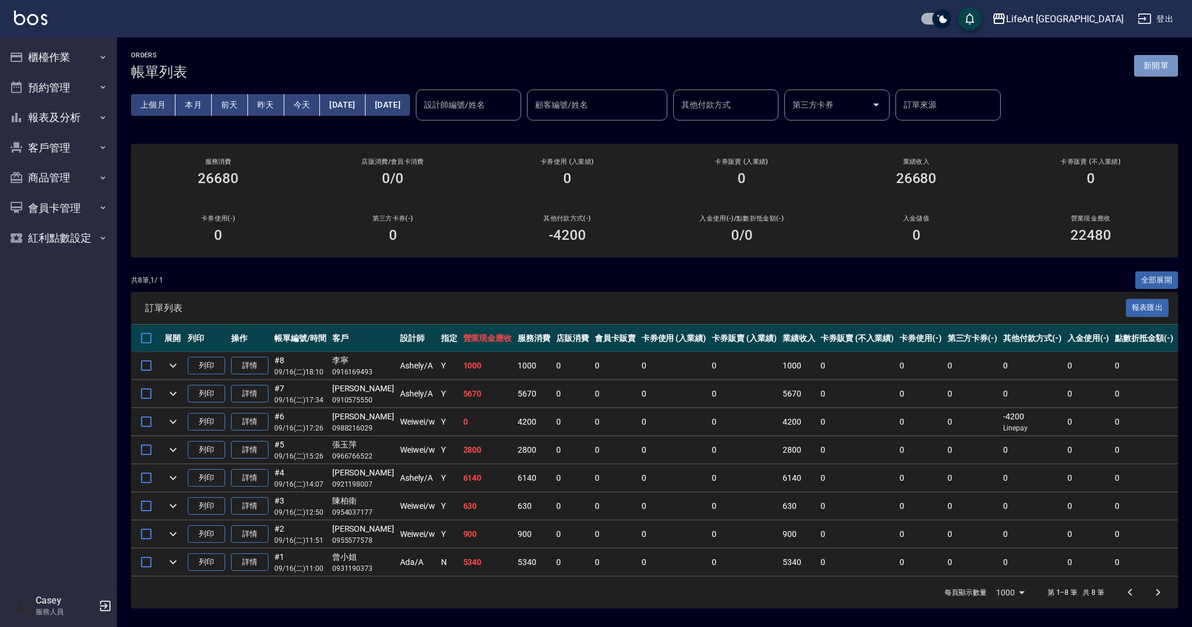
click at [1150, 68] on button "新開單" at bounding box center [1157, 66] width 44 height 22
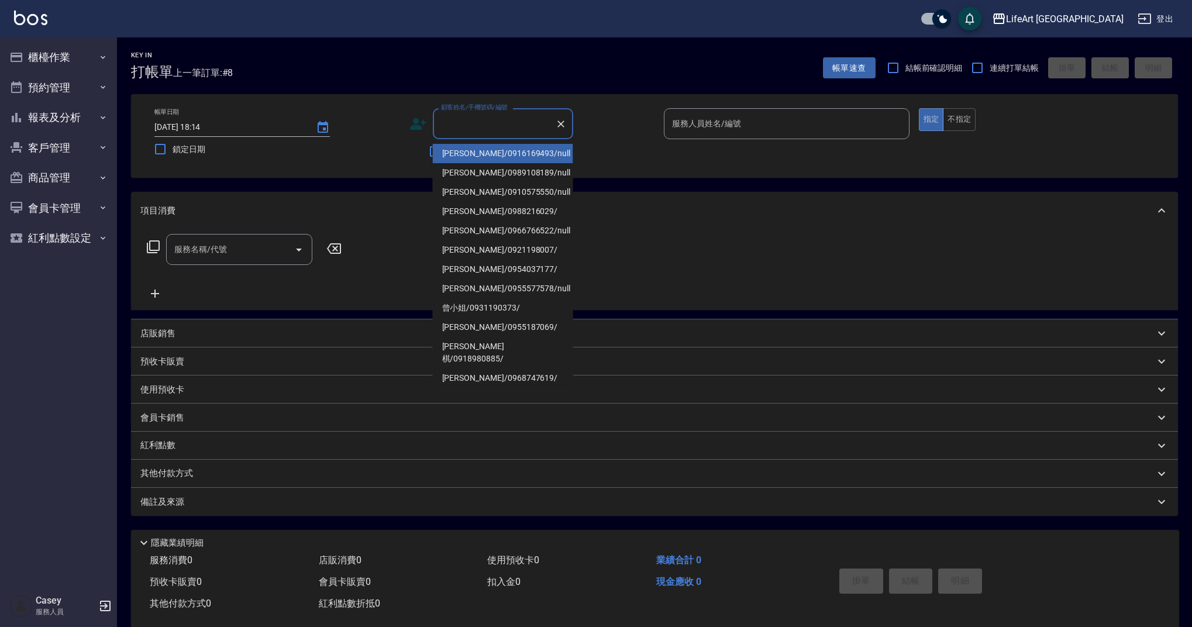
click at [454, 125] on input "顧客姓名/手機號碼/編號" at bounding box center [494, 124] width 112 height 20
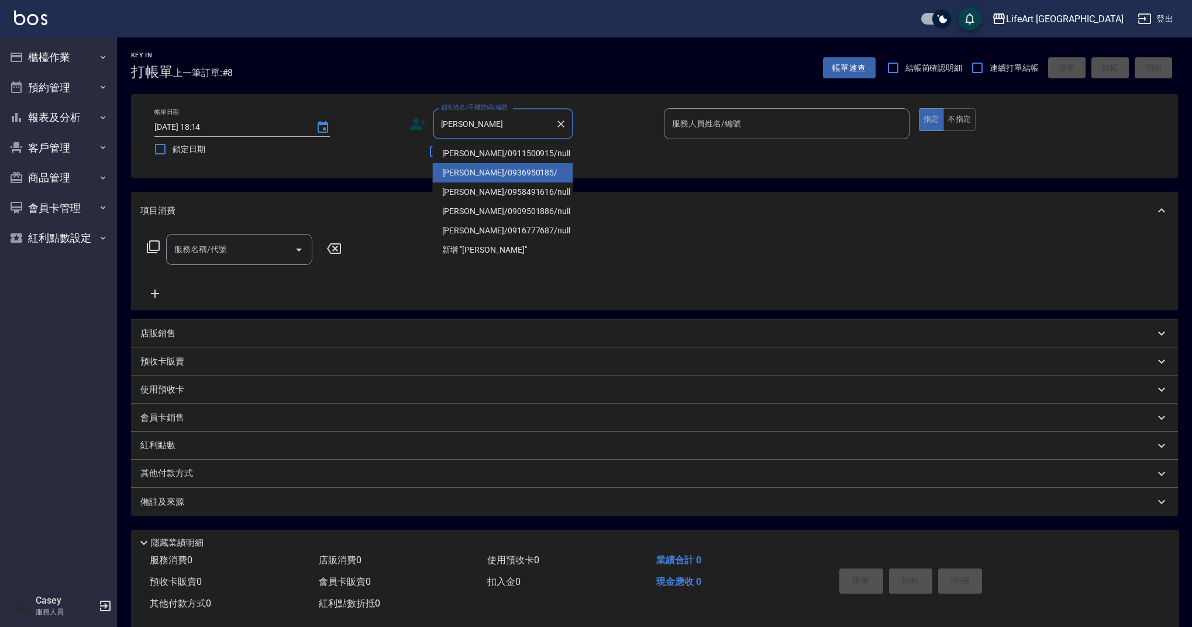
click at [482, 176] on li "陳淑蕙/0936950185/" at bounding box center [503, 172] width 140 height 19
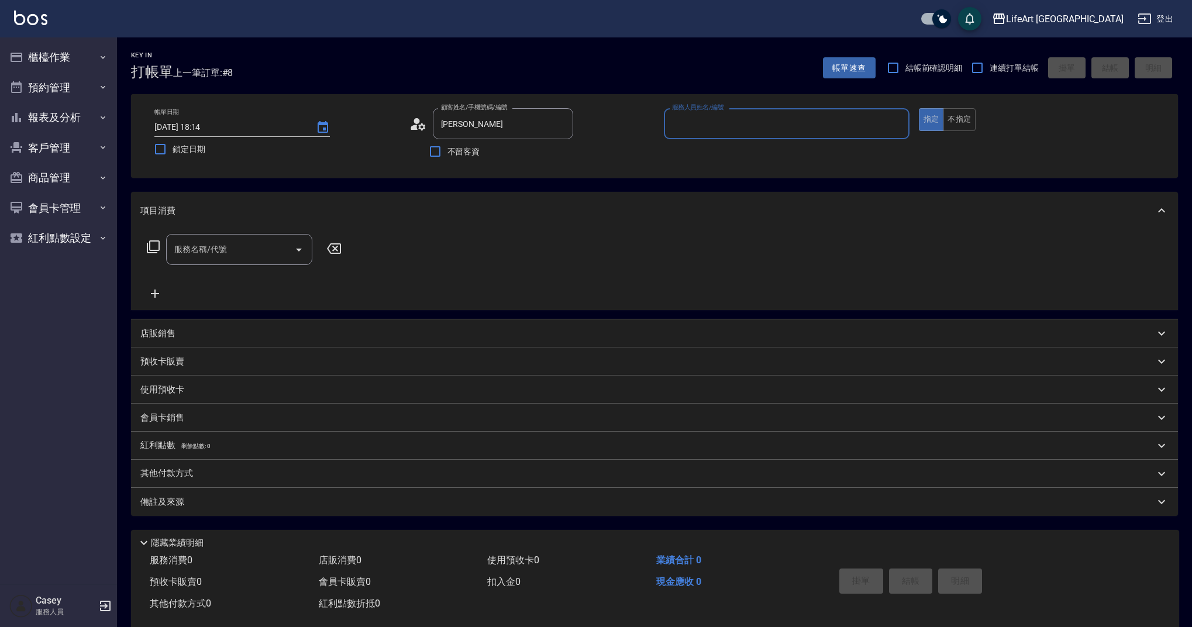
type input "陳淑蕙/0936950185/"
type input "Weiwei-w"
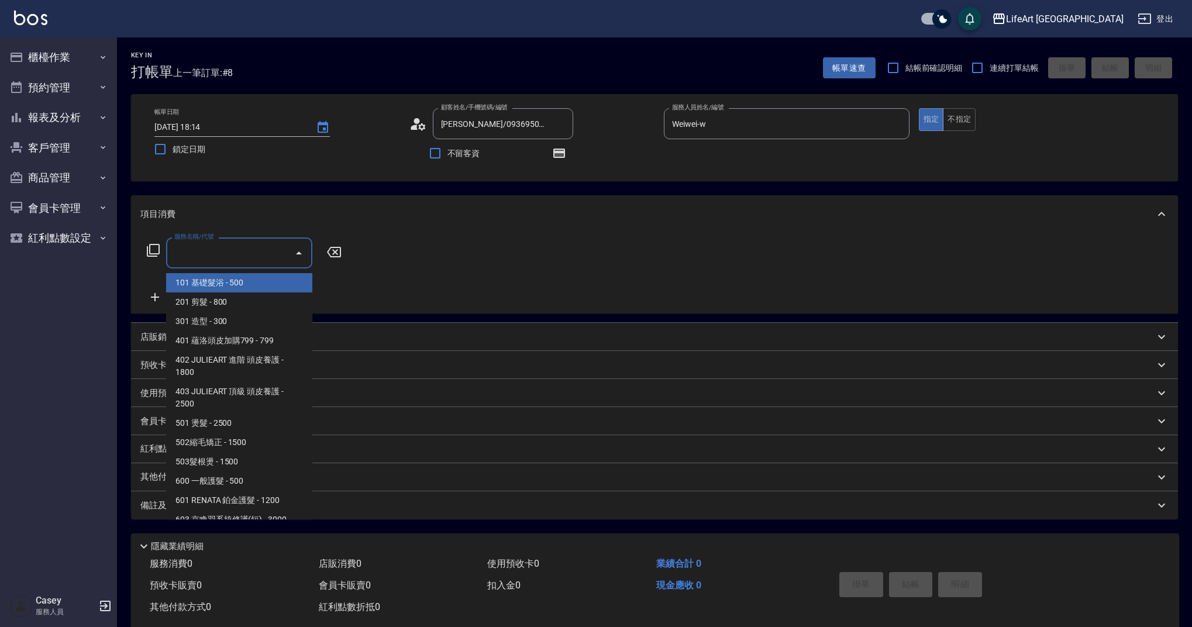
click at [251, 256] on input "服務名稱/代號" at bounding box center [230, 253] width 118 height 20
click at [229, 305] on span "201 剪髮 - 800" at bounding box center [239, 302] width 146 height 19
type input "201 剪髮(201)"
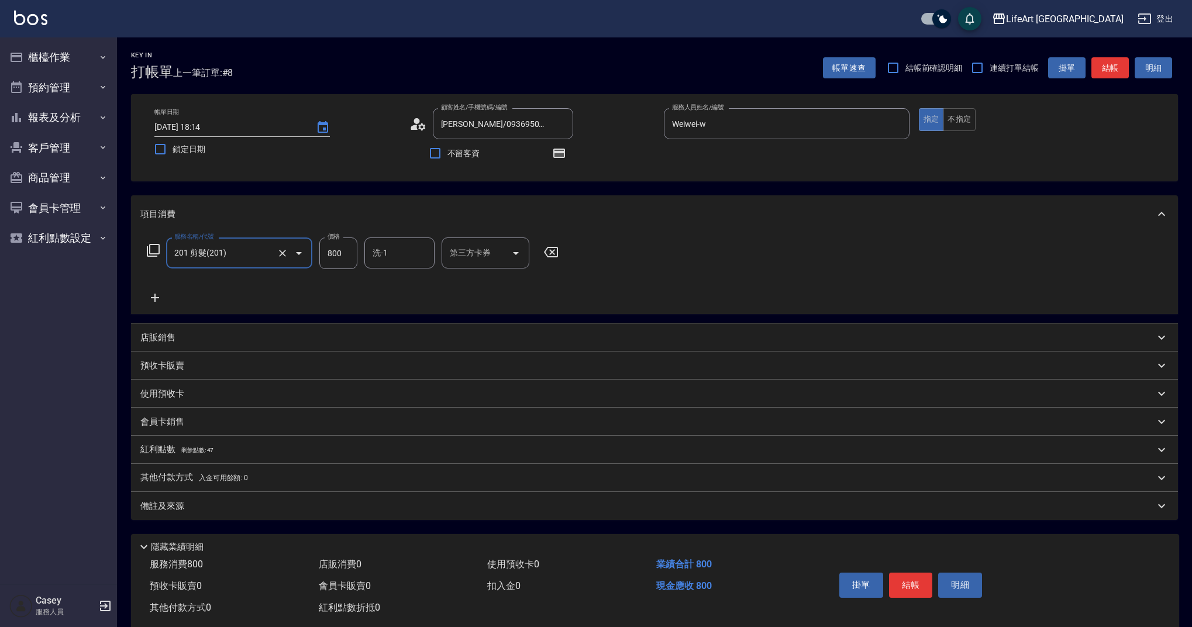
click at [156, 298] on icon at bounding box center [155, 298] width 8 height 8
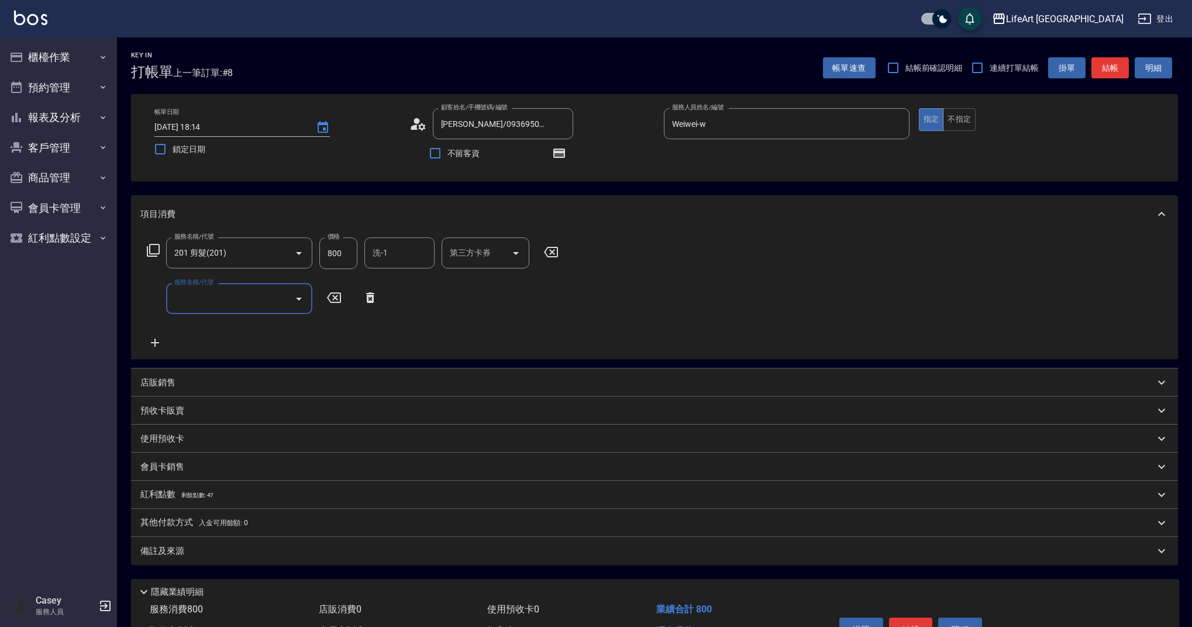
click at [197, 309] on div "服務名稱/代號" at bounding box center [239, 298] width 146 height 31
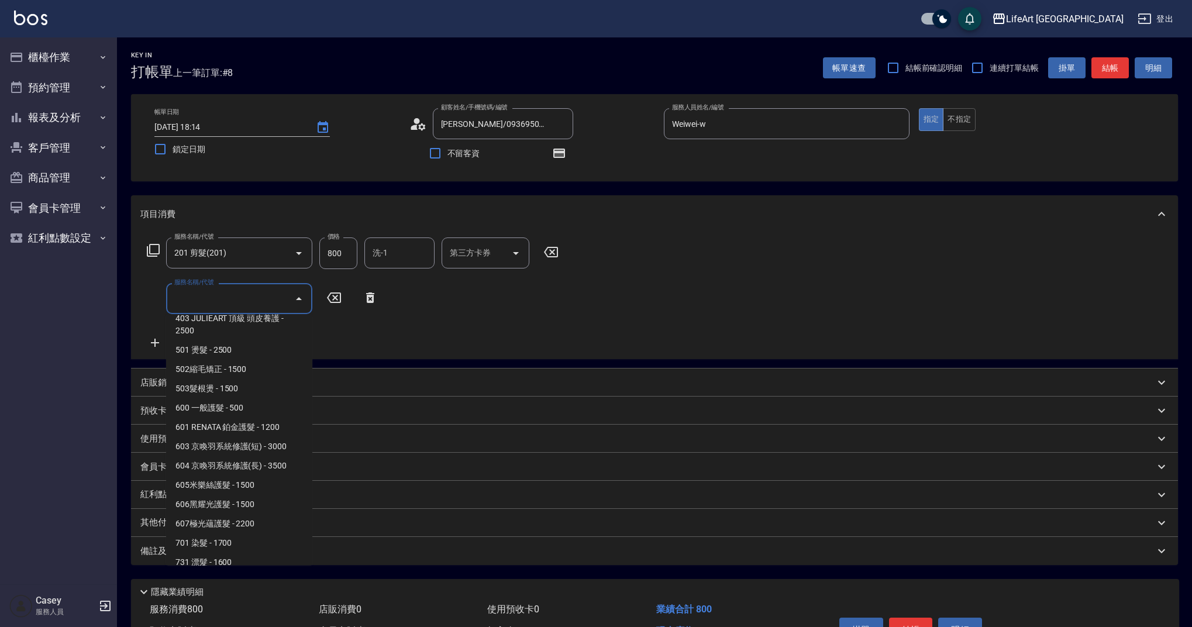
scroll to position [121, 0]
click at [261, 543] on span "701 染髮 - 1700" at bounding box center [239, 541] width 146 height 19
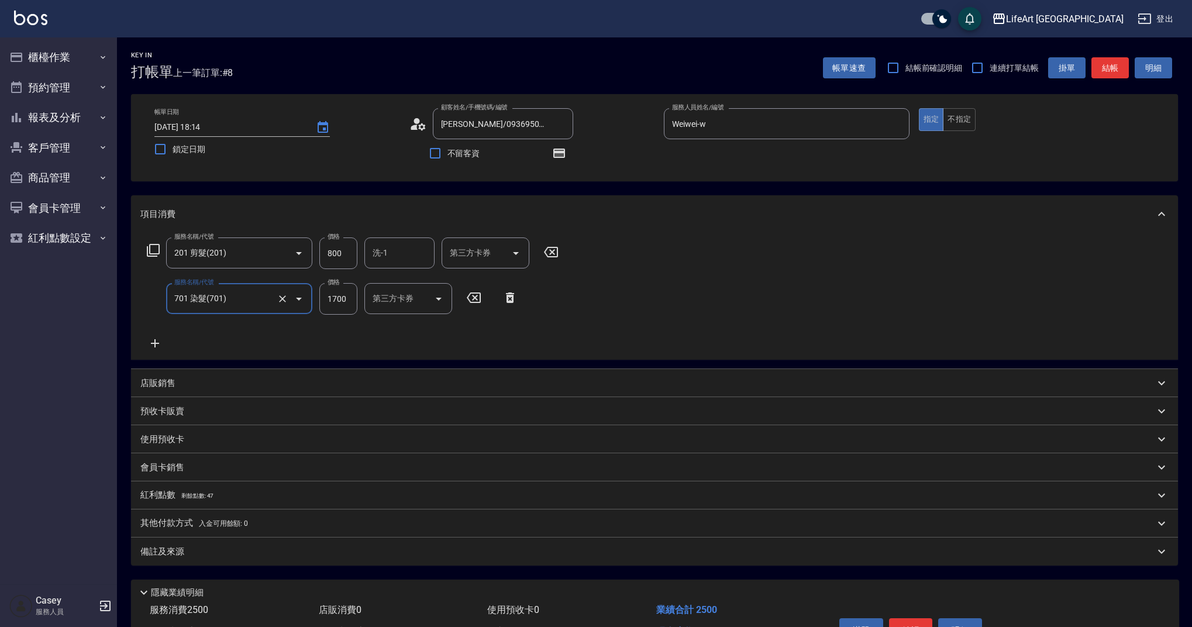
type input "701 染髮(701)"
click at [153, 346] on icon at bounding box center [154, 343] width 29 height 14
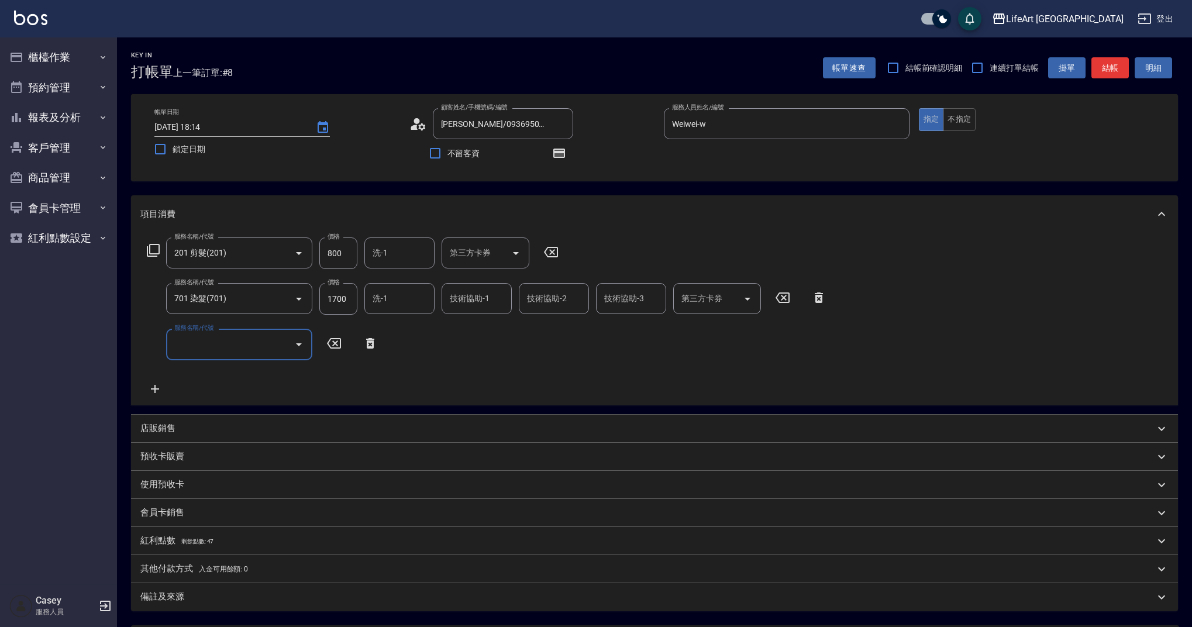
click at [205, 350] on input "服務名稱/代號" at bounding box center [230, 344] width 118 height 20
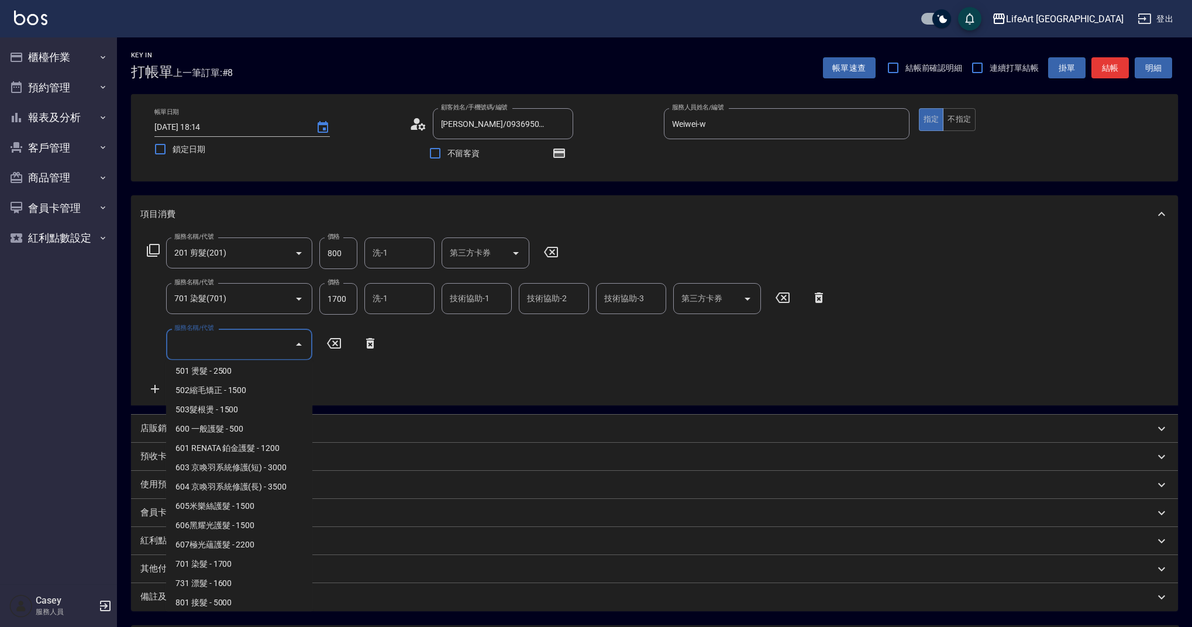
scroll to position [150, 0]
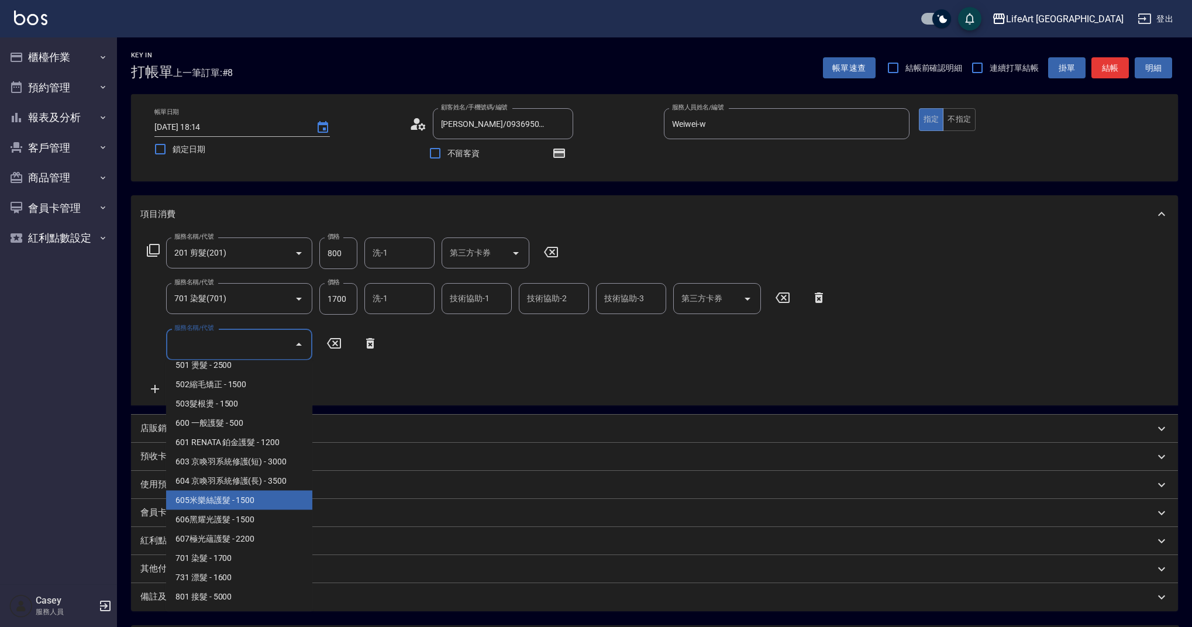
click at [274, 504] on span "605米樂絲護髮 - 1500" at bounding box center [239, 500] width 146 height 19
type input "605米樂絲護髮(605)"
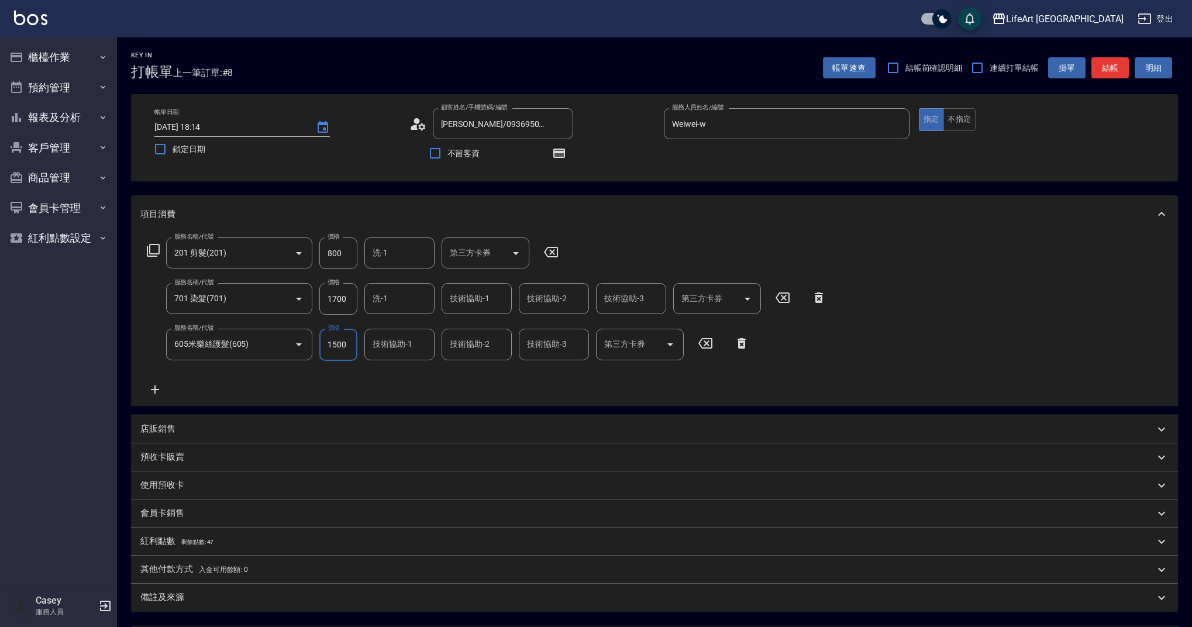
drag, startPoint x: 352, startPoint y: 302, endPoint x: 318, endPoint y: 302, distance: 33.4
click at [318, 302] on div "服務名稱/代號 701 染髮(701) 服務名稱/代號 價格 1700 價格 洗-1 洗-1 技術協助-1 技術協助-1 技術協助-2 技術協助-2 技術協助…" at bounding box center [486, 299] width 693 height 32
drag, startPoint x: 350, startPoint y: 298, endPoint x: 320, endPoint y: 298, distance: 30.4
click at [320, 298] on input "1700" at bounding box center [338, 299] width 38 height 32
type input "3140"
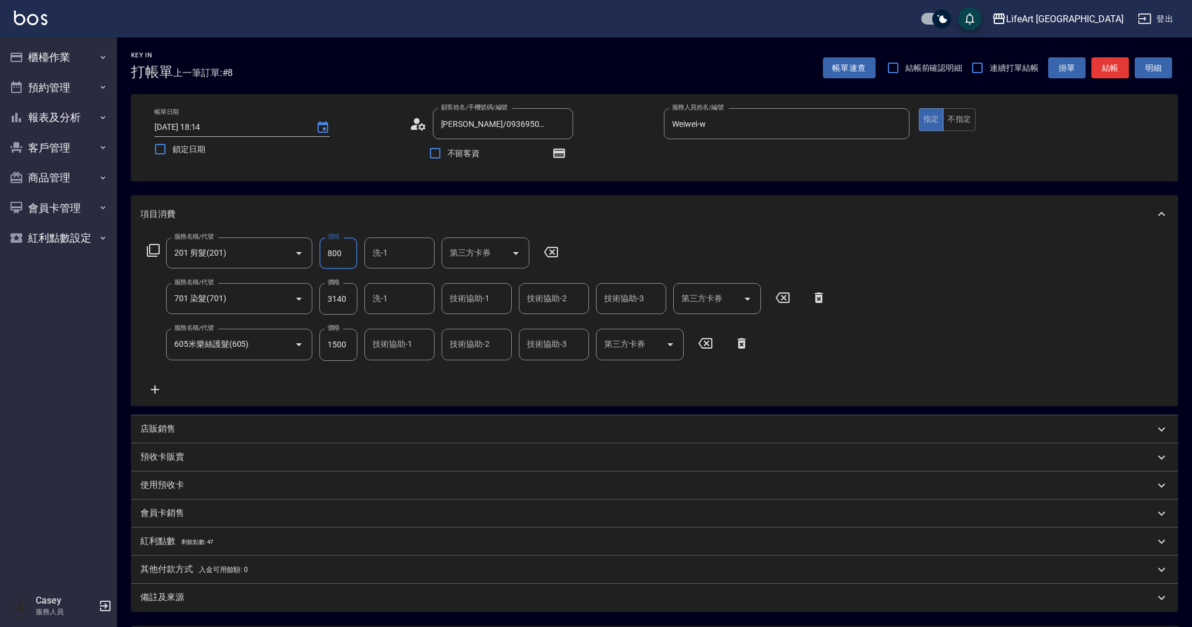
drag, startPoint x: 339, startPoint y: 254, endPoint x: 315, endPoint y: 250, distance: 24.8
click at [315, 250] on div "服務名稱/代號 201 剪髮(201) 服務名稱/代號 價格 800 價格 洗-1 洗-1 第三方卡券 第三方卡券" at bounding box center [352, 254] width 425 height 32
type input "630"
click at [391, 303] on input "洗-1" at bounding box center [400, 298] width 60 height 20
click at [396, 425] on span "Casey -c" at bounding box center [388, 431] width 29 height 12
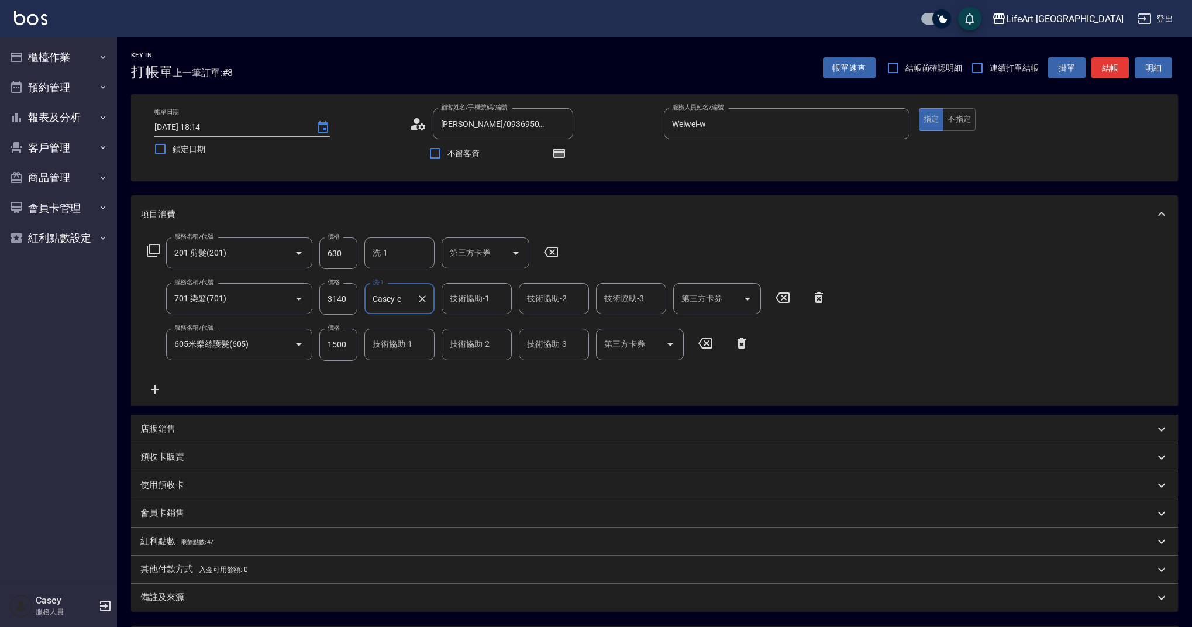
type input "Casey-c"
click at [403, 346] on input "技術協助-1" at bounding box center [400, 344] width 60 height 20
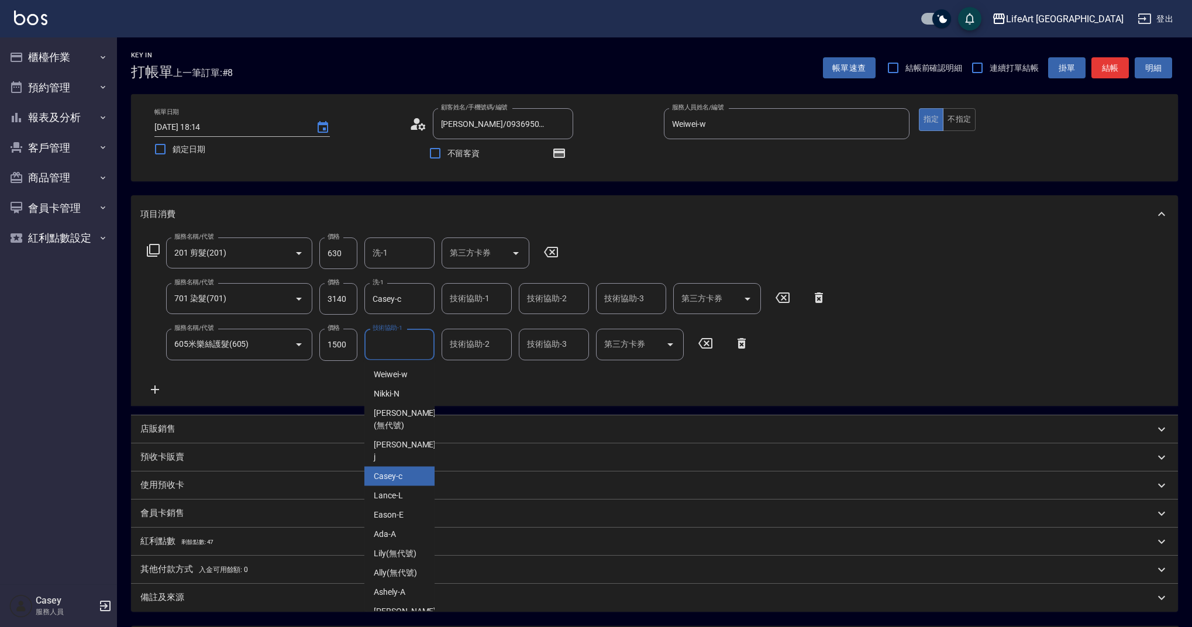
click at [394, 470] on span "Casey -c" at bounding box center [388, 476] width 29 height 12
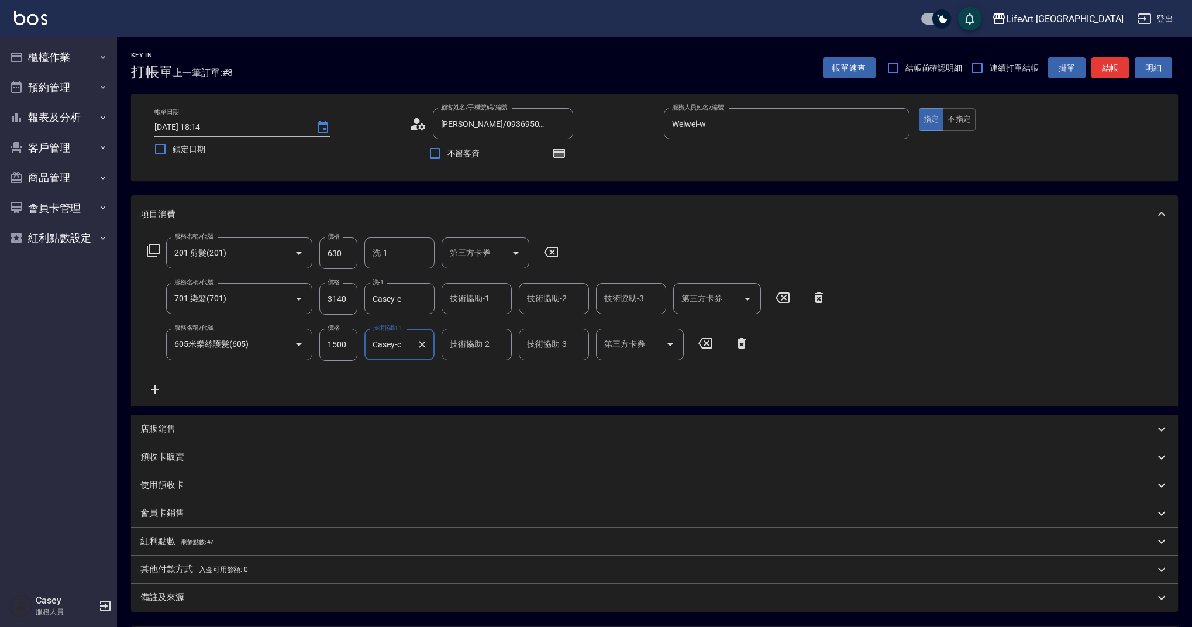
type input "Casey-c"
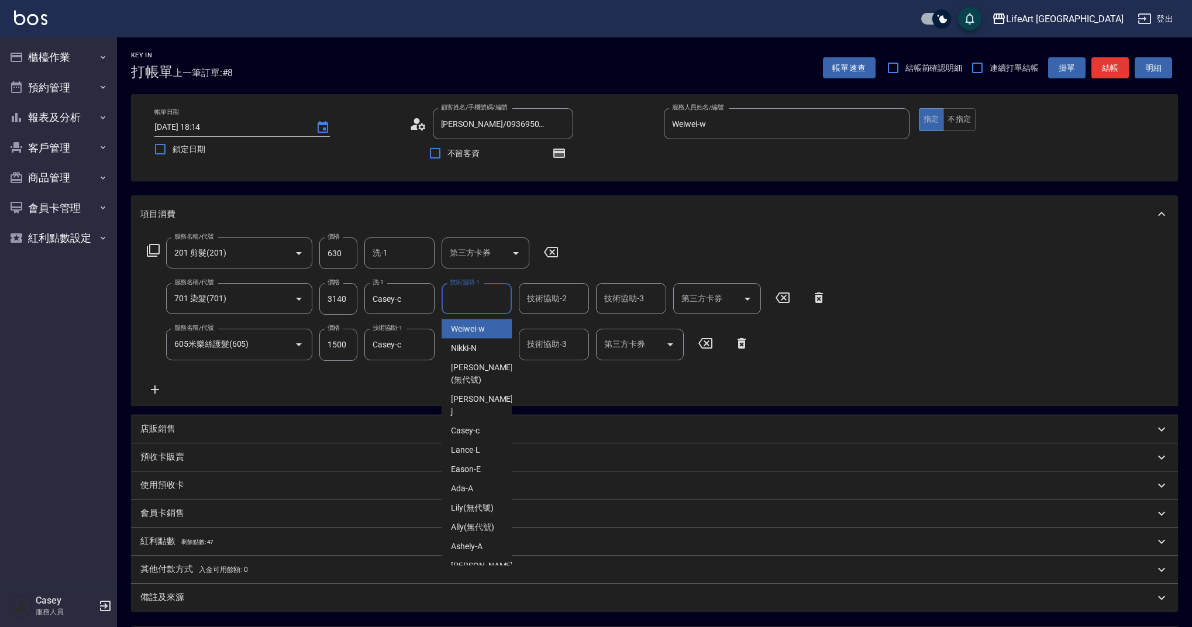
click at [465, 302] on input "技術協助-1" at bounding box center [477, 298] width 60 height 20
click at [456, 425] on span "Casey -c" at bounding box center [465, 431] width 29 height 12
type input "Casey-c"
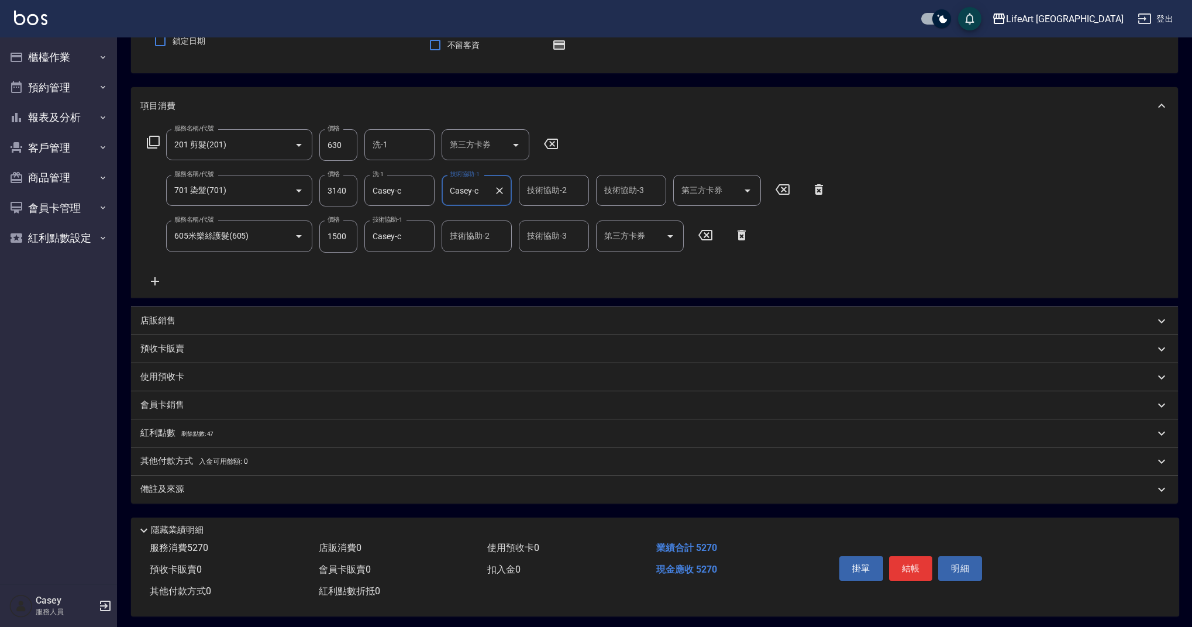
scroll to position [116, 0]
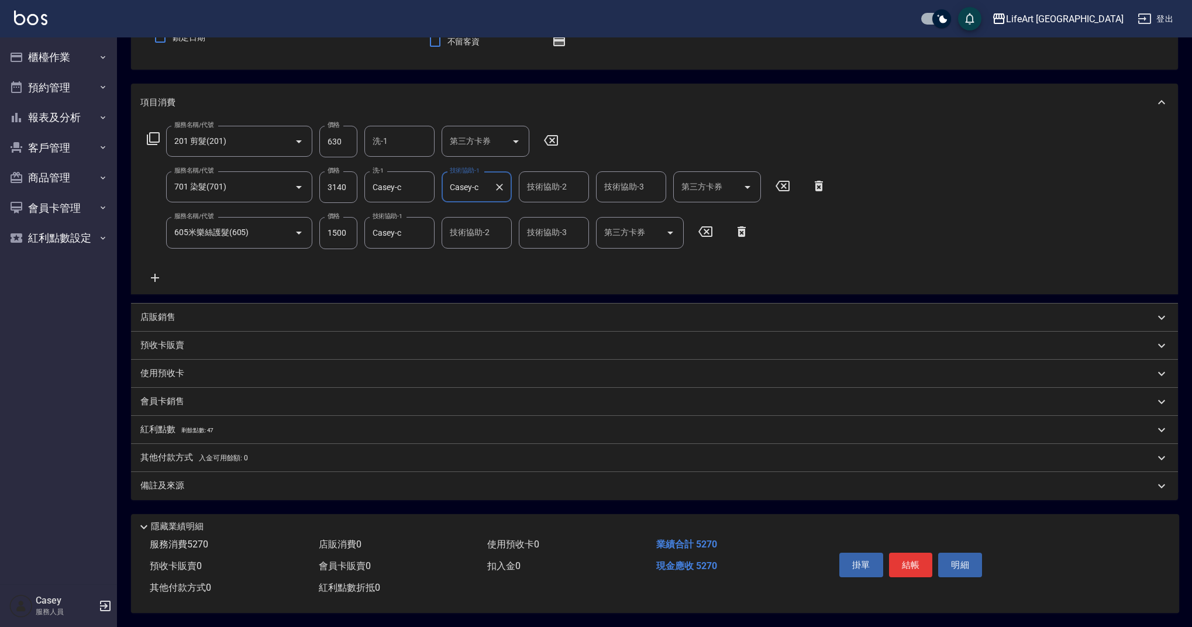
click at [152, 428] on p "紅利點數 剩餘點數: 47" at bounding box center [176, 430] width 73 height 13
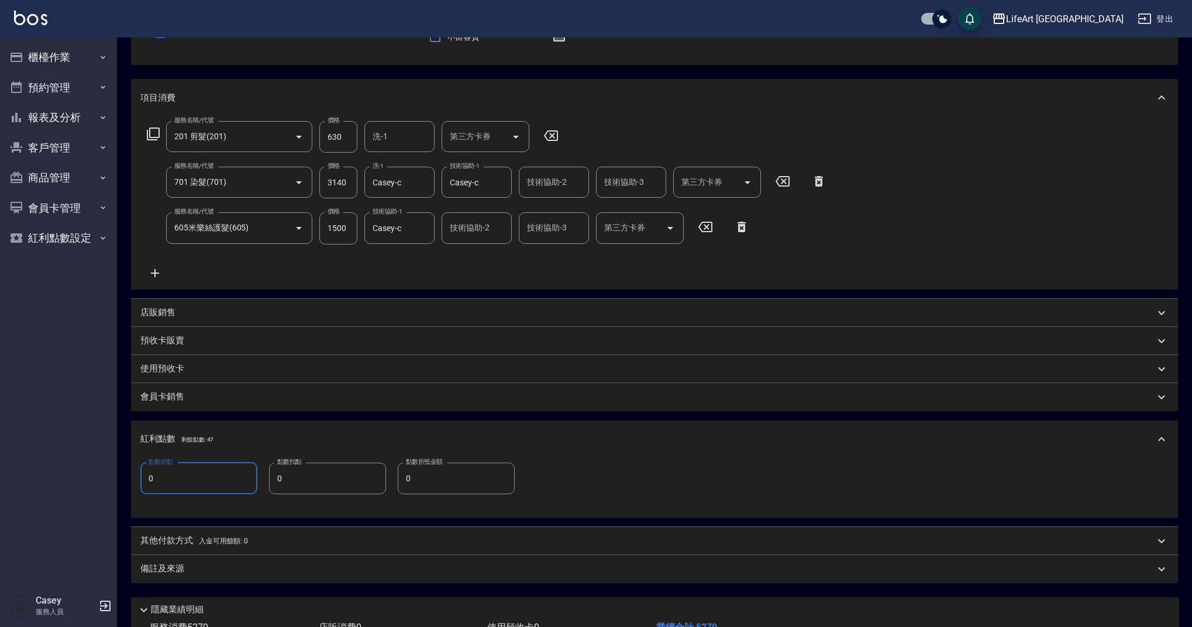
drag, startPoint x: 154, startPoint y: 489, endPoint x: 134, endPoint y: 489, distance: 19.9
click at [134, 489] on div "點數給點 0 點數給點 點數扣點 0 點數扣點 點數折抵金額 0 點數折抵金額" at bounding box center [654, 488] width 1047 height 60
drag, startPoint x: 178, startPoint y: 474, endPoint x: 133, endPoint y: 474, distance: 45.1
click at [133, 474] on div "點數給點 0 點數給點 點數扣點 0 點數扣點 點數折抵金額 0 點數折抵金額" at bounding box center [654, 488] width 1047 height 60
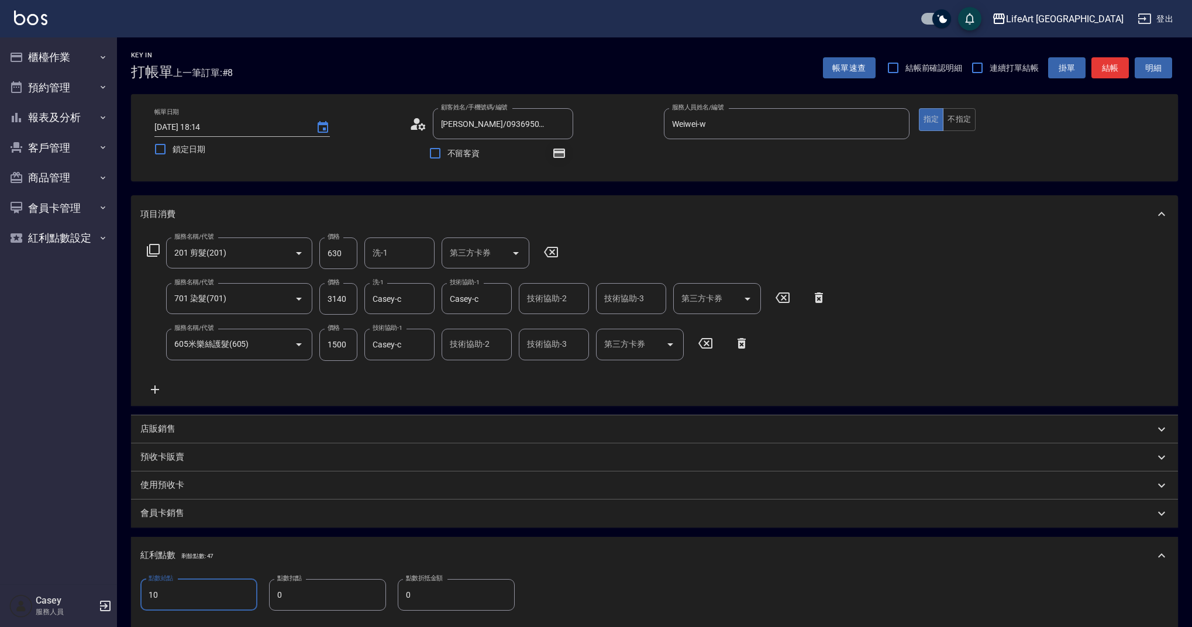
click at [555, 149] on icon "button" at bounding box center [560, 153] width 12 height 9
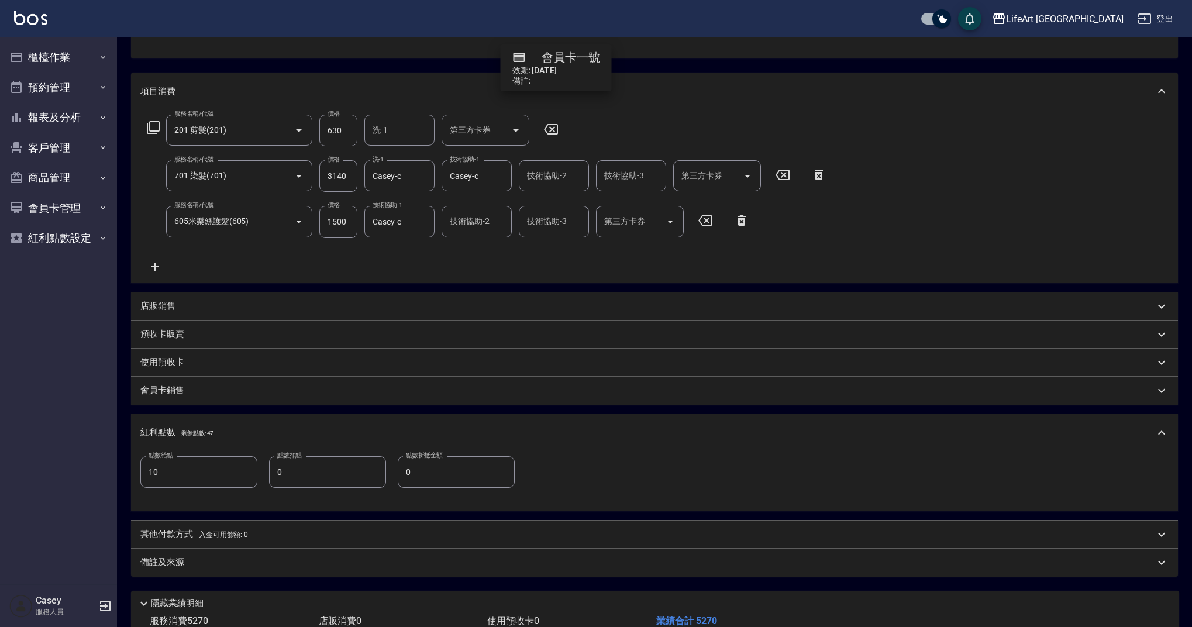
scroll to position [205, 0]
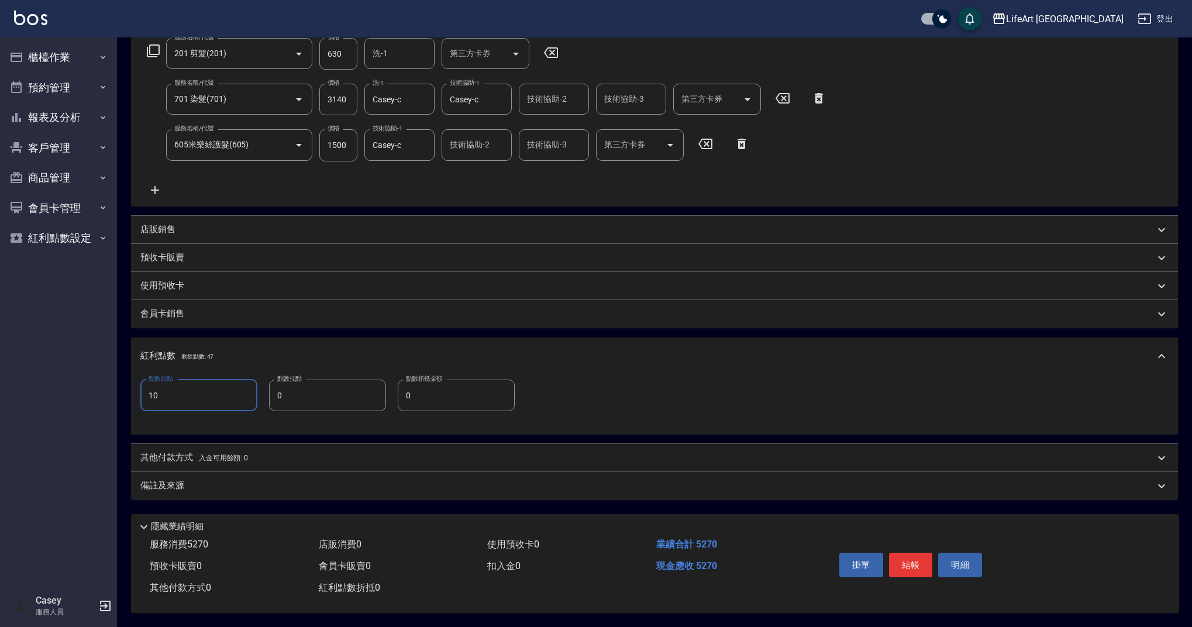
drag, startPoint x: 170, startPoint y: 391, endPoint x: 122, endPoint y: 390, distance: 48.0
click at [122, 390] on div "Key In 打帳單 上一筆訂單:#8 帳單速查 結帳前確認明細 連續打單結帳 掛單 結帳 明細 帳單日期 2025/09/16 18:14 鎖定日期 顧客姓…" at bounding box center [654, 232] width 1075 height 789
type input "0"
drag, startPoint x: 212, startPoint y: 484, endPoint x: 207, endPoint y: 493, distance: 9.7
click at [211, 484] on div "備註及來源" at bounding box center [647, 486] width 1015 height 12
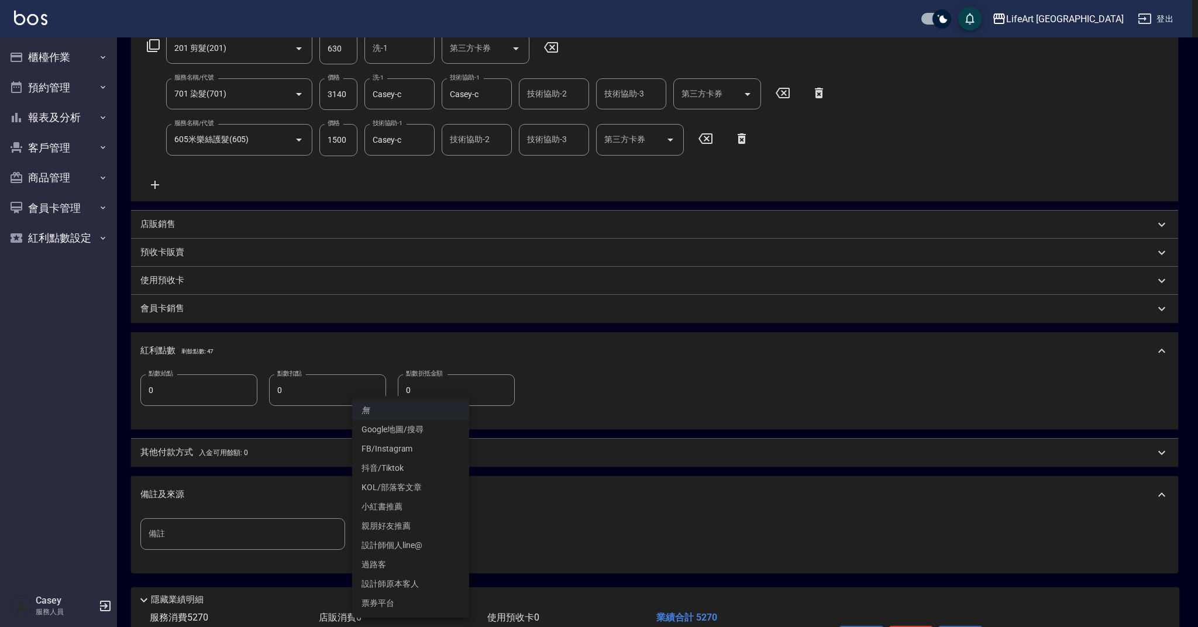
click at [442, 532] on body "LifeArt 蘆洲 登出 櫃檯作業 打帳單 帳單列表 現金收支登錄 高階收支登錄 材料自購登錄 每日結帳 排班表 現場電腦打卡 預約管理 預約管理 單日預約…" at bounding box center [599, 247] width 1198 height 905
click at [408, 580] on li "設計師原本客人" at bounding box center [410, 584] width 117 height 19
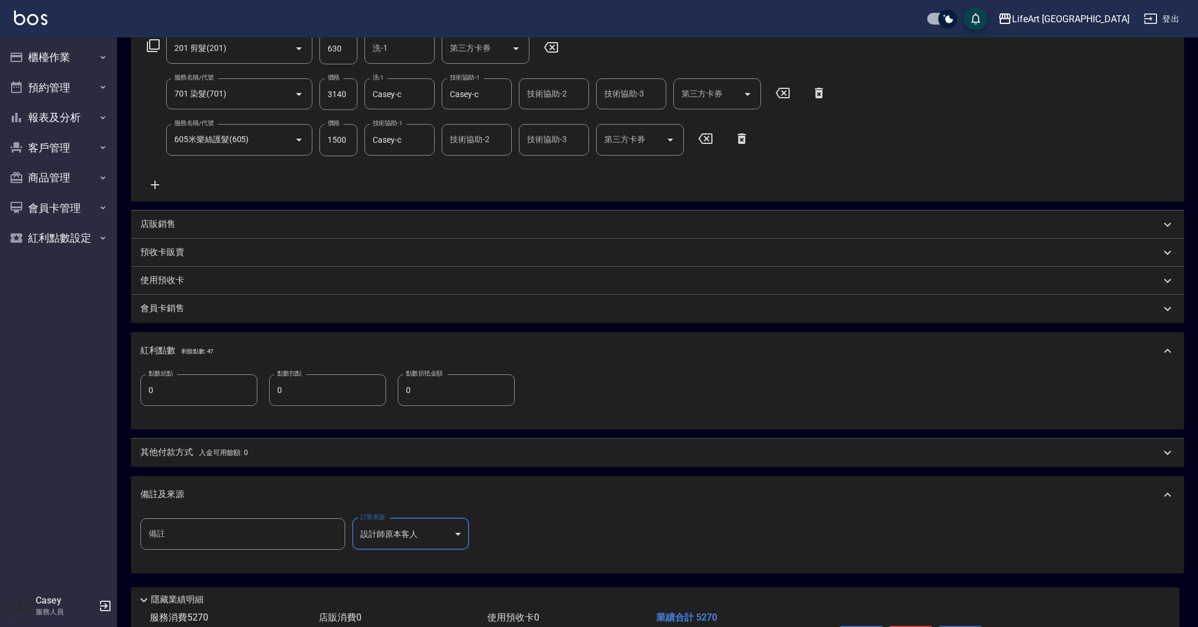
type input "設計師原本客人"
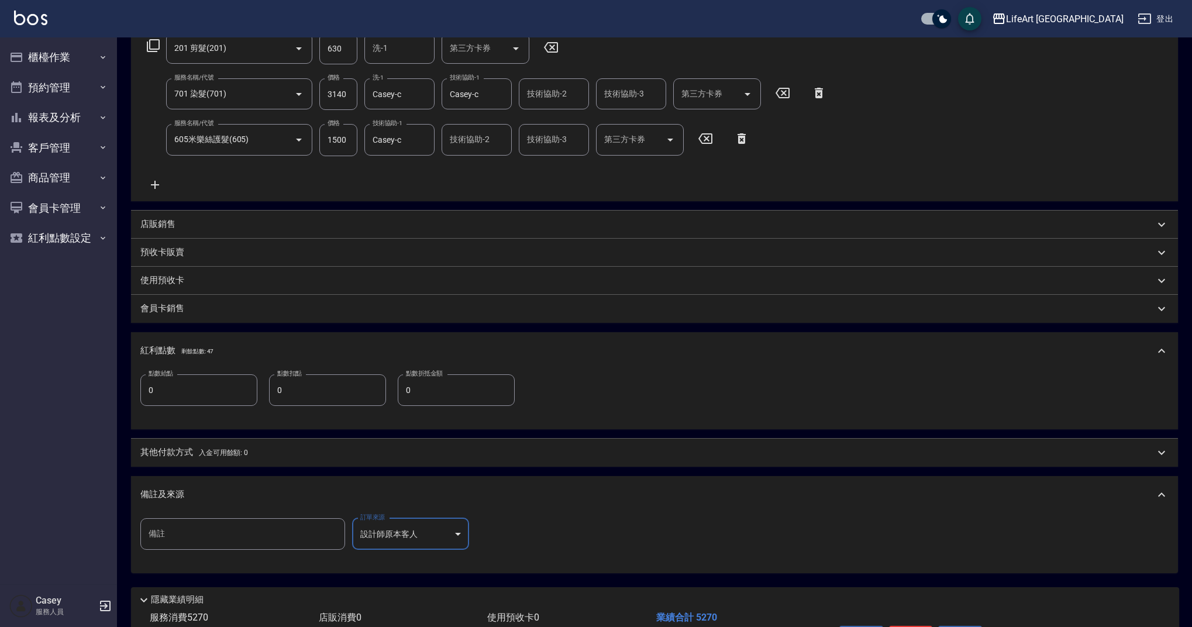
scroll to position [283, 0]
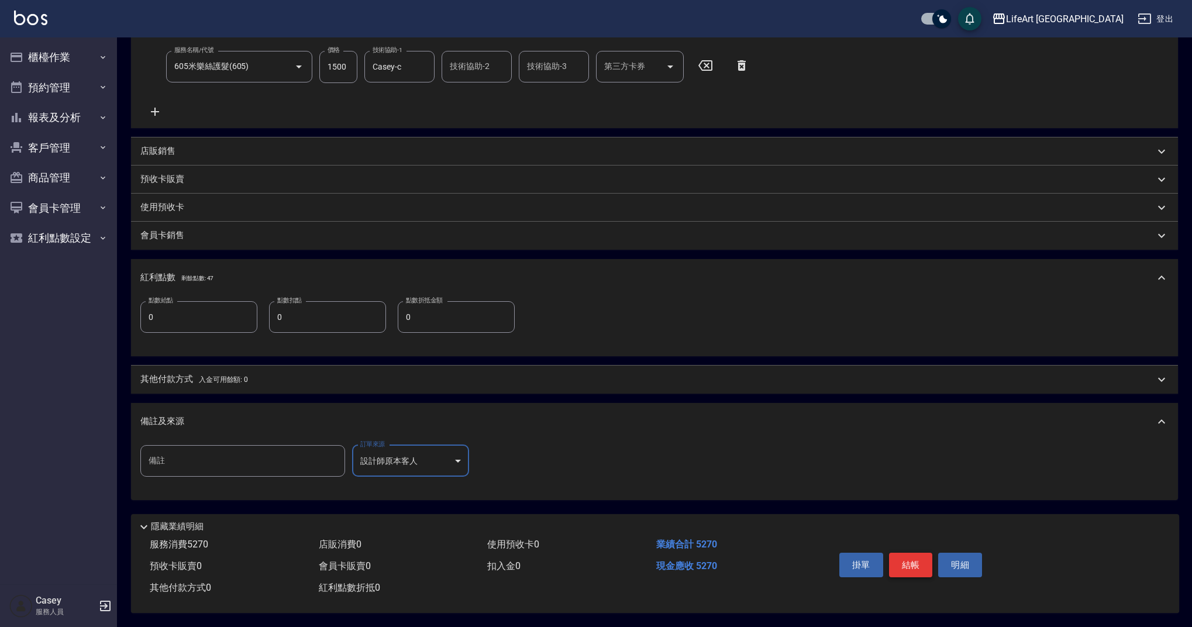
click at [911, 561] on button "結帳" at bounding box center [911, 565] width 44 height 25
